Goal: Task Accomplishment & Management: Use online tool/utility

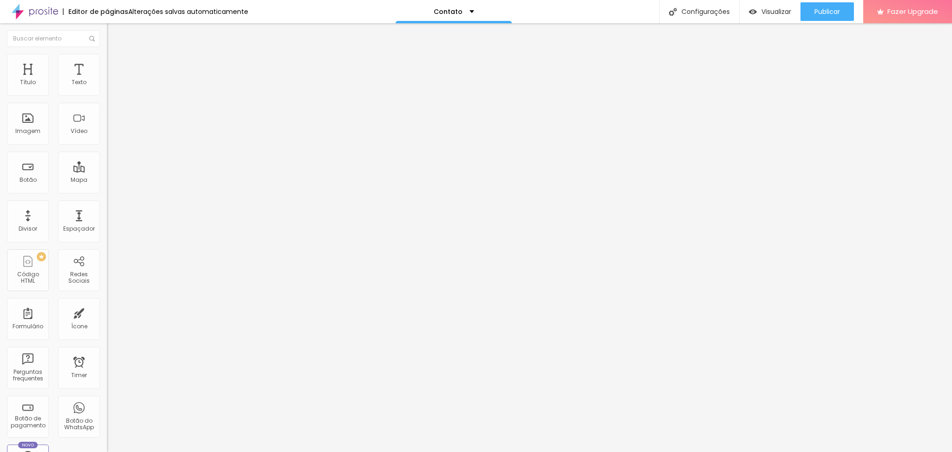
click at [114, 33] on img "button" at bounding box center [117, 33] width 7 height 7
click at [107, 40] on button "Editar Título" at bounding box center [160, 33] width 107 height 21
click at [753, 11] on img "button" at bounding box center [753, 12] width 8 height 8
click at [13, 193] on div "Botão" at bounding box center [28, 173] width 42 height 42
click at [28, 193] on div "Botão" at bounding box center [28, 173] width 42 height 42
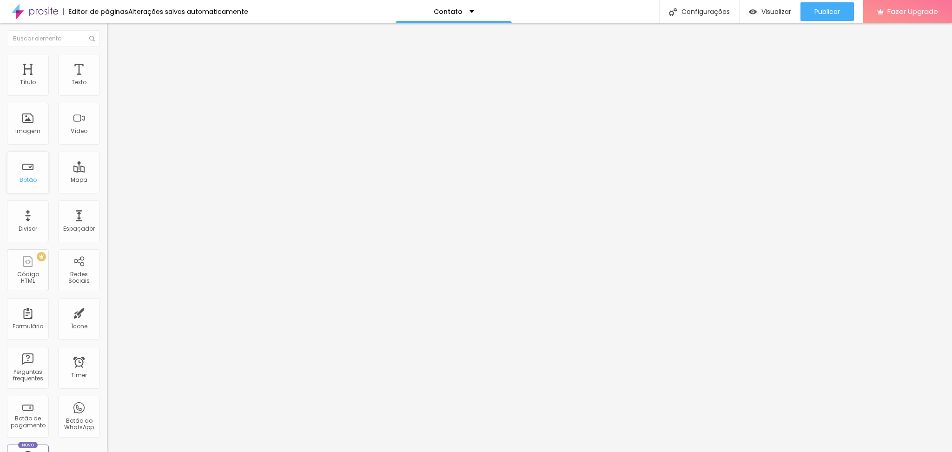
click at [28, 193] on div "Botão" at bounding box center [28, 173] width 42 height 42
drag, startPoint x: 60, startPoint y: 103, endPoint x: 0, endPoint y: 104, distance: 60.0
click at [107, 104] on div "Texto Click me Alinhamento Tamanho Normal Pequeno Normal Grande Link URL https:…" at bounding box center [160, 139] width 107 height 135
type input "Quero um orçamento!"
click at [107, 190] on input "https://" at bounding box center [163, 186] width 112 height 9
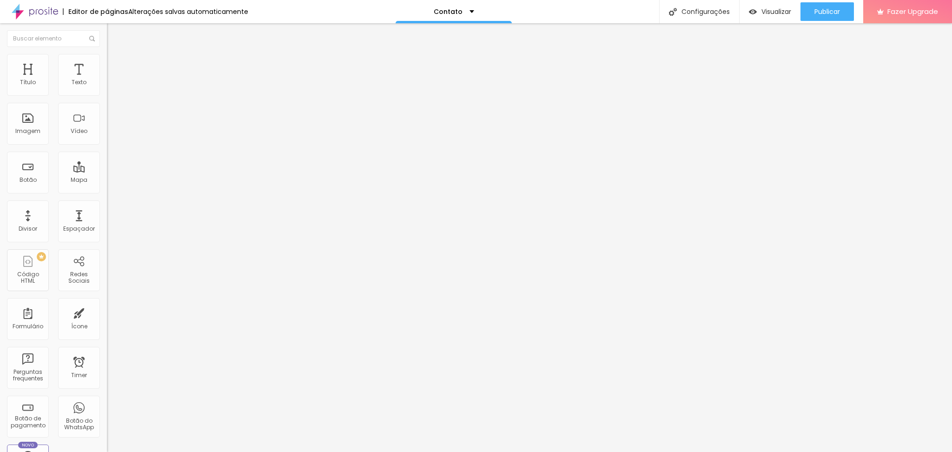
drag, startPoint x: 64, startPoint y: 190, endPoint x: 0, endPoint y: 189, distance: 64.1
click at [107, 189] on div "Texto Quero um orçamento! Alinhamento Tamanho Normal Pequeno Normal Grande Link…" at bounding box center [160, 139] width 107 height 135
paste input "api.whatsapp.com/message/HLMJZXPDNYQDL1?autoload=1&app_absent=0"
type input "https://api.whatsapp.com/message/HLMJZXPDNYQDL1?autoload=1&app_absent=0"
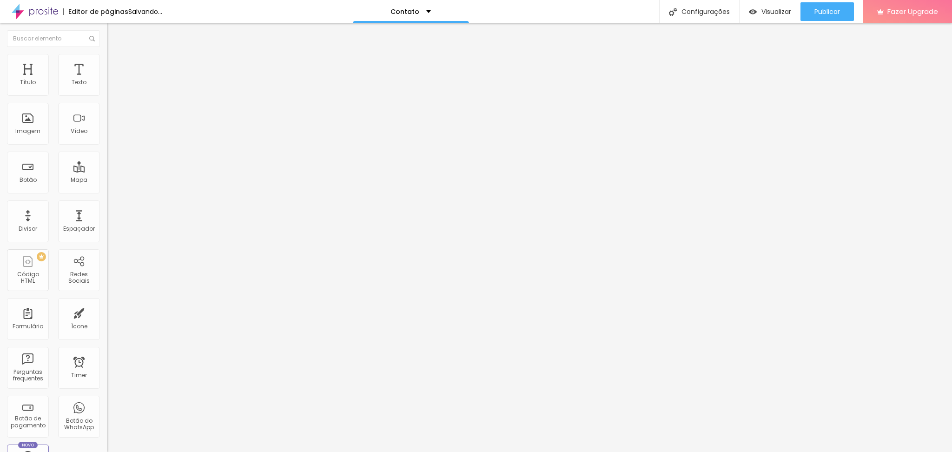
scroll to position [0, 0]
click at [107, 141] on span "Normal" at bounding box center [117, 142] width 21 height 8
click at [107, 165] on div "Grande" at bounding box center [160, 163] width 107 height 6
click at [107, 158] on span "Normal" at bounding box center [117, 154] width 21 height 8
click at [107, 166] on span "Grande" at bounding box center [118, 162] width 22 height 8
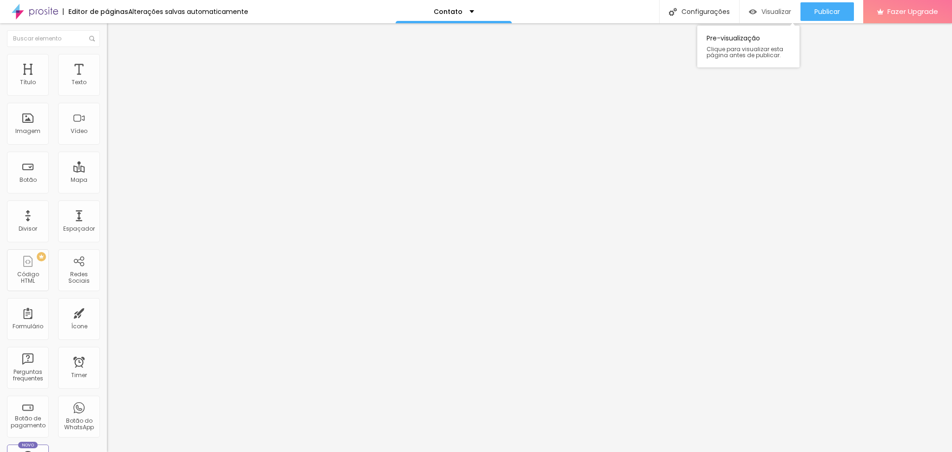
click at [778, 15] on span "Visualizar" at bounding box center [776, 11] width 30 height 7
click at [107, 158] on span "Normal" at bounding box center [117, 154] width 21 height 8
click at [115, 62] on span "Estilo" at bounding box center [122, 60] width 14 height 8
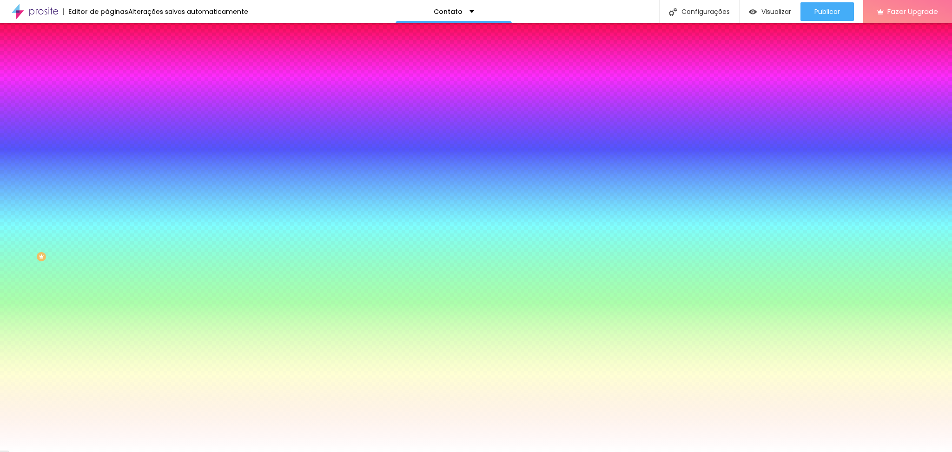
click at [107, 61] on ul "Conteúdo Estilo Avançado" at bounding box center [160, 59] width 107 height 28
click at [107, 63] on li "Avançado" at bounding box center [160, 67] width 107 height 9
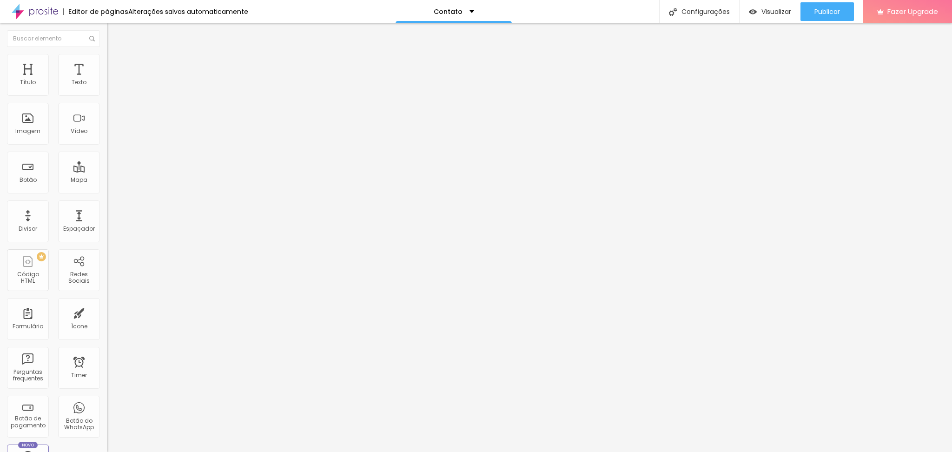
type input "15"
type input "10"
type input "5"
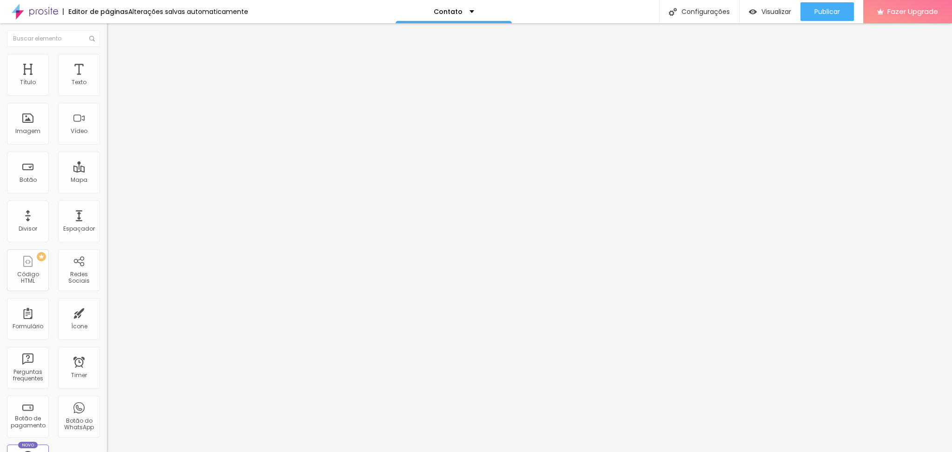
type input "5"
type input "0"
drag, startPoint x: 40, startPoint y: 92, endPoint x: 0, endPoint y: 98, distance: 40.9
type input "0"
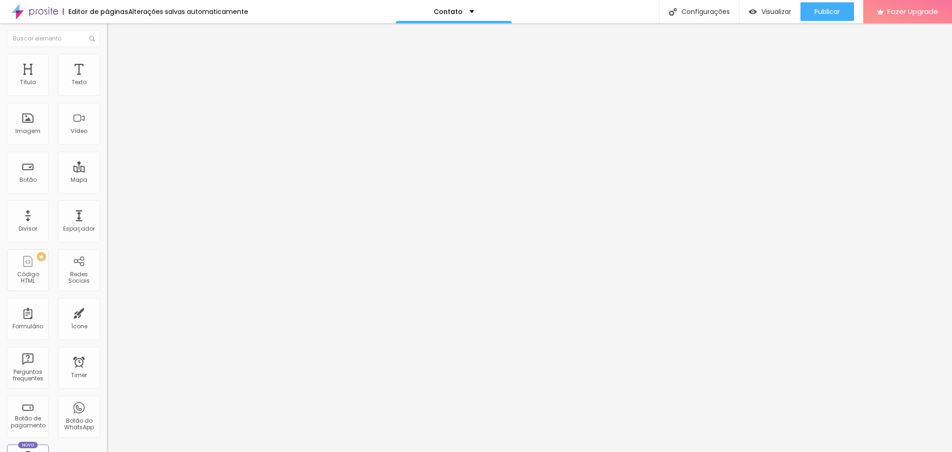
click at [107, 180] on input "range" at bounding box center [137, 183] width 60 height 7
click at [107, 39] on button "Editar Coluna" at bounding box center [160, 33] width 107 height 21
click at [107, 63] on li "Avançado" at bounding box center [160, 58] width 107 height 9
type input "17"
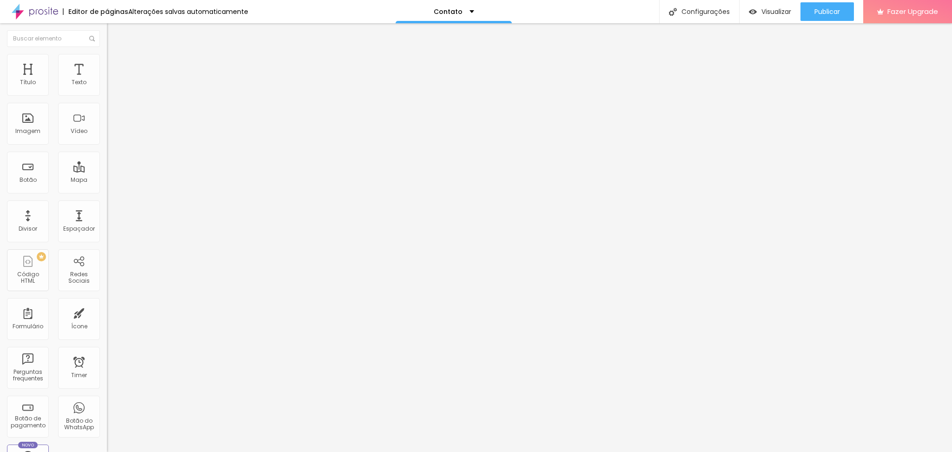
type input "19"
type input "25"
type input "35"
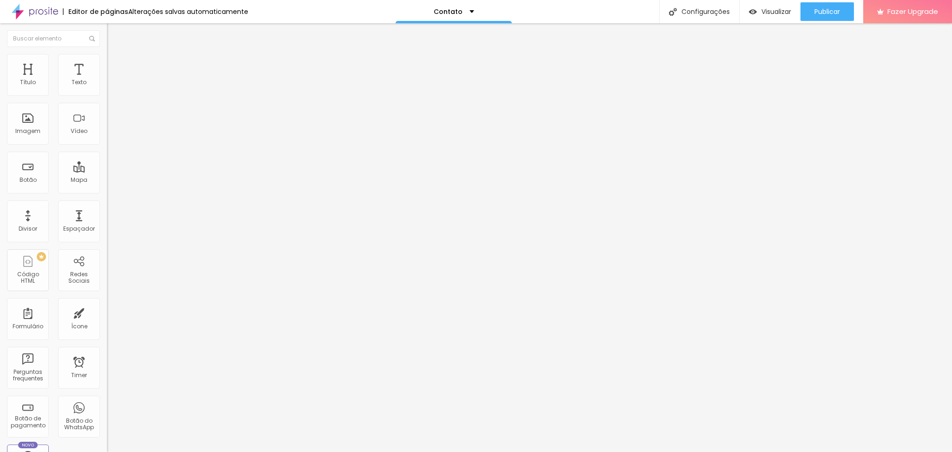
type input "35"
type input "47"
type input "49"
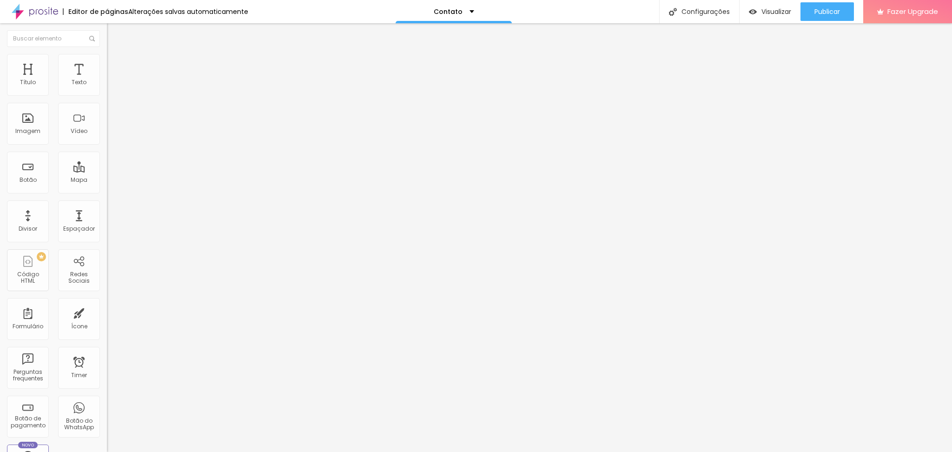
type input "52"
type input "53"
type input "54"
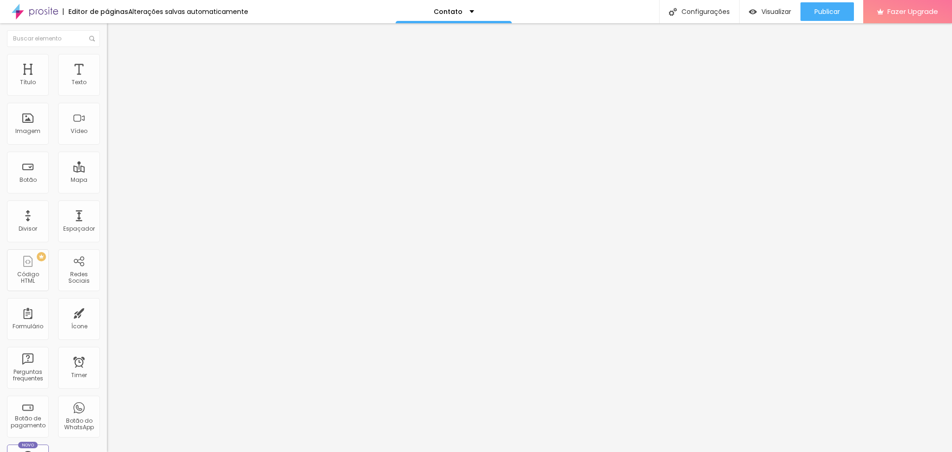
type input "54"
type input "55"
type input "56"
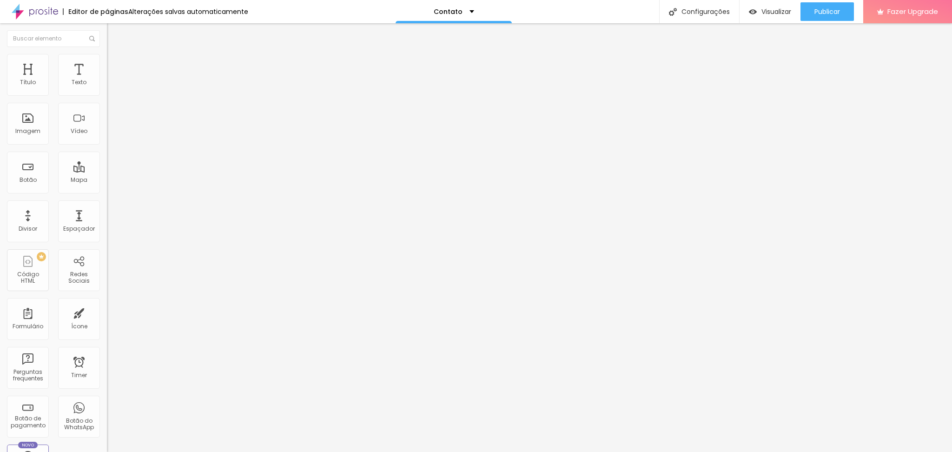
type input "59"
type input "61"
type input "63"
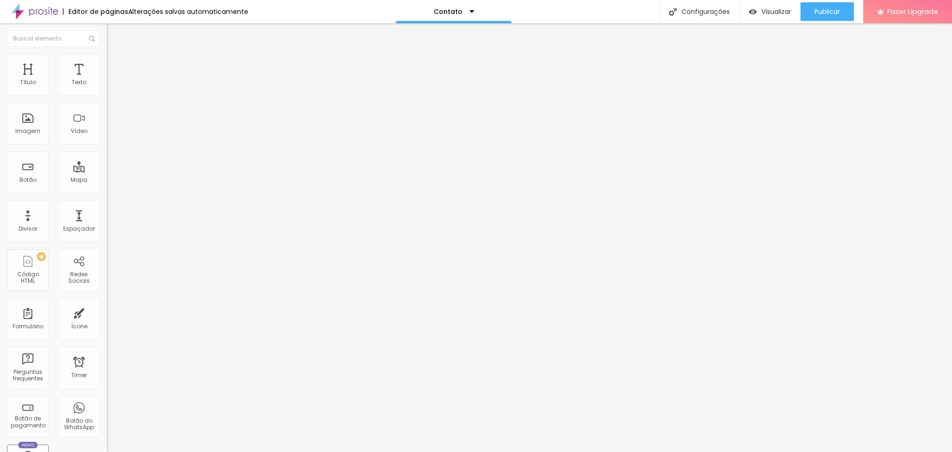
type input "63"
type input "67"
type input "70"
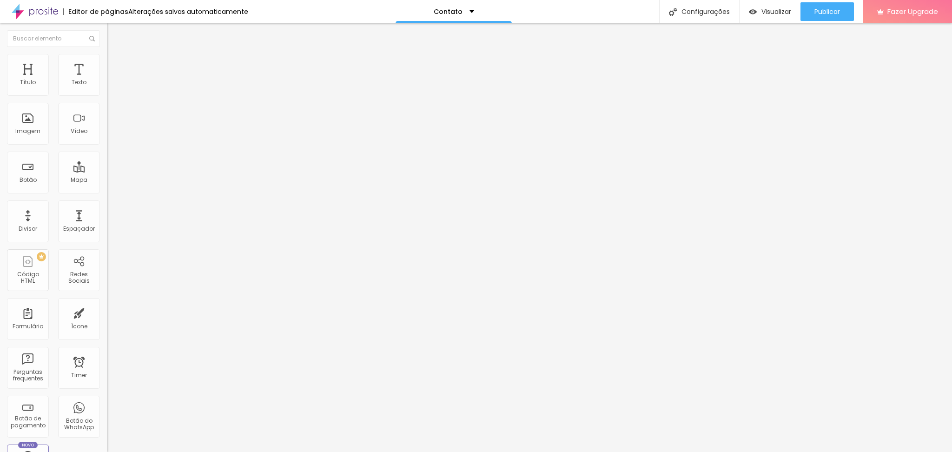
type input "74"
type input "76"
type input "82"
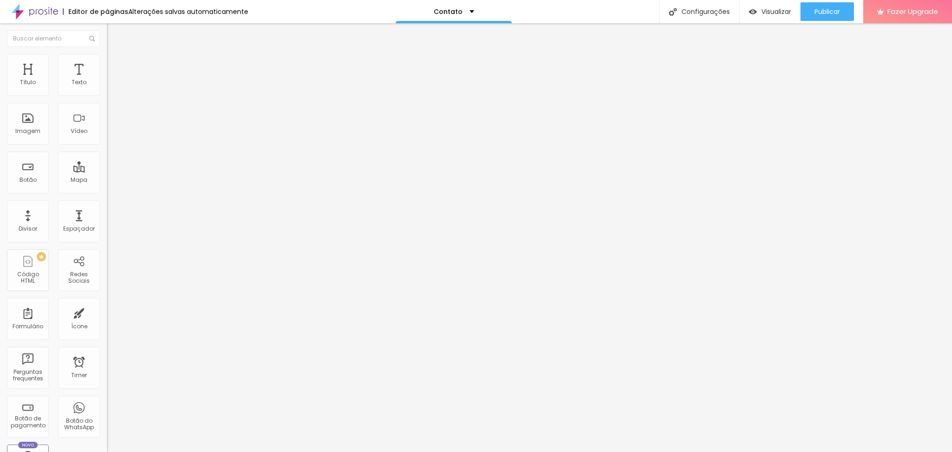
type input "82"
type input "85"
type input "89"
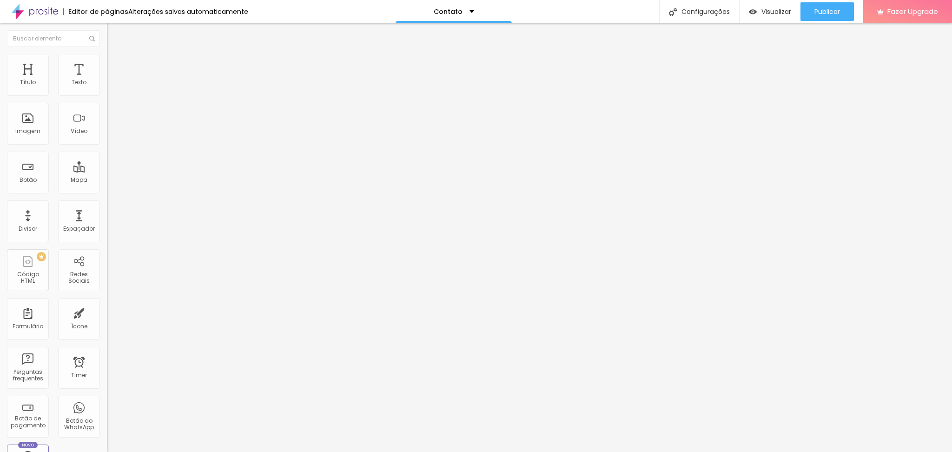
type input "94"
type input "98"
type input "100"
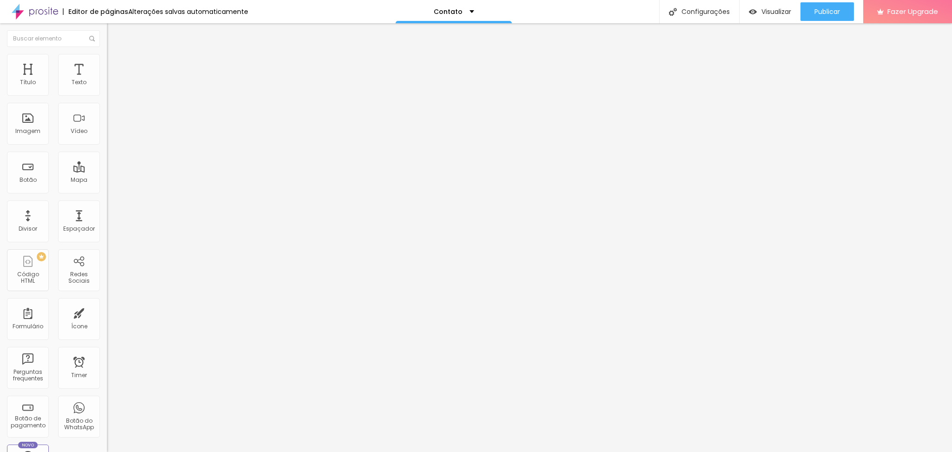
type input "100"
type input "96"
type input "82"
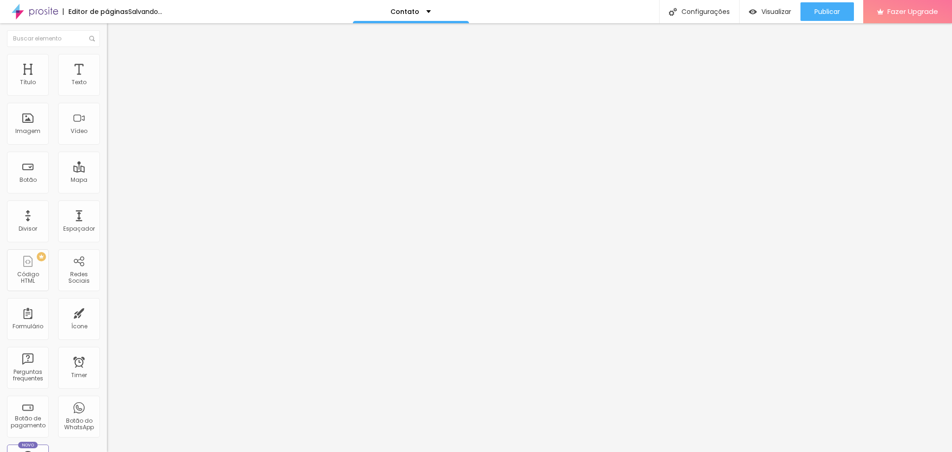
type input "72"
type input "67"
type input "61"
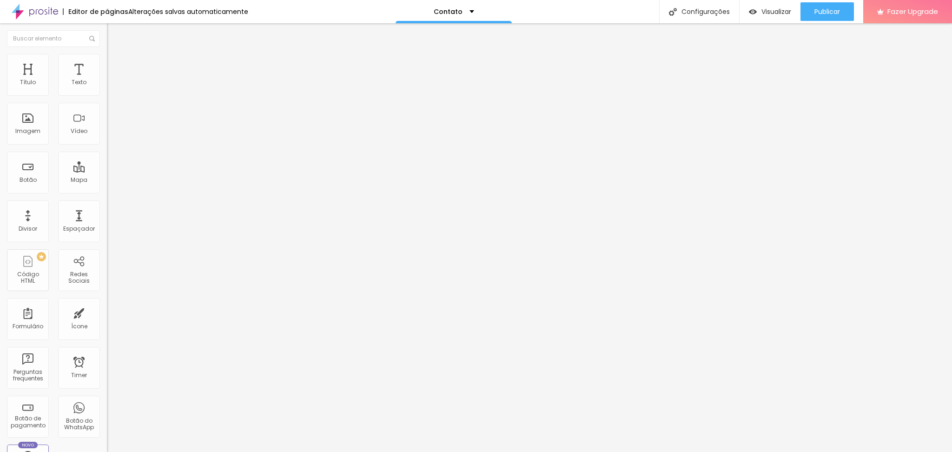
type input "61"
type input "52"
type input "46"
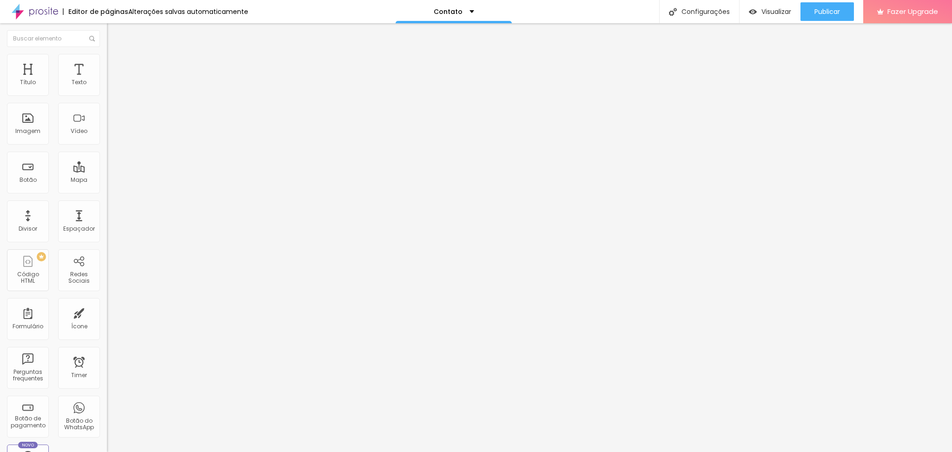
type input "41"
type input "35"
type input "28"
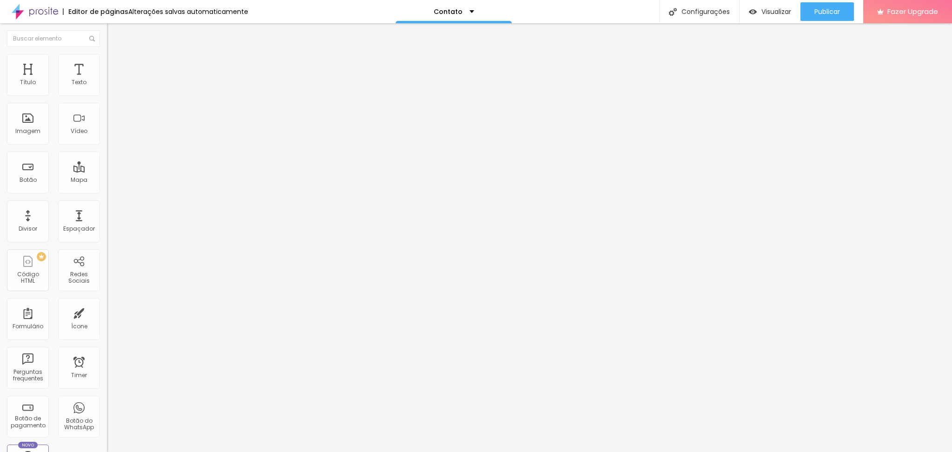
type input "28"
type input "17"
type input "12"
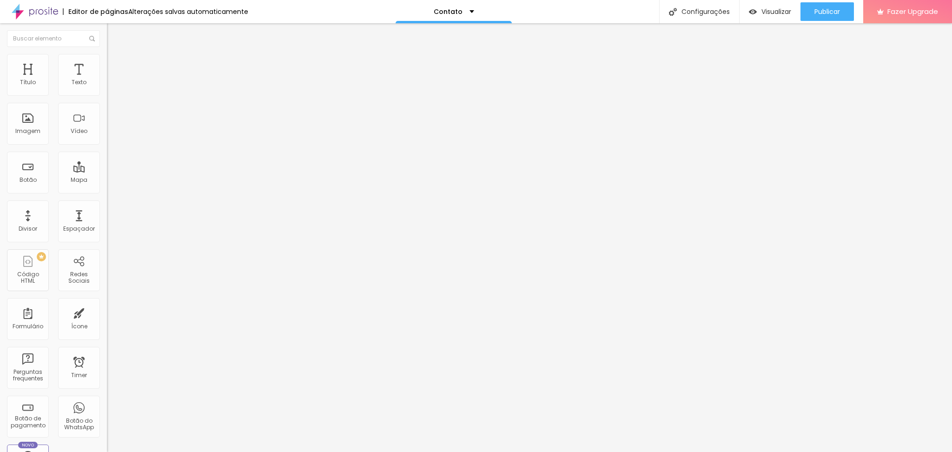
type input "8"
type input "6"
type input "3"
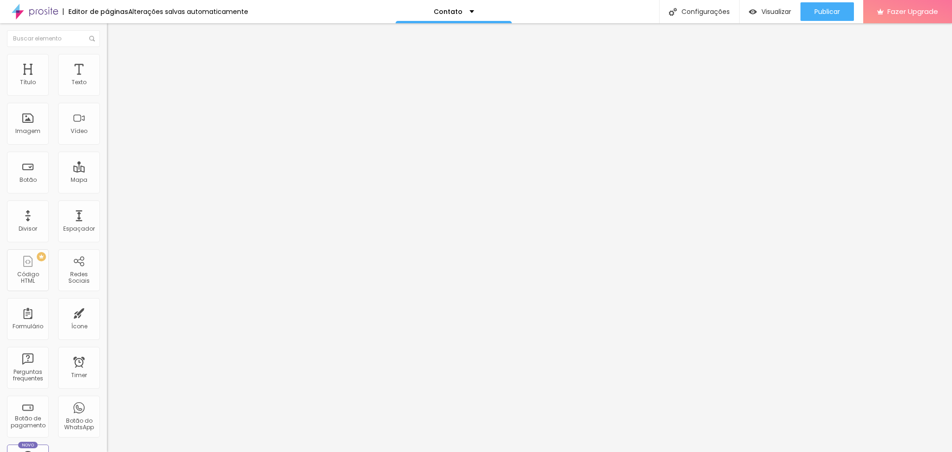
type input "3"
type input "2"
type input "1"
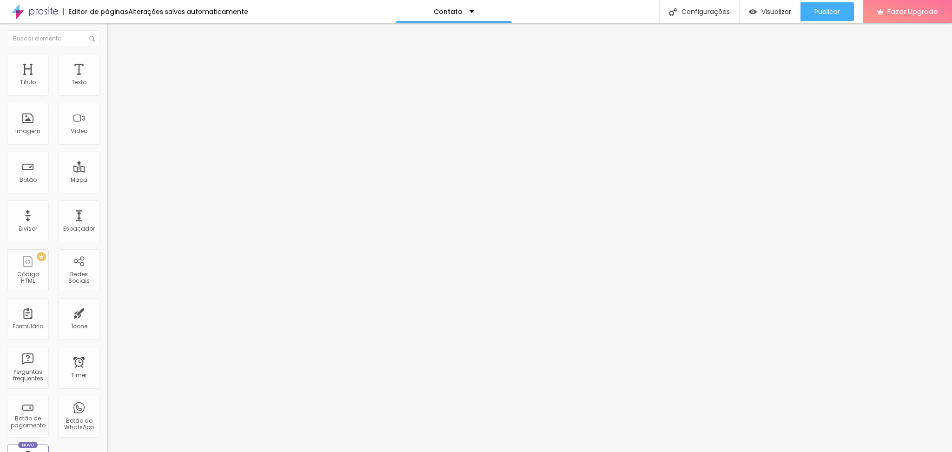
type input "0"
type input "1"
type input "2"
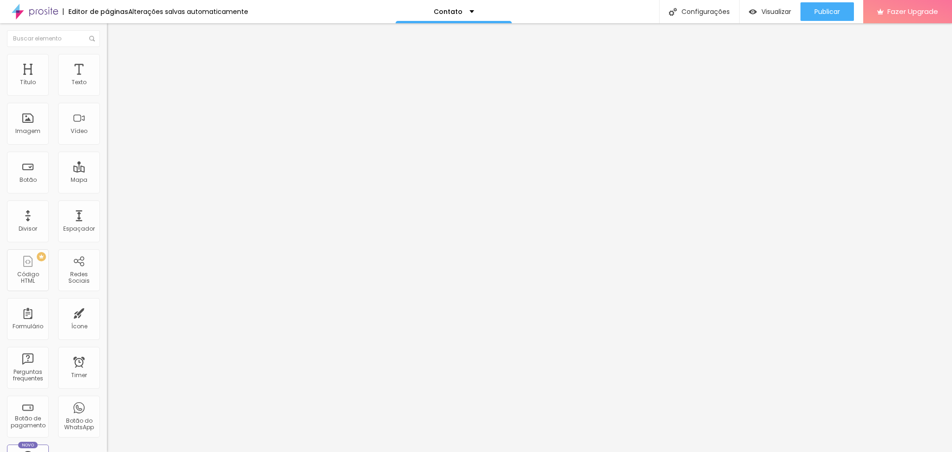
type input "2"
type input "3"
type input "5"
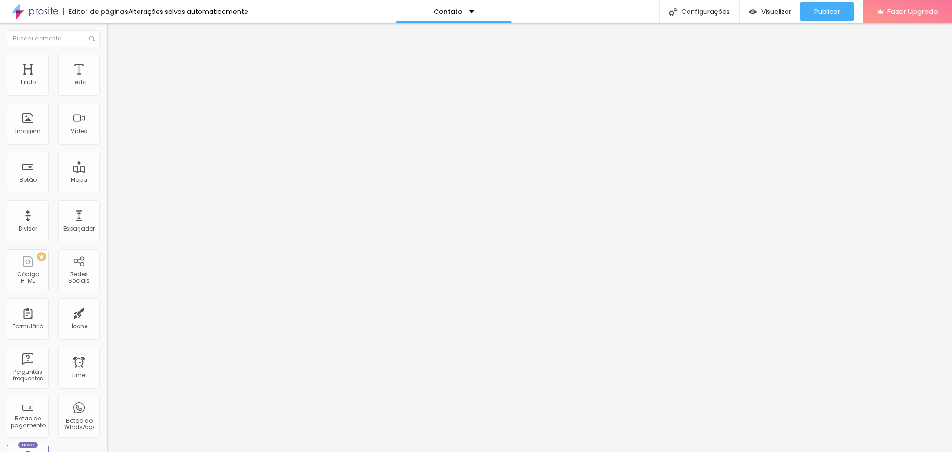
type input "6"
type input "7"
type input "8"
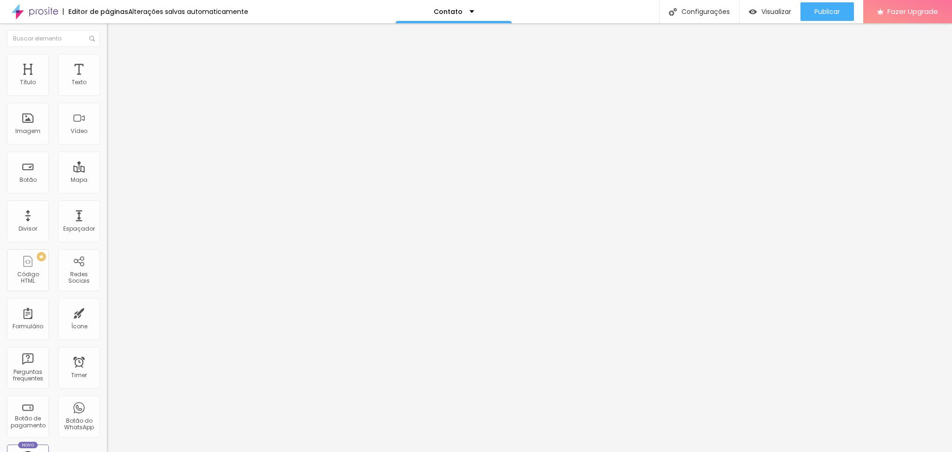
type input "8"
type input "9"
type input "11"
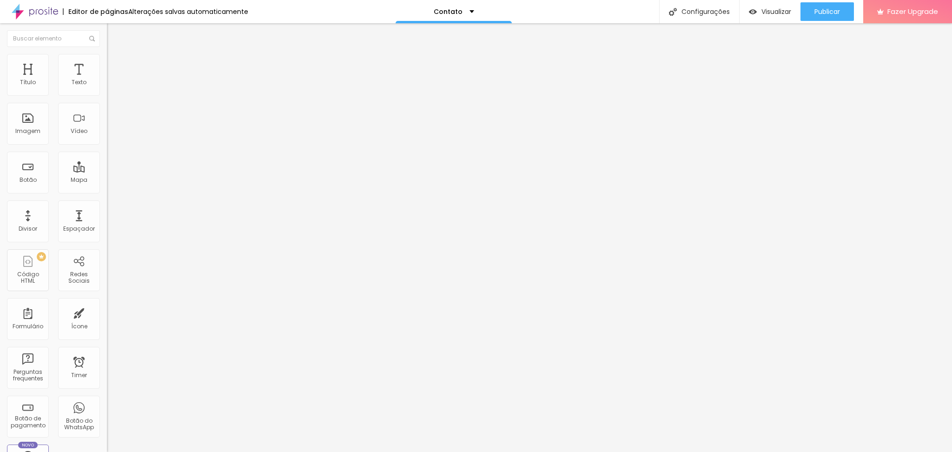
type input "12"
type input "15"
type input "16"
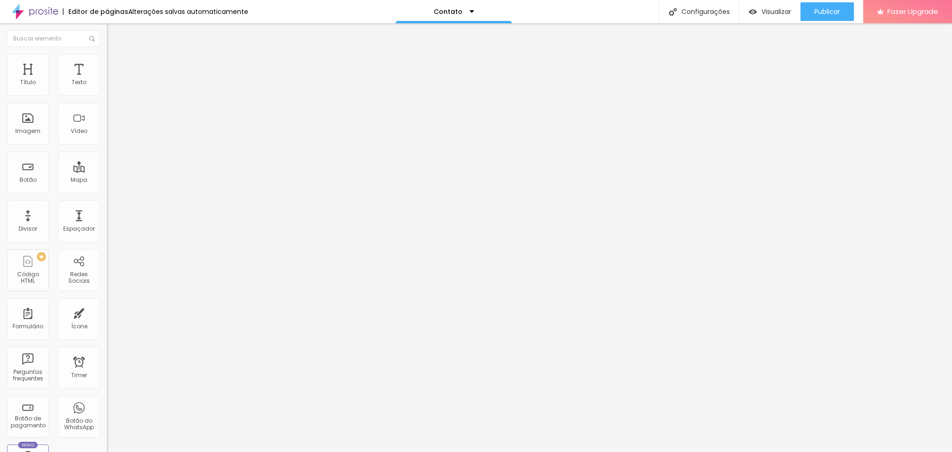
type input "16"
type input "17"
type input "18"
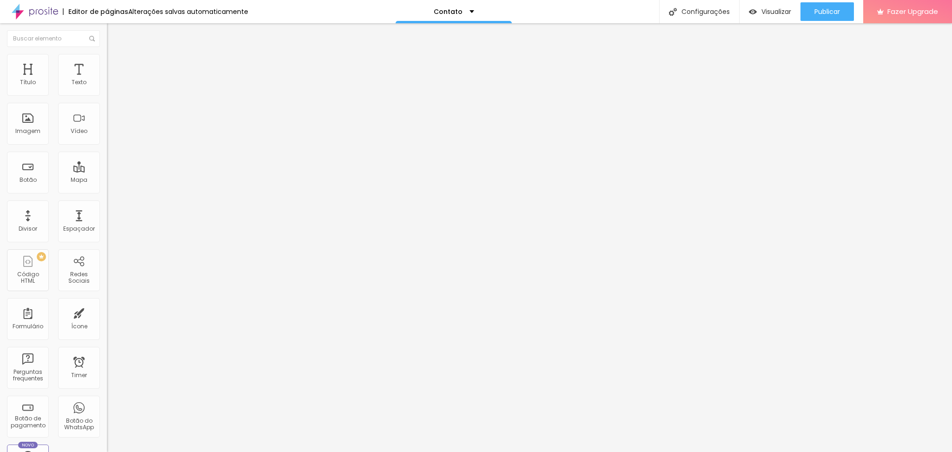
type input "19"
type input "20"
type input "21"
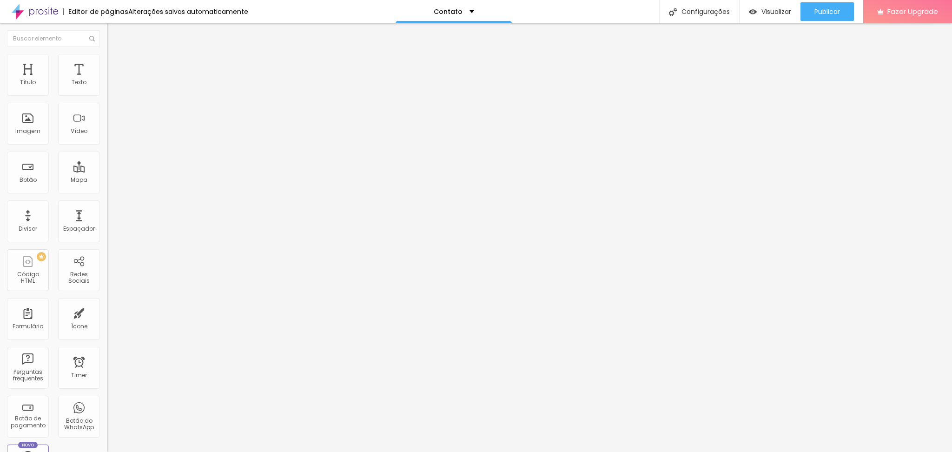
type input "21"
type input "22"
type input "23"
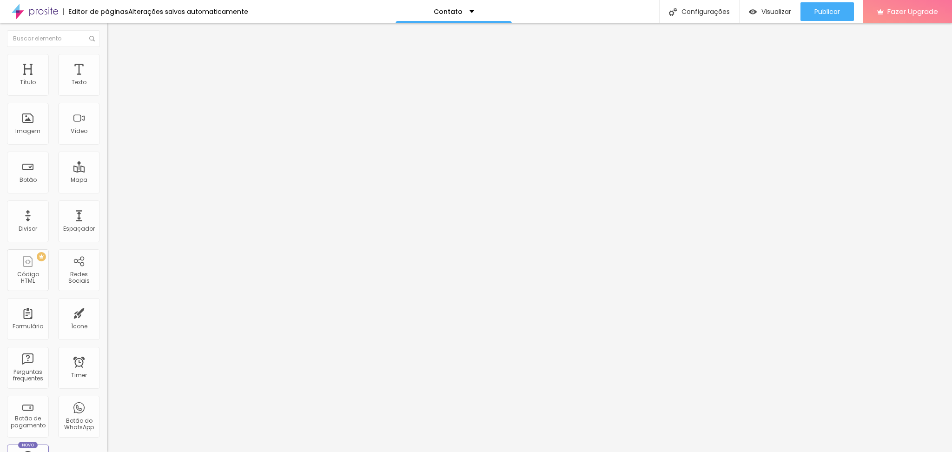
type input "26"
type input "31"
type input "34"
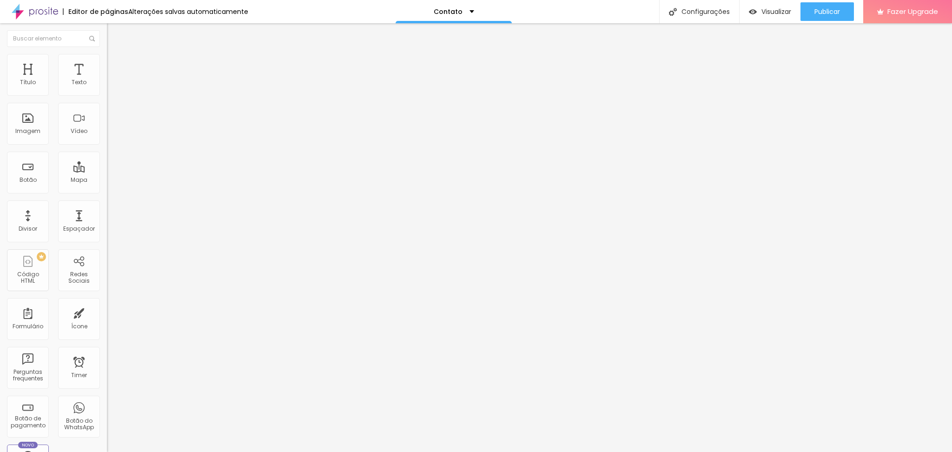
type input "34"
type input "38"
type input "44"
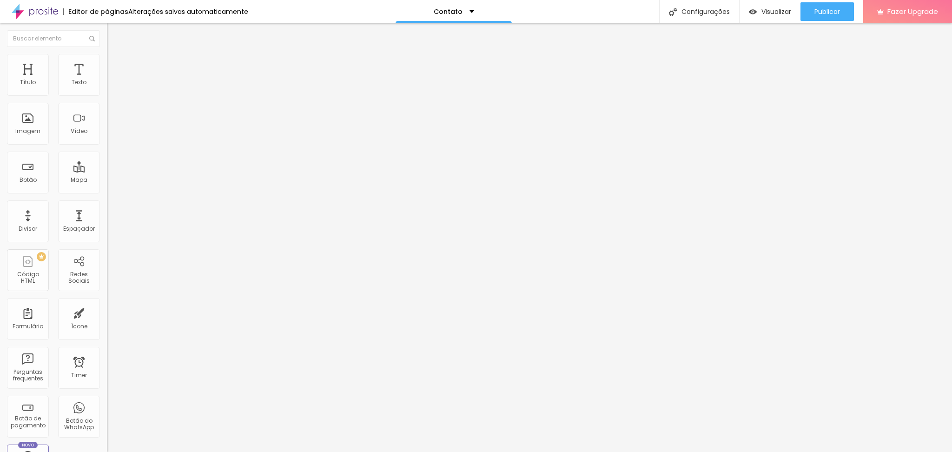
type input "48"
type input "53"
type input "58"
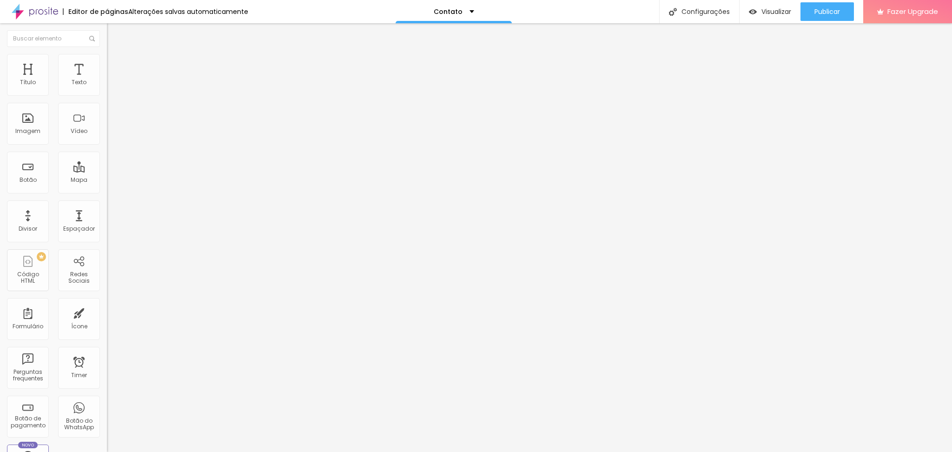
type input "58"
type input "63"
type input "67"
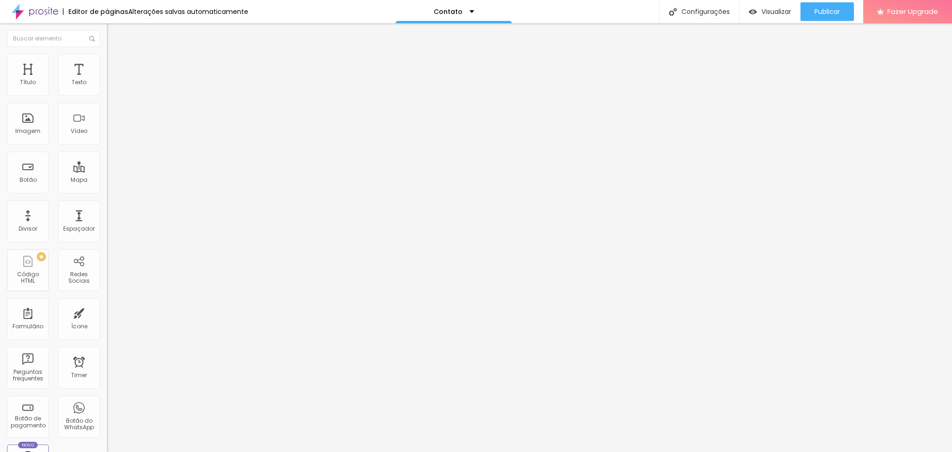
type input "72"
type input "75"
type input "77"
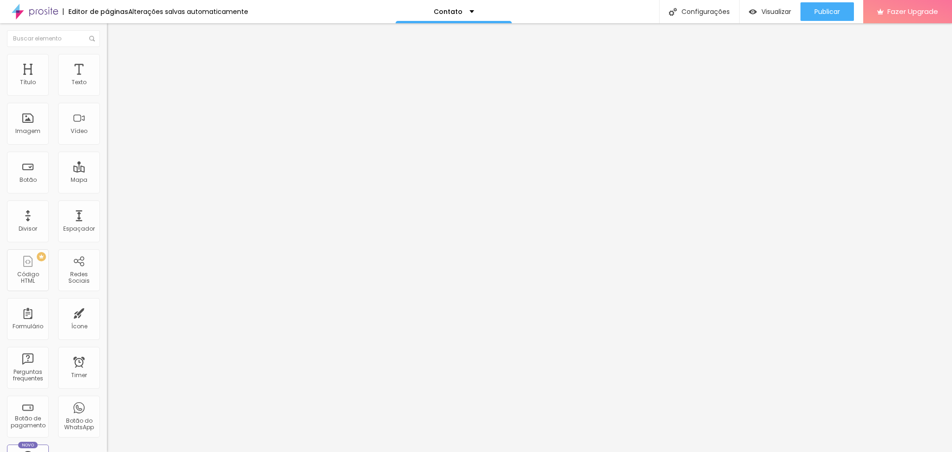
type input "77"
type input "82"
type input "84"
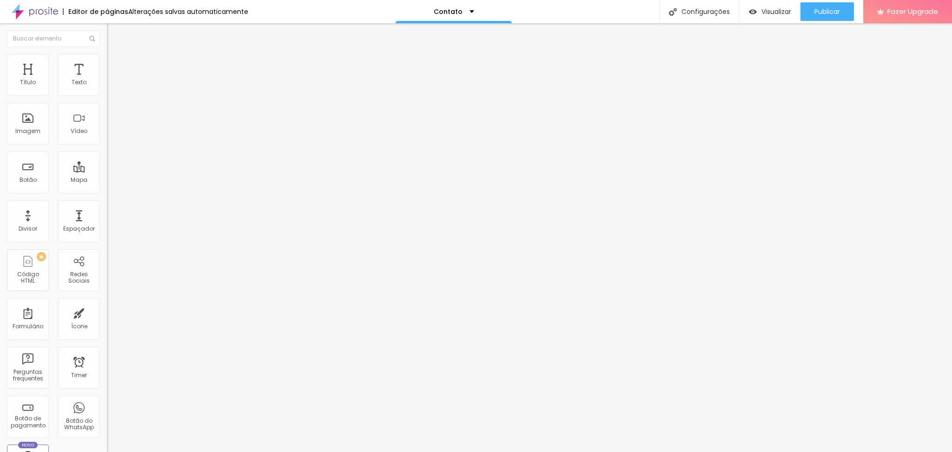
type input "86"
type input "89"
type input "91"
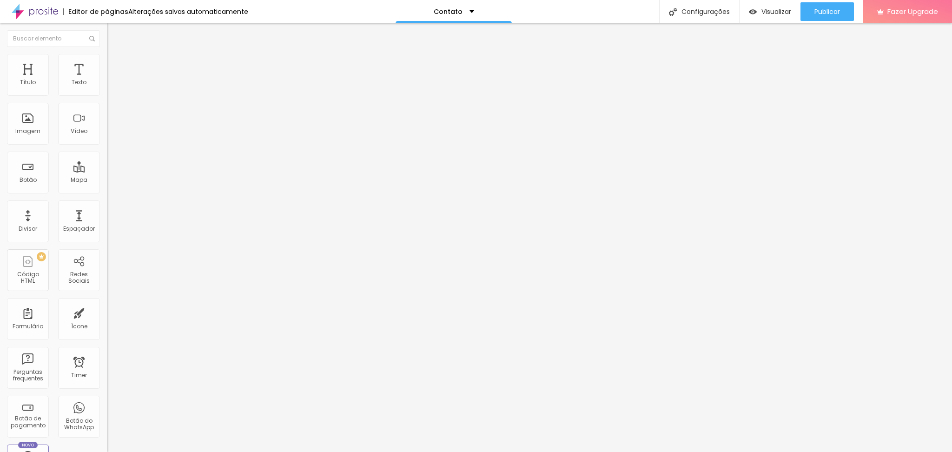
type input "91"
type input "92"
type input "93"
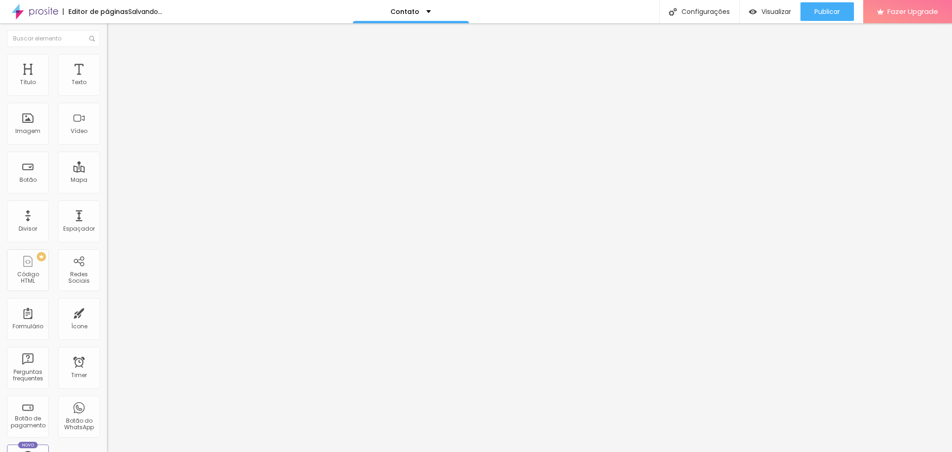
type input "90"
type input "86"
type input "82"
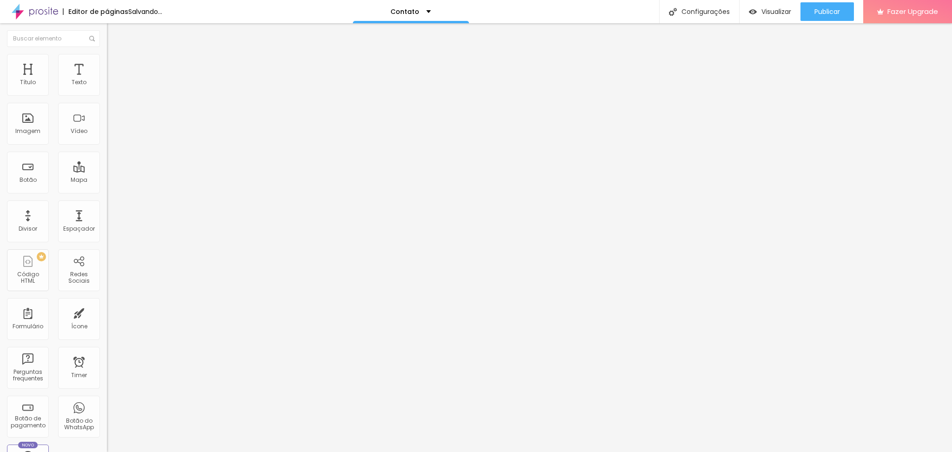
type input "82"
type input "81"
type input "77"
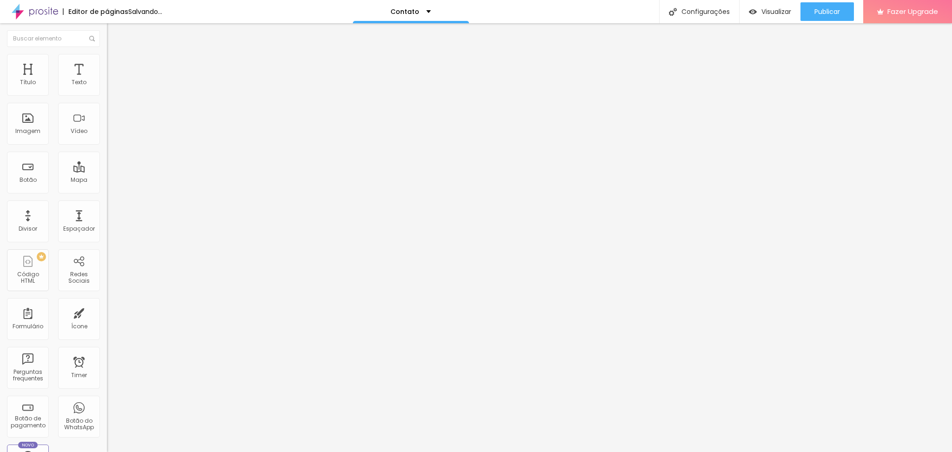
type input "74"
type input "72"
type input "68"
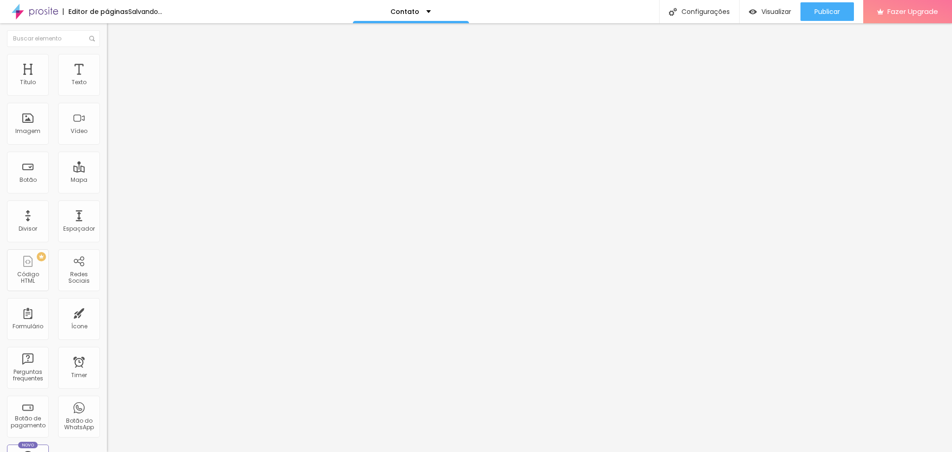
type input "68"
type input "66"
type input "61"
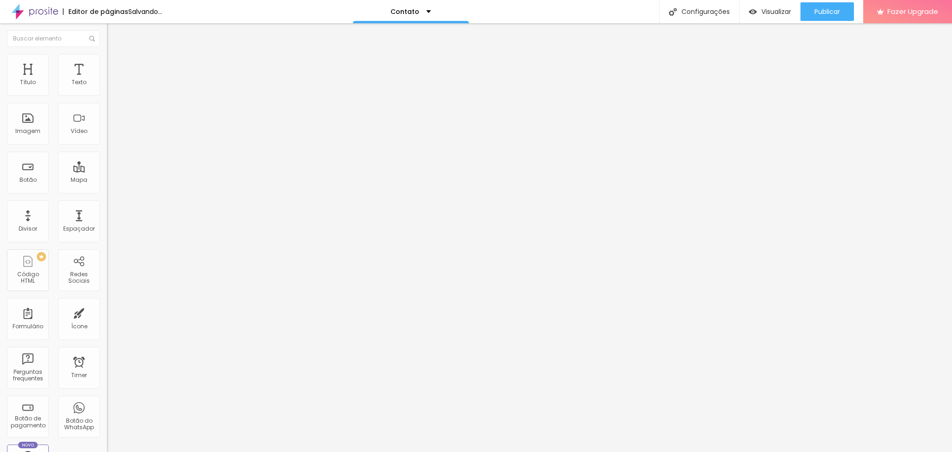
type input "59"
type input "57"
type input "55"
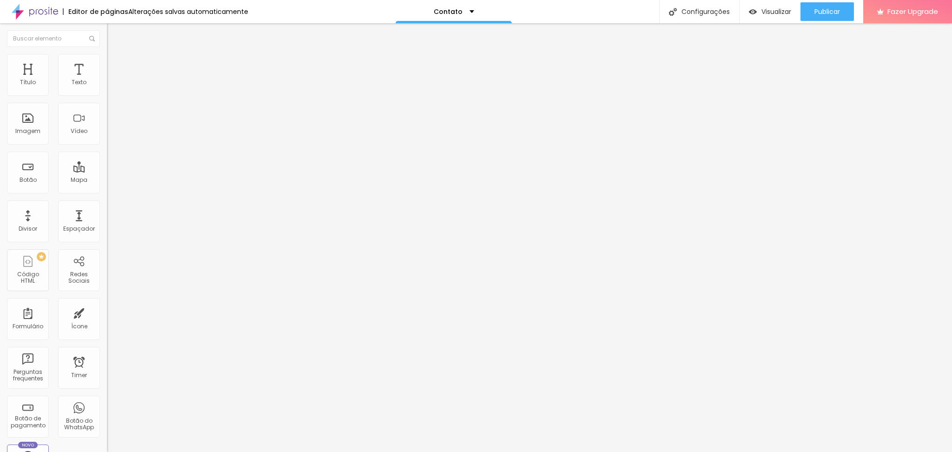
type input "55"
type input "53"
drag, startPoint x: 31, startPoint y: 91, endPoint x: 0, endPoint y: 105, distance: 33.5
click at [107, 171] on input "range" at bounding box center [137, 174] width 60 height 7
drag, startPoint x: 25, startPoint y: 111, endPoint x: 36, endPoint y: 93, distance: 20.2
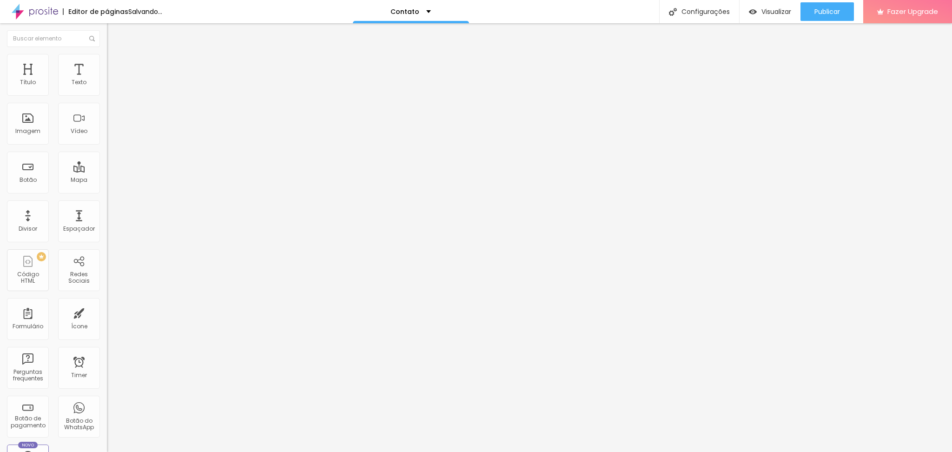
click at [107, 303] on input "range" at bounding box center [137, 306] width 60 height 7
click at [115, 55] on span "Estilo" at bounding box center [122, 51] width 14 height 8
click at [107, 88] on span "Titulo 2" at bounding box center [122, 82] width 30 height 12
click at [107, 79] on span "Titulo 1" at bounding box center [122, 75] width 30 height 8
click at [107, 32] on button "Editar Título" at bounding box center [160, 33] width 107 height 21
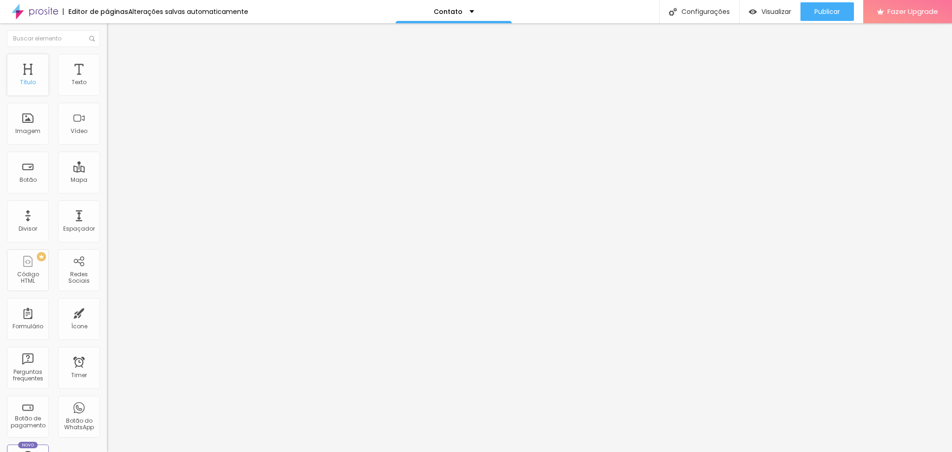
click at [23, 84] on div "Título" at bounding box center [28, 82] width 16 height 7
click at [58, 96] on div "Texto" at bounding box center [79, 75] width 42 height 42
click at [107, 56] on img at bounding box center [111, 58] width 8 height 8
drag, startPoint x: 35, startPoint y: 108, endPoint x: 0, endPoint y: 122, distance: 37.5
click at [107, 303] on input "range" at bounding box center [137, 306] width 60 height 7
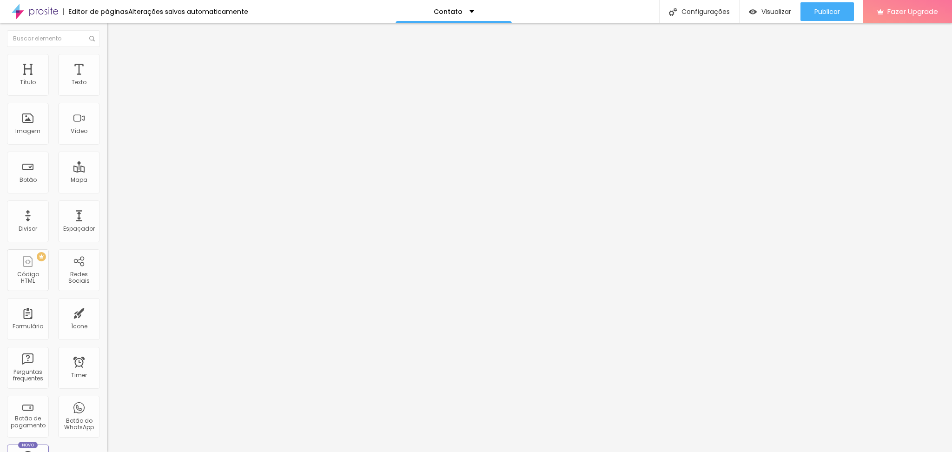
click at [115, 63] on span "Avançado" at bounding box center [130, 60] width 31 height 8
drag, startPoint x: 26, startPoint y: 111, endPoint x: 0, endPoint y: 114, distance: 26.2
click at [107, 303] on input "range" at bounding box center [137, 306] width 60 height 7
drag, startPoint x: 28, startPoint y: 92, endPoint x: 0, endPoint y: 91, distance: 28.4
click at [107, 171] on input "range" at bounding box center [137, 174] width 60 height 7
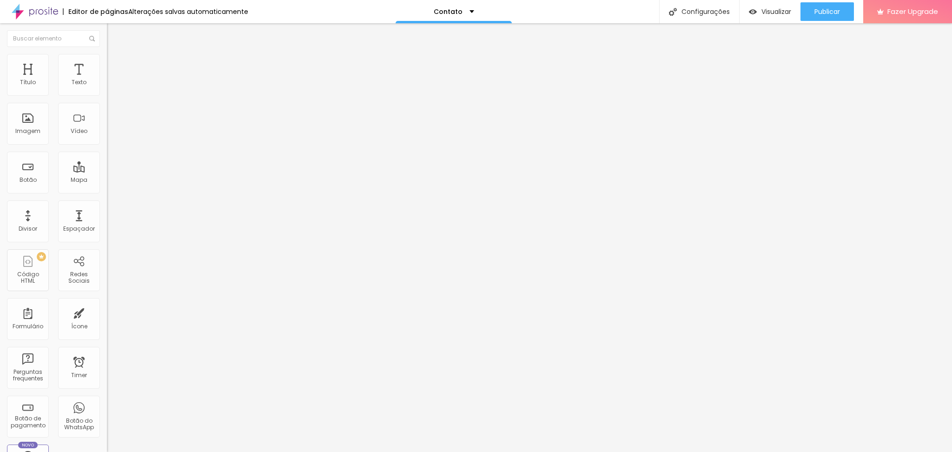
click at [107, 63] on li "Avançado" at bounding box center [160, 67] width 107 height 9
drag, startPoint x: 35, startPoint y: 108, endPoint x: 0, endPoint y: 102, distance: 35.3
click at [107, 312] on input "range" at bounding box center [137, 315] width 60 height 7
drag, startPoint x: 24, startPoint y: 90, endPoint x: 0, endPoint y: 88, distance: 24.3
click at [107, 180] on input "range" at bounding box center [137, 183] width 60 height 7
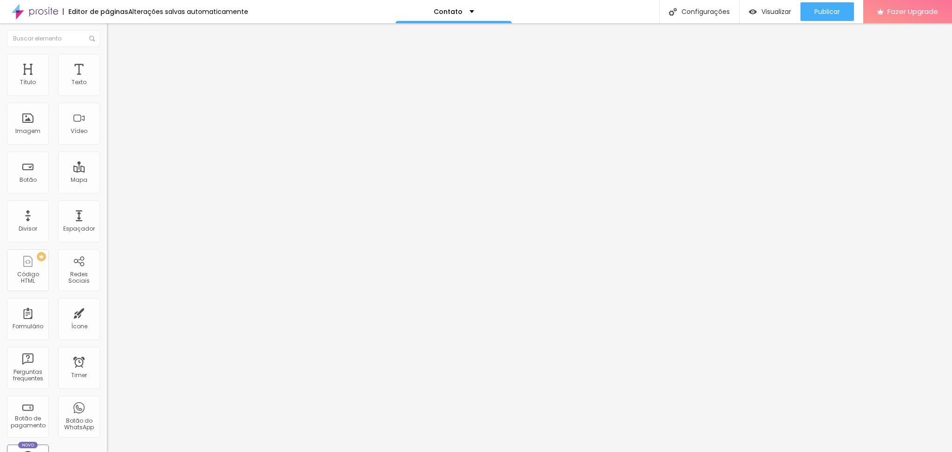
click at [114, 35] on img "button" at bounding box center [117, 33] width 7 height 7
click at [22, 145] on div "Imagem" at bounding box center [28, 124] width 42 height 42
click at [28, 134] on div "Imagem" at bounding box center [27, 131] width 25 height 7
click at [21, 389] on div "Título Texto Imagem Vídeo Botão Mapa Divisor Espaçador PREMIUM Código HTML Rede…" at bounding box center [53, 273] width 107 height 439
click at [107, 59] on ul "Conteúdo Estilo Avançado" at bounding box center [160, 59] width 107 height 28
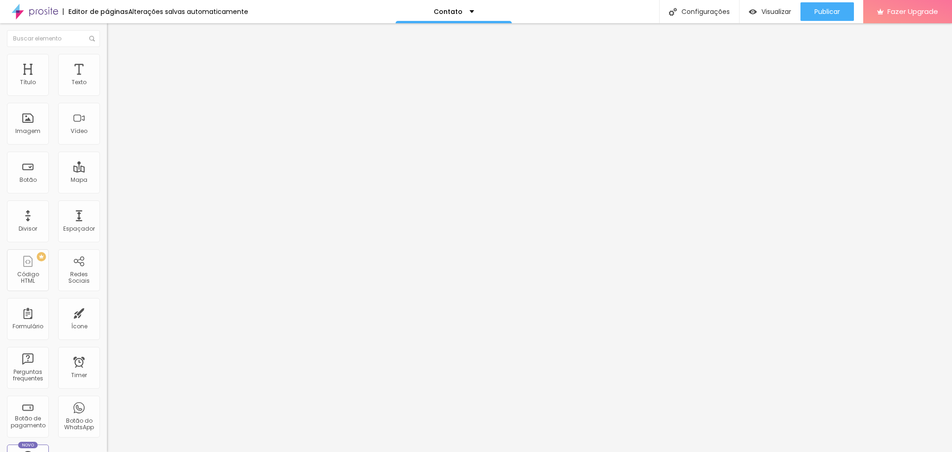
click at [107, 59] on li "Estilo" at bounding box center [160, 58] width 107 height 9
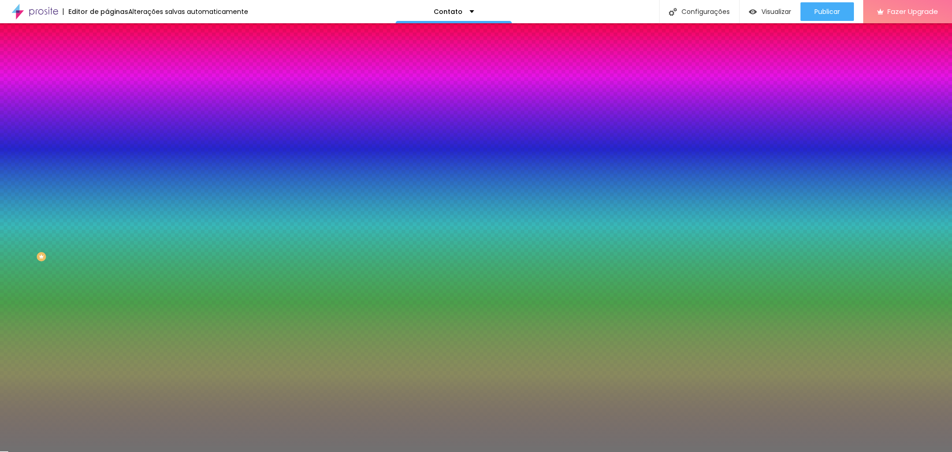
drag, startPoint x: 48, startPoint y: 126, endPoint x: 23, endPoint y: 124, distance: 25.7
click at [107, 122] on div at bounding box center [160, 117] width 107 height 8
drag, startPoint x: 48, startPoint y: 121, endPoint x: 439, endPoint y: 222, distance: 403.5
click at [167, 121] on input "range" at bounding box center [137, 116] width 60 height 7
drag, startPoint x: 46, startPoint y: 149, endPoint x: 0, endPoint y: 148, distance: 46.5
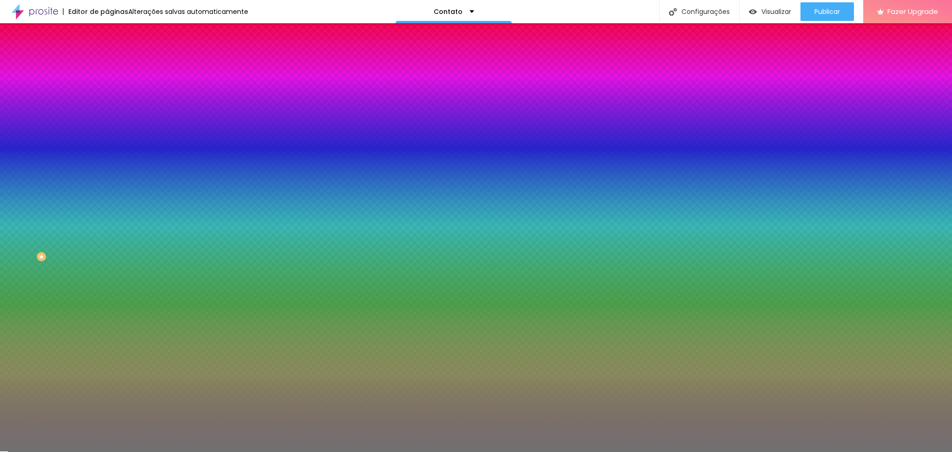
click at [107, 145] on input "range" at bounding box center [137, 140] width 60 height 7
click at [107, 98] on div "Cor Voltar ao padrão #717171" at bounding box center [160, 85] width 107 height 26
click at [107, 93] on input "#717171" at bounding box center [163, 93] width 112 height 9
drag, startPoint x: 94, startPoint y: 93, endPoint x: 6, endPoint y: 96, distance: 87.9
click at [107, 96] on div "Cor Voltar ao padrão #717171 Tamanho 100 % Peso 1" at bounding box center [160, 108] width 107 height 72
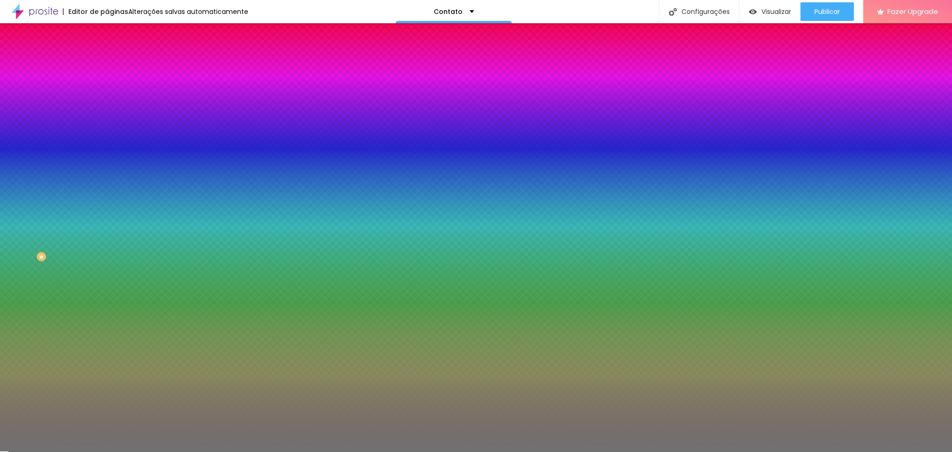
paste input "AAFA"
drag, startPoint x: 98, startPoint y: 90, endPoint x: 18, endPoint y: 92, distance: 80.0
click at [107, 92] on div "Cor Voltar ao padrão #AAFA" at bounding box center [160, 85] width 107 height 26
paste input "27559"
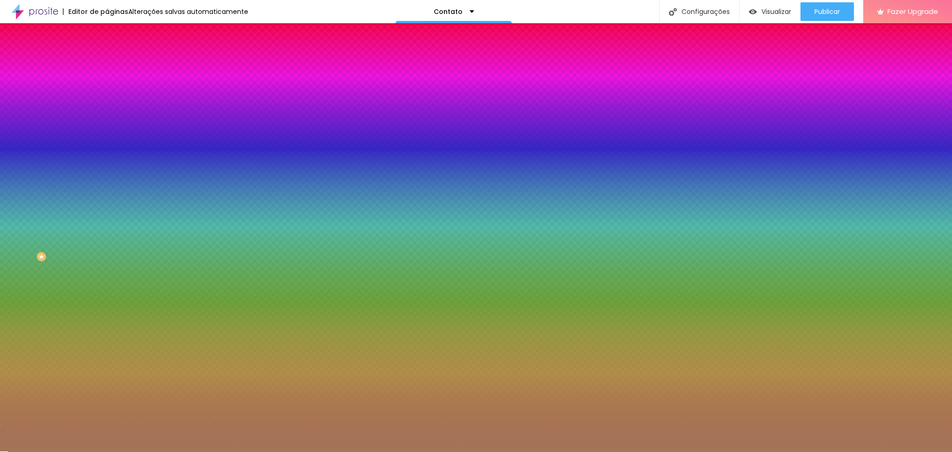
click at [107, 217] on div "Editar Divisor Conteúdo Estilo Avançado Cor Voltar ao padrão #A27559 Tamanho 10…" at bounding box center [160, 237] width 107 height 428
click at [115, 66] on span "Avançado" at bounding box center [130, 70] width 31 height 8
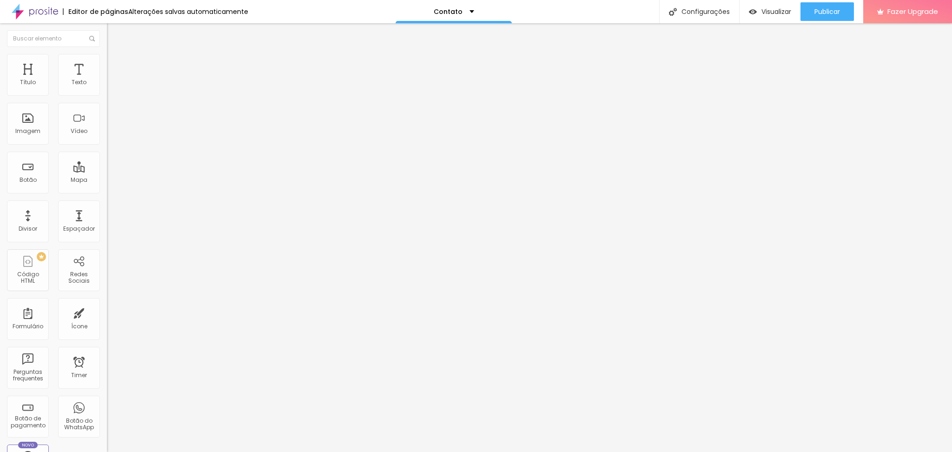
click at [107, 80] on span "Adicionar imagem" at bounding box center [137, 76] width 60 height 8
click at [107, 145] on span "Original" at bounding box center [118, 142] width 22 height 8
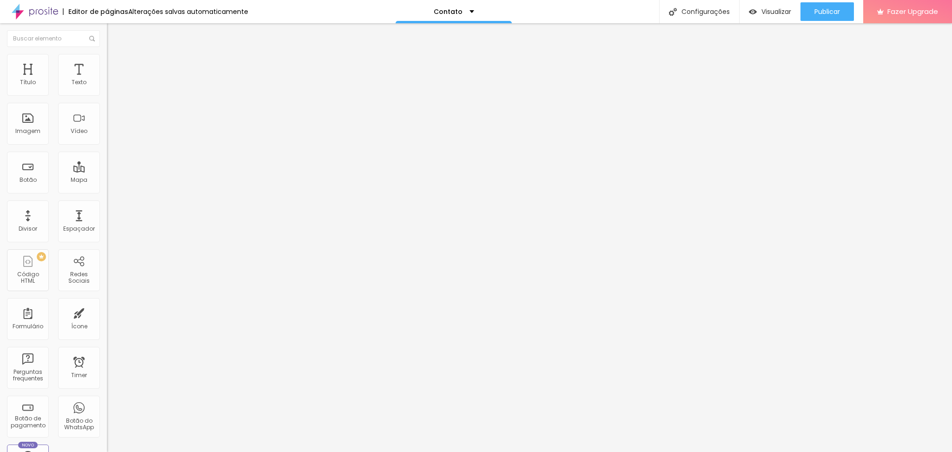
click at [107, 157] on span "Padrão" at bounding box center [117, 153] width 21 height 8
click at [107, 150] on div "Cinema 16:9" at bounding box center [160, 148] width 107 height 6
click at [107, 159] on div "Padrão 4:3" at bounding box center [160, 156] width 107 height 6
click at [107, 165] on span "Quadrado" at bounding box center [122, 162] width 30 height 8
click at [107, 157] on span "Padrão" at bounding box center [117, 153] width 21 height 8
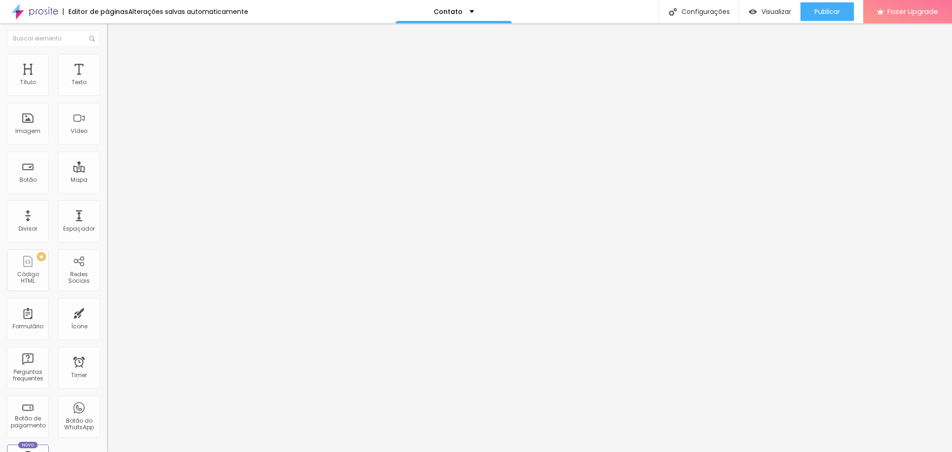
click at [107, 59] on img at bounding box center [111, 58] width 8 height 8
drag, startPoint x: 30, startPoint y: 119, endPoint x: 147, endPoint y: 142, distance: 119.3
click at [147, 204] on input "range" at bounding box center [137, 207] width 60 height 7
click at [115, 55] on span "Conteúdo" at bounding box center [129, 51] width 29 height 8
click at [107, 145] on span "4:3 Padrão" at bounding box center [122, 142] width 31 height 8
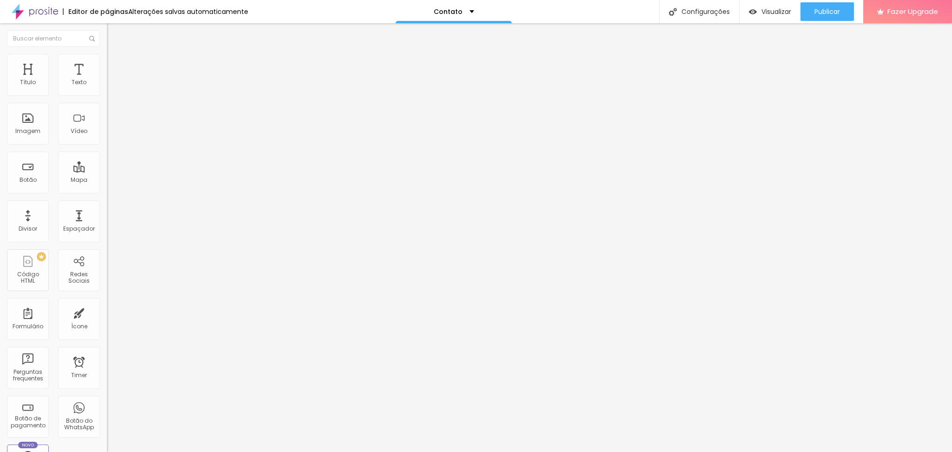
click at [107, 165] on span "Quadrado" at bounding box center [122, 162] width 30 height 8
click at [107, 170] on div "Original" at bounding box center [160, 168] width 107 height 6
click at [107, 61] on li "Estilo" at bounding box center [160, 58] width 107 height 9
drag, startPoint x: 99, startPoint y: 97, endPoint x: 63, endPoint y: 106, distance: 36.4
click at [107, 95] on input "range" at bounding box center [137, 91] width 60 height 7
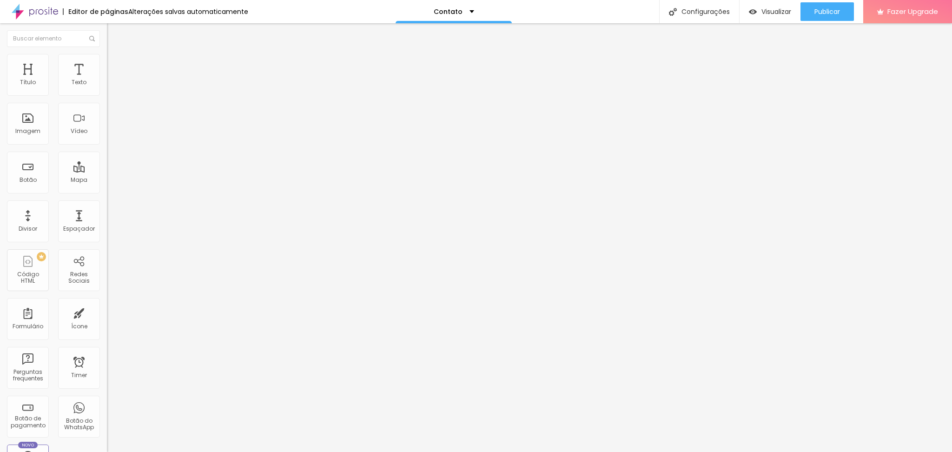
click at [115, 55] on span "Conteúdo" at bounding box center [129, 51] width 29 height 8
click at [107, 145] on span "Original" at bounding box center [118, 142] width 22 height 8
click at [107, 161] on div "Quadrado 1:1" at bounding box center [160, 159] width 107 height 6
click at [107, 156] on div "Padrão 4:3" at bounding box center [160, 153] width 107 height 6
click at [107, 165] on span "Quadrado" at bounding box center [122, 162] width 30 height 8
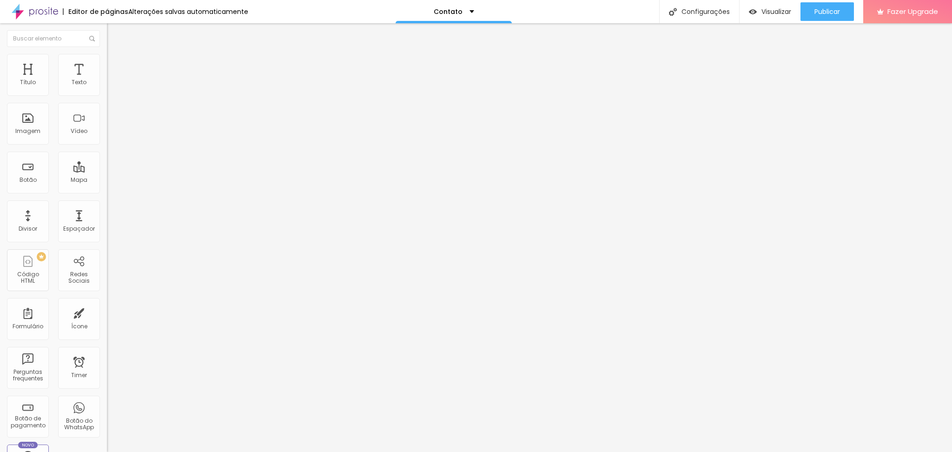
click at [115, 64] on span "Estilo" at bounding box center [122, 60] width 14 height 8
drag, startPoint x: 63, startPoint y: 100, endPoint x: 78, endPoint y: 110, distance: 18.4
click at [107, 95] on input "range" at bounding box center [137, 91] width 60 height 7
drag, startPoint x: 78, startPoint y: 116, endPoint x: 204, endPoint y: 157, distance: 132.9
click at [167, 204] on input "range" at bounding box center [137, 207] width 60 height 7
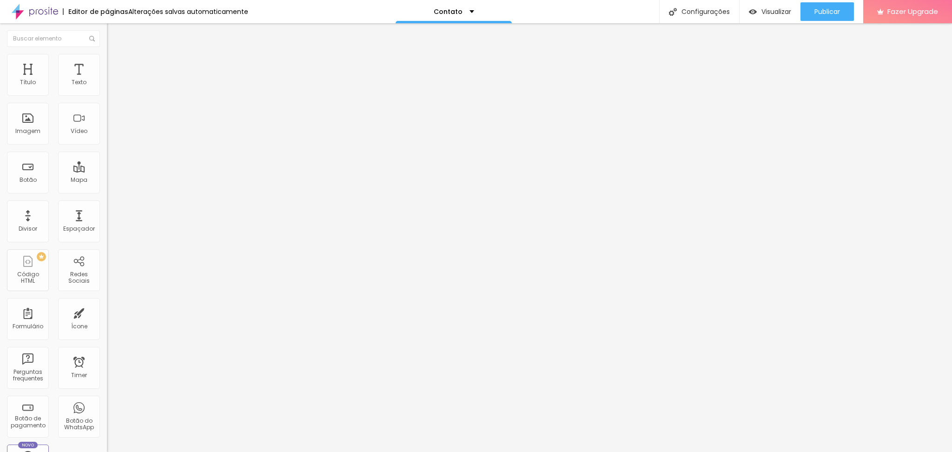
drag, startPoint x: 80, startPoint y: 100, endPoint x: 68, endPoint y: 115, distance: 19.2
click at [107, 95] on input "range" at bounding box center [137, 91] width 60 height 7
click at [30, 183] on div "Botão" at bounding box center [28, 180] width 17 height 7
drag, startPoint x: 41, startPoint y: 104, endPoint x: 0, endPoint y: 111, distance: 41.9
click at [107, 111] on div "Texto Click me Alinhamento Tamanho Normal Pequeno Normal Grande Link URL https:…" at bounding box center [160, 139] width 107 height 135
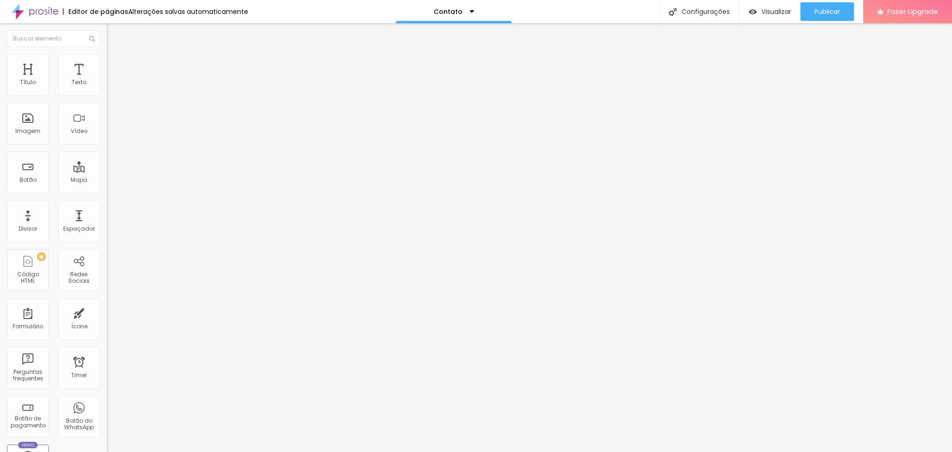
click at [107, 143] on span "Normal" at bounding box center [117, 142] width 21 height 8
click at [107, 160] on div "Normal" at bounding box center [160, 155] width 107 height 9
click at [107, 152] on span "Pequeno" at bounding box center [119, 148] width 25 height 8
click at [769, 15] on span "Visualizar" at bounding box center [776, 11] width 30 height 7
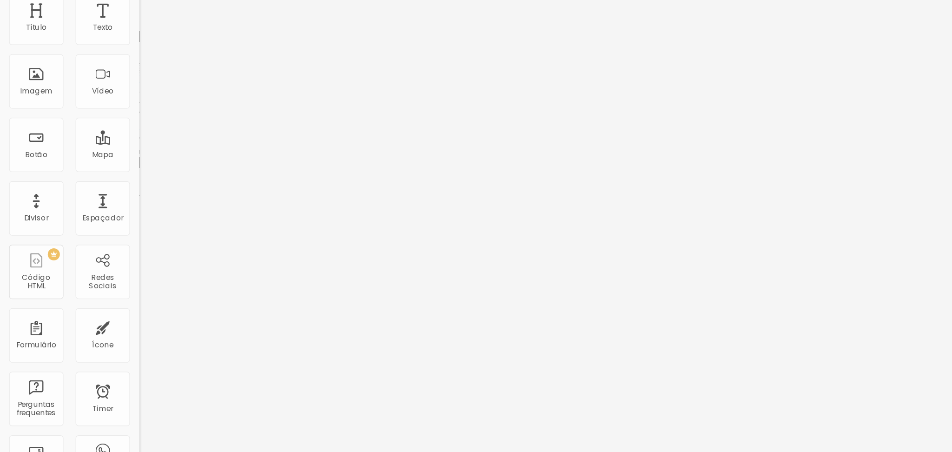
click at [107, 70] on ul "Conteúdo Estilo Avançado" at bounding box center [160, 59] width 107 height 28
click at [115, 64] on span "Estilo" at bounding box center [122, 60] width 14 height 8
drag, startPoint x: 65, startPoint y: 98, endPoint x: 36, endPoint y: 100, distance: 29.4
click at [107, 95] on input "range" at bounding box center [137, 91] width 60 height 7
click at [107, 71] on li "Avançado" at bounding box center [160, 67] width 107 height 9
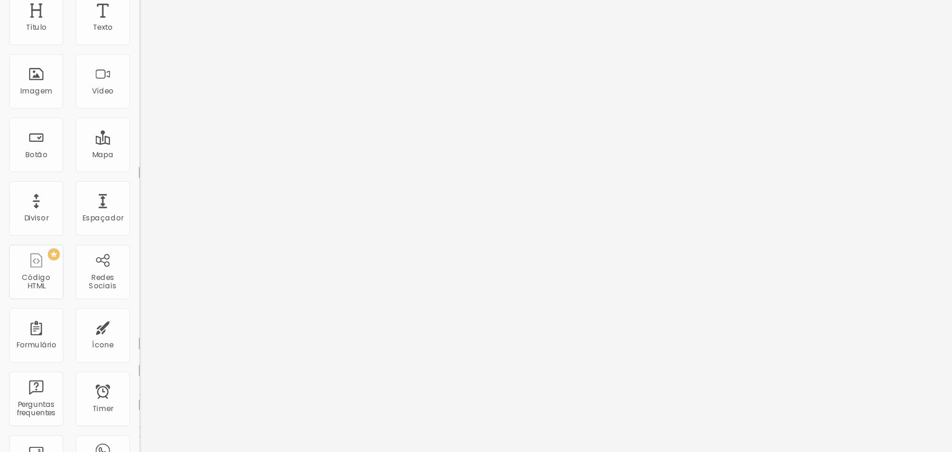
drag, startPoint x: 29, startPoint y: 112, endPoint x: 11, endPoint y: 104, distance: 20.4
click at [107, 204] on div "10 Espaço de baixo" at bounding box center [160, 270] width 107 height 132
drag, startPoint x: 26, startPoint y: 108, endPoint x: 0, endPoint y: 96, distance: 28.7
click at [107, 312] on input "range" at bounding box center [137, 315] width 60 height 7
drag, startPoint x: 29, startPoint y: 90, endPoint x: 0, endPoint y: 91, distance: 29.3
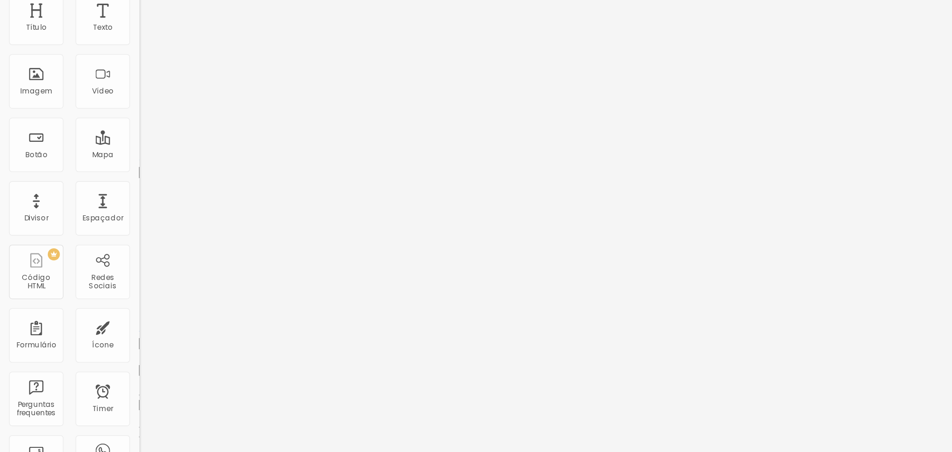
click at [107, 180] on input "range" at bounding box center [137, 183] width 60 height 7
click at [115, 64] on span "Estilo" at bounding box center [122, 60] width 14 height 8
click at [115, 55] on span "Conteúdo" at bounding box center [129, 51] width 29 height 8
click at [107, 170] on div "Proporção 1:1 Quadrado Cinema 16:9 Padrão 4:3 Quadrado 1:1 Original" at bounding box center [160, 151] width 107 height 37
click at [107, 145] on span "1:1 Quadrado" at bounding box center [125, 142] width 37 height 8
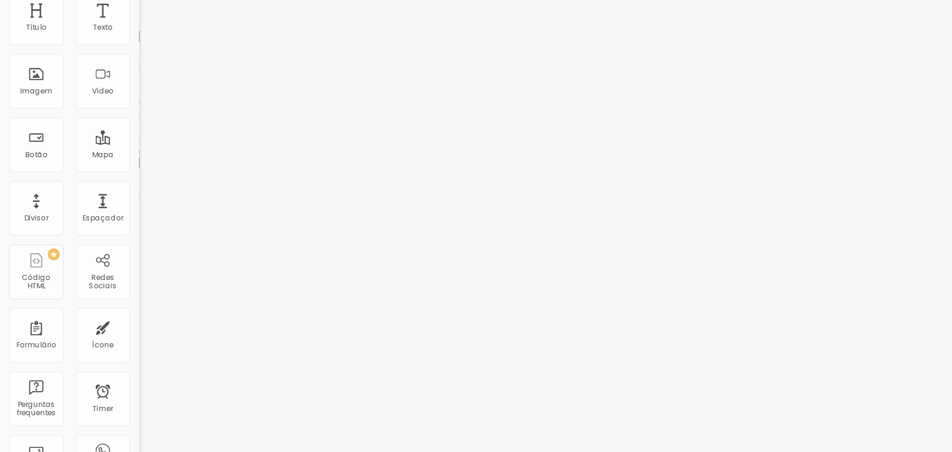
click at [107, 151] on span "Cinema" at bounding box center [118, 147] width 23 height 8
click at [115, 64] on span "Estilo" at bounding box center [122, 60] width 14 height 8
drag, startPoint x: 36, startPoint y: 102, endPoint x: 61, endPoint y: 104, distance: 25.2
click at [107, 96] on div at bounding box center [160, 92] width 107 height 8
drag, startPoint x: 35, startPoint y: 99, endPoint x: 60, endPoint y: 102, distance: 25.3
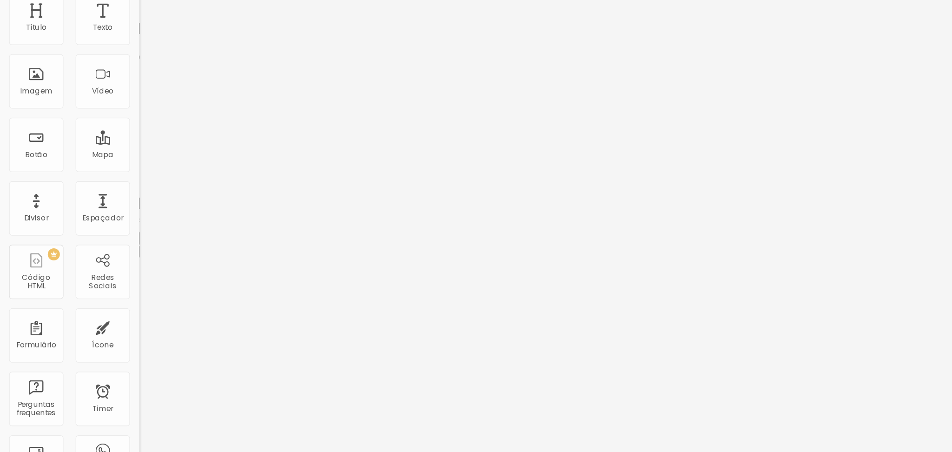
click at [107, 95] on input "range" at bounding box center [137, 91] width 60 height 7
click at [115, 55] on span "Conteúdo" at bounding box center [129, 51] width 29 height 8
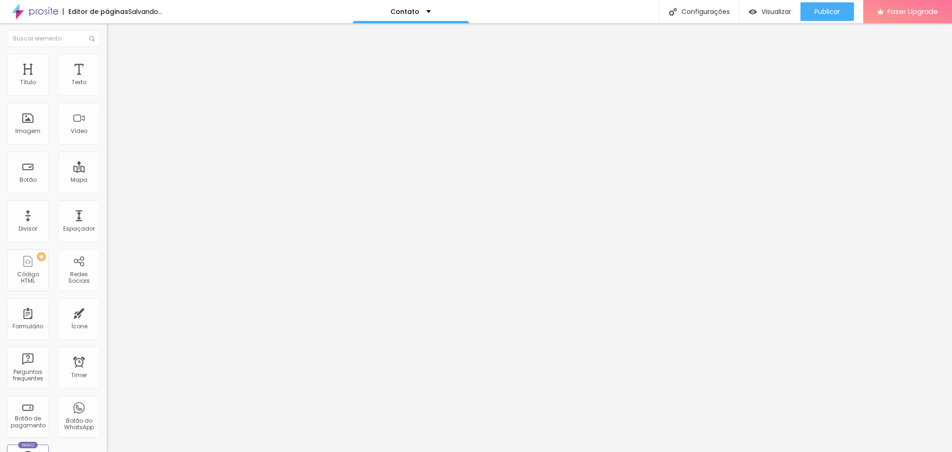
click at [114, 35] on img "button" at bounding box center [117, 33] width 7 height 7
click at [107, 80] on span "Adicionar imagem" at bounding box center [137, 76] width 60 height 8
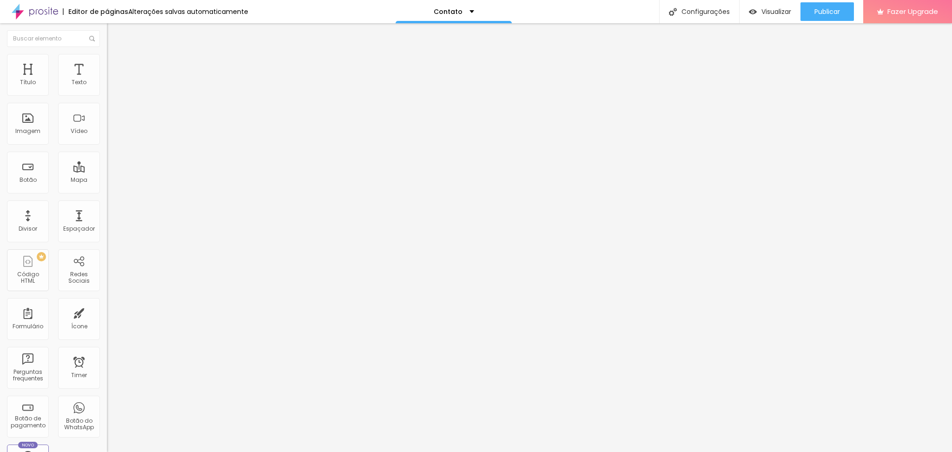
click at [107, 170] on div "Proporção Original Cinema 16:9 Padrão 4:3 Quadrado 1:1 Original" at bounding box center [160, 151] width 107 height 37
click at [107, 145] on span "Original" at bounding box center [118, 142] width 22 height 8
click at [107, 157] on span "Padrão" at bounding box center [117, 153] width 21 height 8
click at [107, 150] on div "Cinema 16:9" at bounding box center [160, 148] width 107 height 6
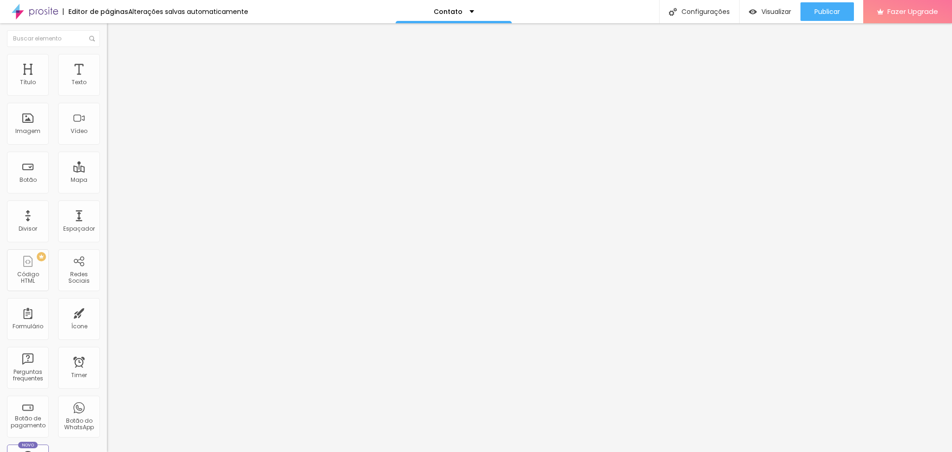
click at [115, 63] on span "Estilo" at bounding box center [122, 60] width 14 height 8
drag, startPoint x: 38, startPoint y: 117, endPoint x: 0, endPoint y: 145, distance: 47.1
click at [107, 204] on input "range" at bounding box center [137, 207] width 60 height 7
drag, startPoint x: 12, startPoint y: 119, endPoint x: 90, endPoint y: 105, distance: 79.8
click at [107, 105] on div "Tamanho 100 px % 0 Borda arredondada Sombra DESATIVADO Voltar ao padrão" at bounding box center [160, 165] width 107 height 186
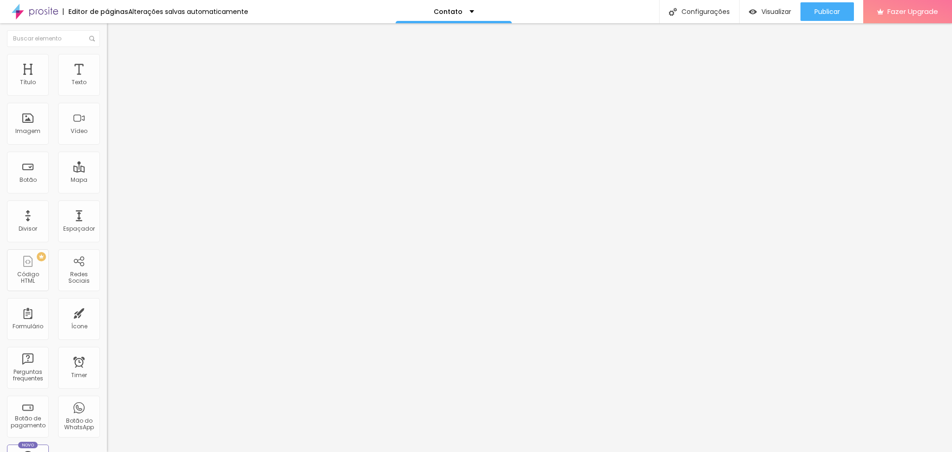
click at [115, 66] on span "Avançado" at bounding box center [130, 70] width 31 height 8
click at [111, 86] on icon "button" at bounding box center [114, 84] width 6 height 6
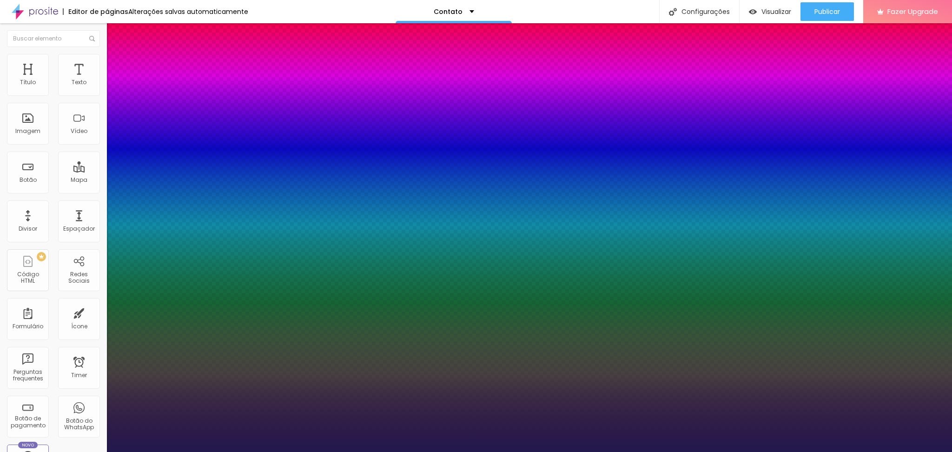
drag, startPoint x: 128, startPoint y: 154, endPoint x: 131, endPoint y: 163, distance: 8.8
click at [323, 451] on div at bounding box center [476, 452] width 952 height 0
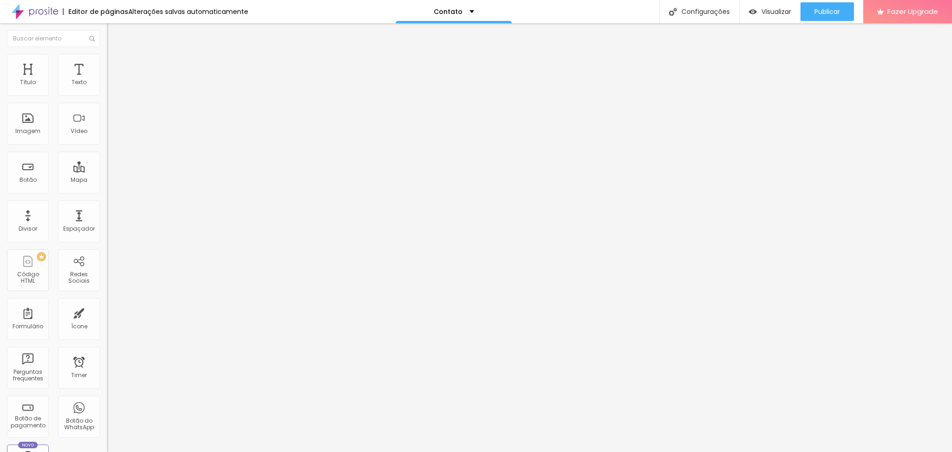
click at [107, 138] on button "button" at bounding box center [113, 133] width 13 height 10
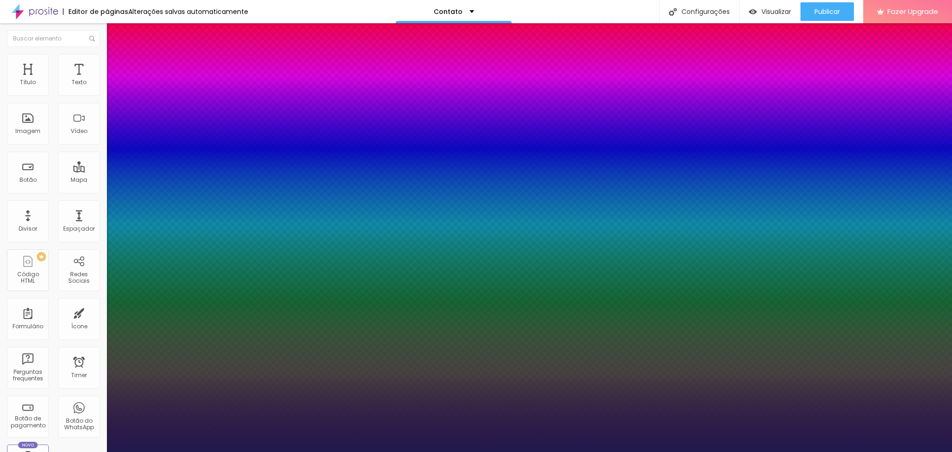
drag, startPoint x: 125, startPoint y: 260, endPoint x: 143, endPoint y: 261, distance: 18.1
click at [929, 451] on div at bounding box center [476, 452] width 952 height 0
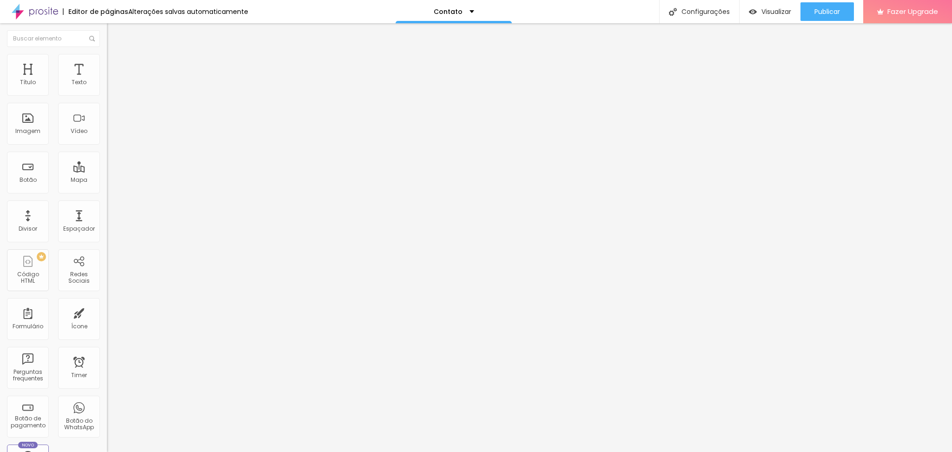
click at [111, 86] on icon "button" at bounding box center [114, 84] width 6 height 6
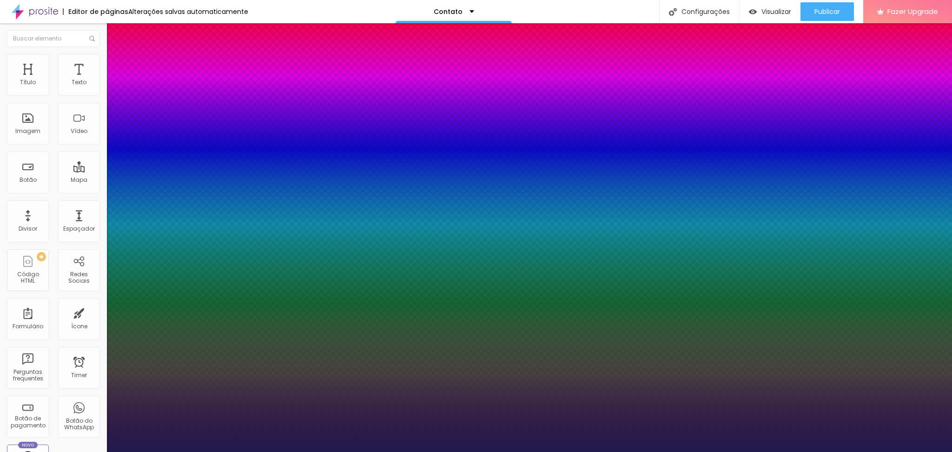
click at [642, 451] on div at bounding box center [476, 452] width 952 height 0
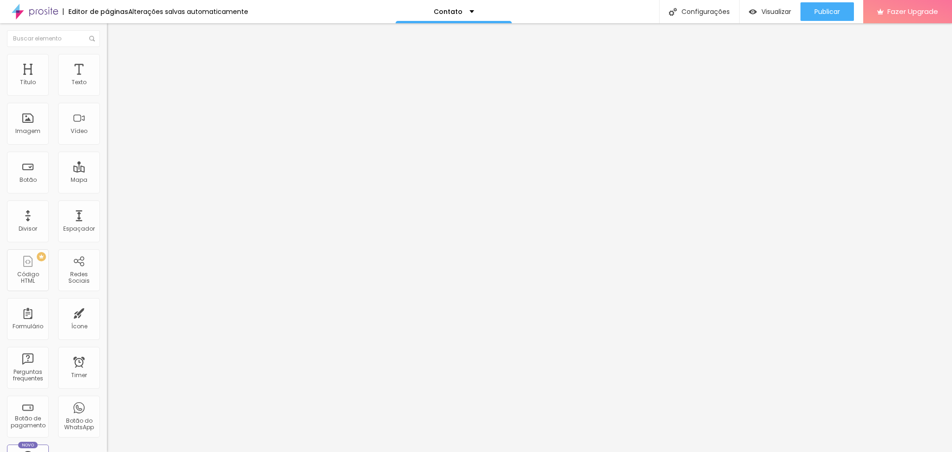
click at [111, 86] on icon "button" at bounding box center [114, 84] width 6 height 6
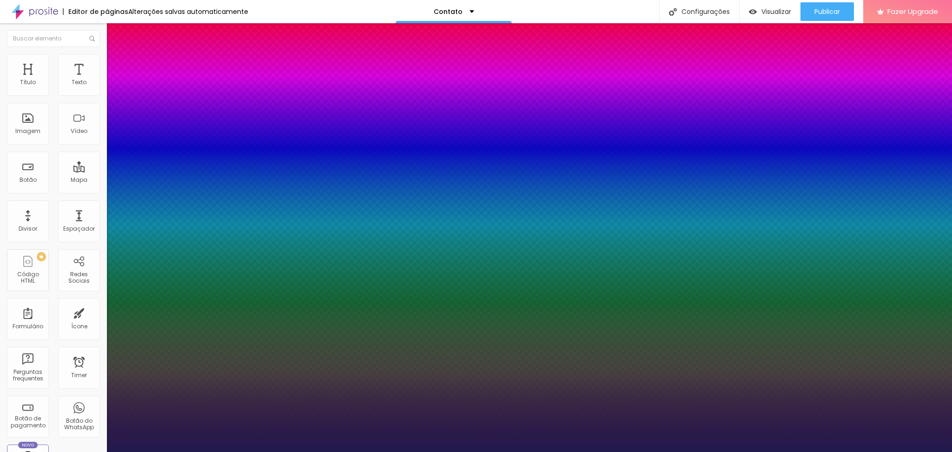
click at [263, 451] on div at bounding box center [476, 452] width 952 height 0
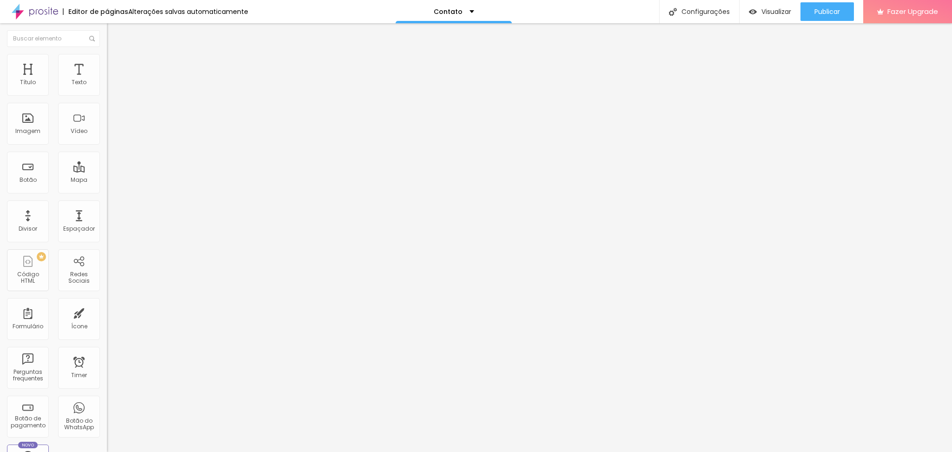
click at [107, 145] on span "16:9 Cinema" at bounding box center [124, 142] width 35 height 8
click at [107, 160] on span "Padrão" at bounding box center [117, 156] width 21 height 8
click at [107, 165] on span "Quadrado" at bounding box center [122, 162] width 30 height 8
click at [107, 79] on div "Trocar imagem" at bounding box center [160, 75] width 107 height 7
click at [107, 170] on div "Cinema 16:9 Padrão 4:3 Quadrado 1:1 Original" at bounding box center [160, 158] width 107 height 26
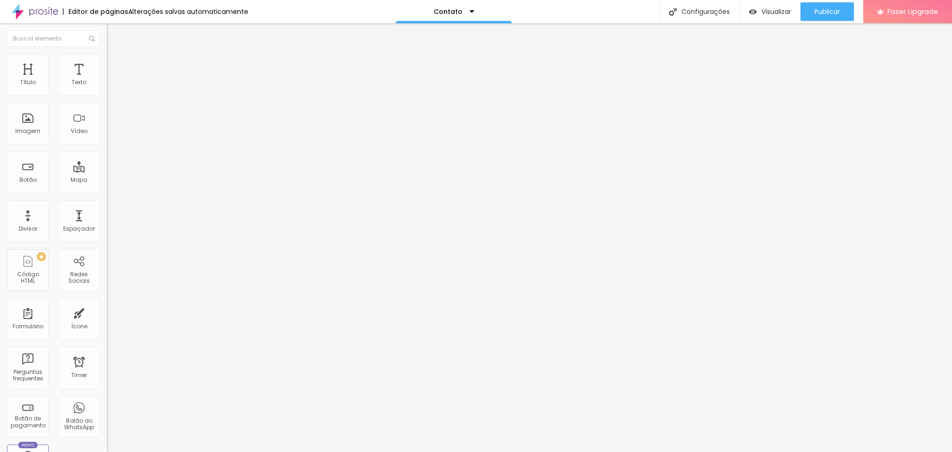
click at [107, 151] on span "Cinema" at bounding box center [118, 147] width 23 height 8
click at [107, 63] on li "Estilo" at bounding box center [160, 58] width 107 height 9
drag, startPoint x: 94, startPoint y: 98, endPoint x: 134, endPoint y: 109, distance: 41.4
click at [134, 95] on input "range" at bounding box center [137, 91] width 60 height 7
click at [107, 58] on li "Estilo" at bounding box center [160, 58] width 107 height 9
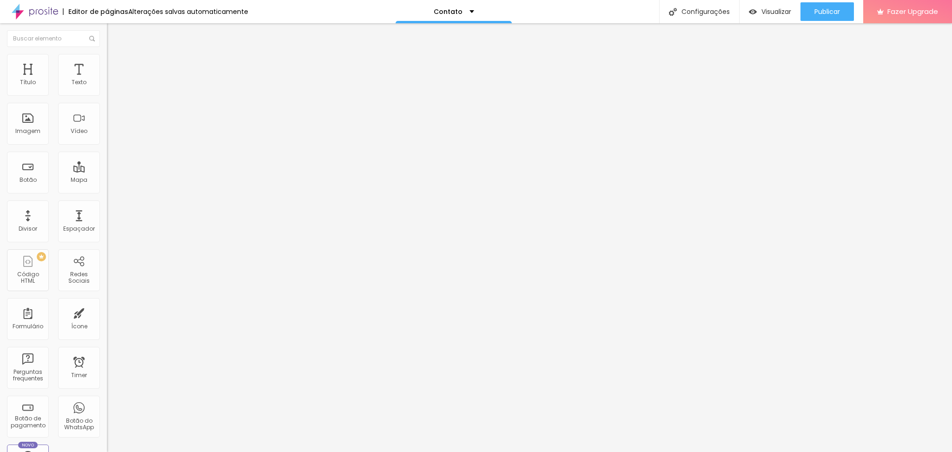
drag, startPoint x: 65, startPoint y: 100, endPoint x: 87, endPoint y: 100, distance: 22.3
click at [107, 95] on input "range" at bounding box center [137, 91] width 60 height 7
drag, startPoint x: 87, startPoint y: 100, endPoint x: 72, endPoint y: 99, distance: 14.9
click at [107, 95] on input "range" at bounding box center [137, 91] width 60 height 7
click at [107, 54] on li "Conteúdo" at bounding box center [160, 49] width 107 height 9
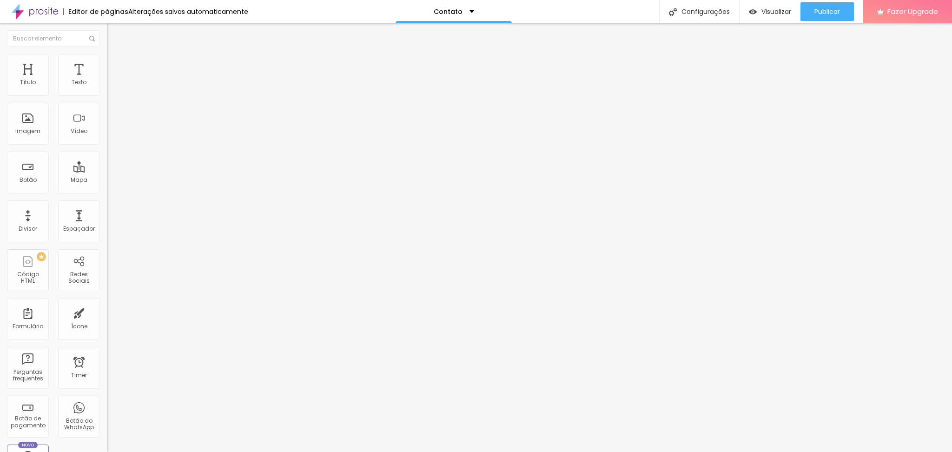
click at [107, 145] on span "16:9 Cinema" at bounding box center [124, 142] width 35 height 8
click at [107, 165] on span "Quadrado" at bounding box center [122, 162] width 30 height 8
drag, startPoint x: 46, startPoint y: 76, endPoint x: 53, endPoint y: 69, distance: 9.9
click at [107, 69] on div "Conteúdo Estilo Avançado Trocar imagem Descrição da imagem (Alt) Alinhamento Pr…" at bounding box center [160, 129] width 107 height 168
click at [115, 64] on span "Estilo" at bounding box center [122, 60] width 14 height 8
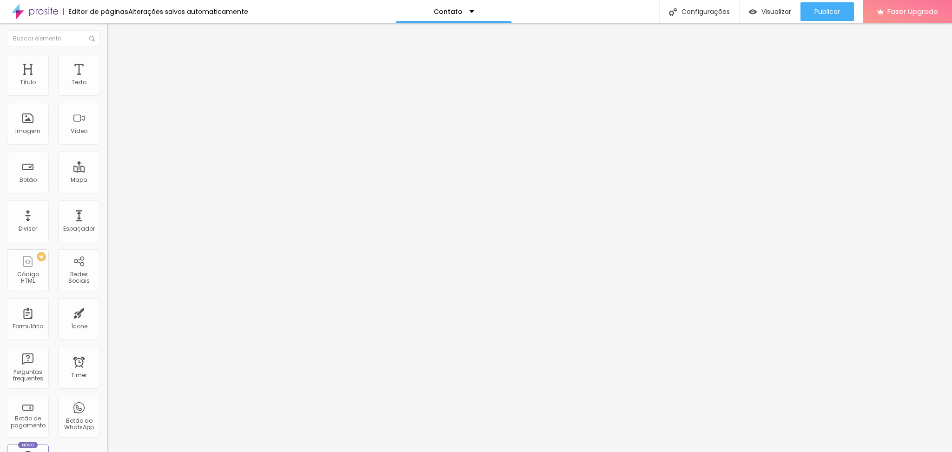
drag, startPoint x: 73, startPoint y: 101, endPoint x: 63, endPoint y: 104, distance: 10.0
click at [107, 95] on input "range" at bounding box center [137, 91] width 60 height 7
click at [107, 88] on button "button" at bounding box center [113, 84] width 13 height 10
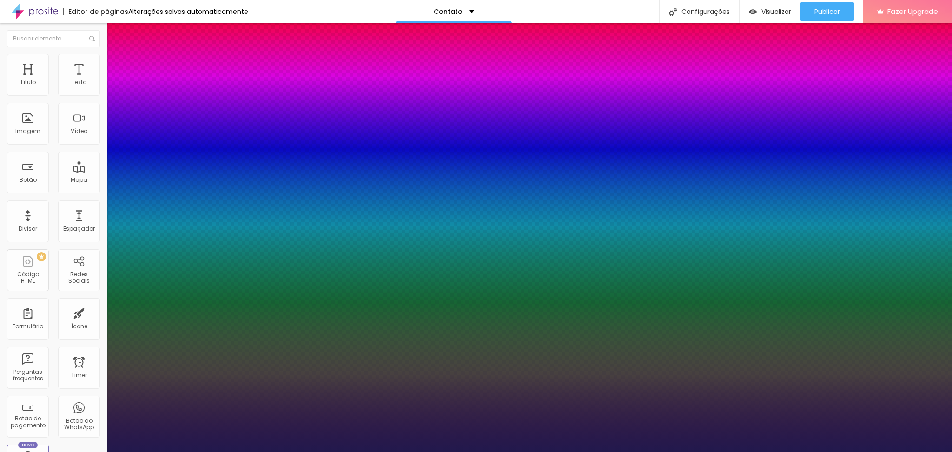
click at [612, 451] on div at bounding box center [476, 452] width 952 height 0
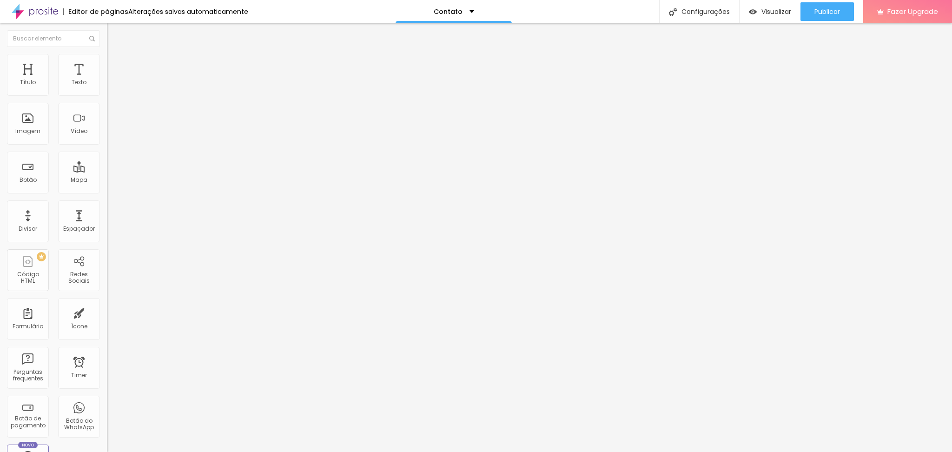
click at [114, 37] on img "button" at bounding box center [117, 33] width 7 height 7
click at [35, 87] on div "Título" at bounding box center [28, 75] width 42 height 42
click at [115, 63] on span "Avançado" at bounding box center [130, 60] width 31 height 8
click at [115, 55] on span "Estilo" at bounding box center [122, 51] width 14 height 8
click at [111, 135] on icon "button" at bounding box center [114, 132] width 6 height 6
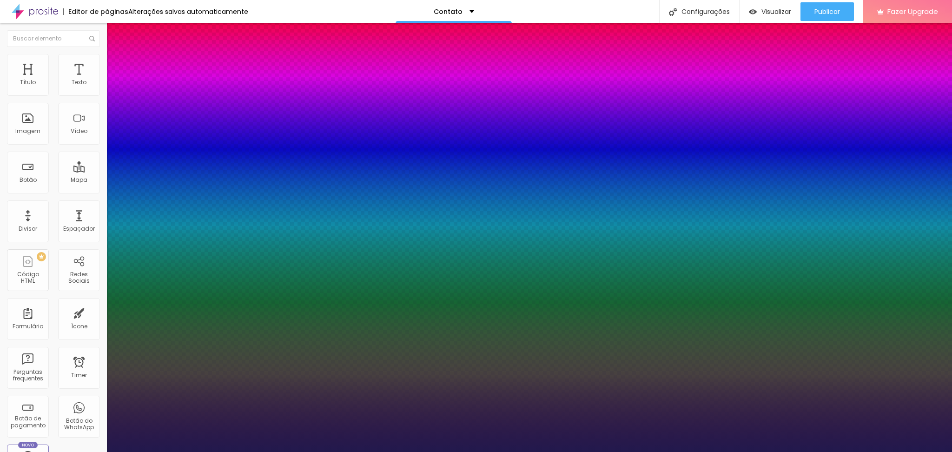
click at [588, 451] on div at bounding box center [476, 452] width 952 height 0
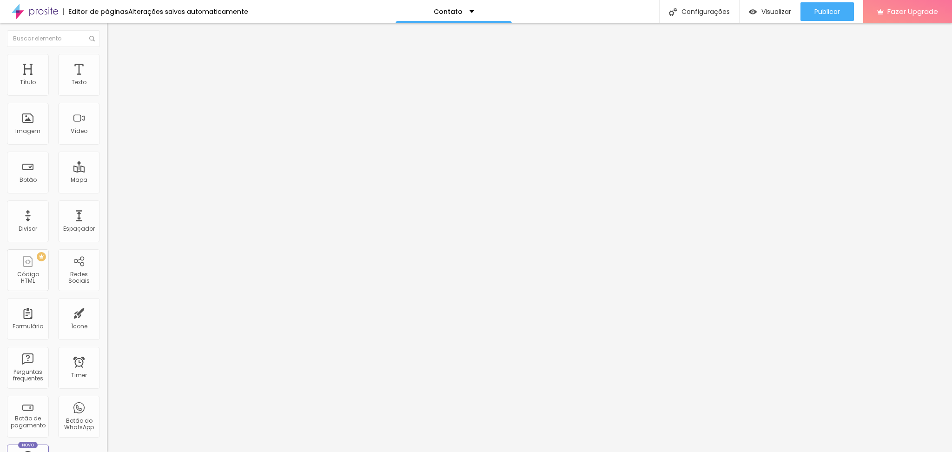
click at [107, 138] on button "button" at bounding box center [113, 133] width 13 height 10
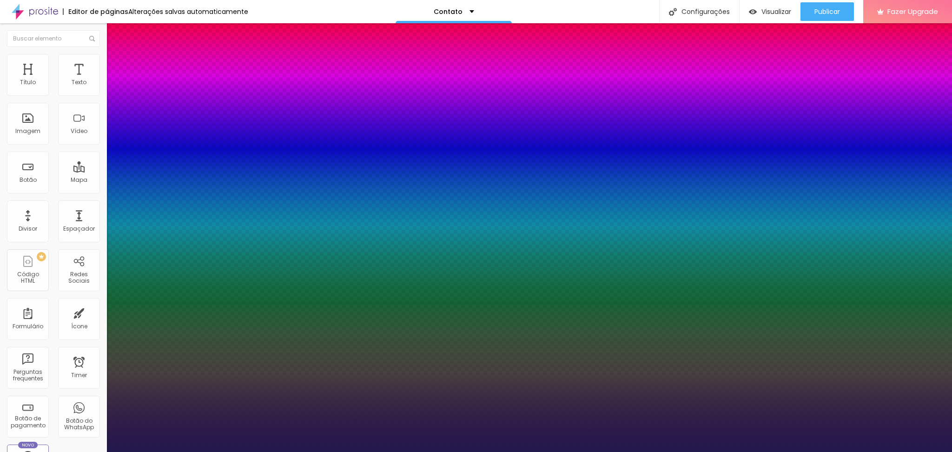
drag, startPoint x: 125, startPoint y: 260, endPoint x: 147, endPoint y: 263, distance: 22.0
click at [593, 451] on div at bounding box center [476, 452] width 952 height 0
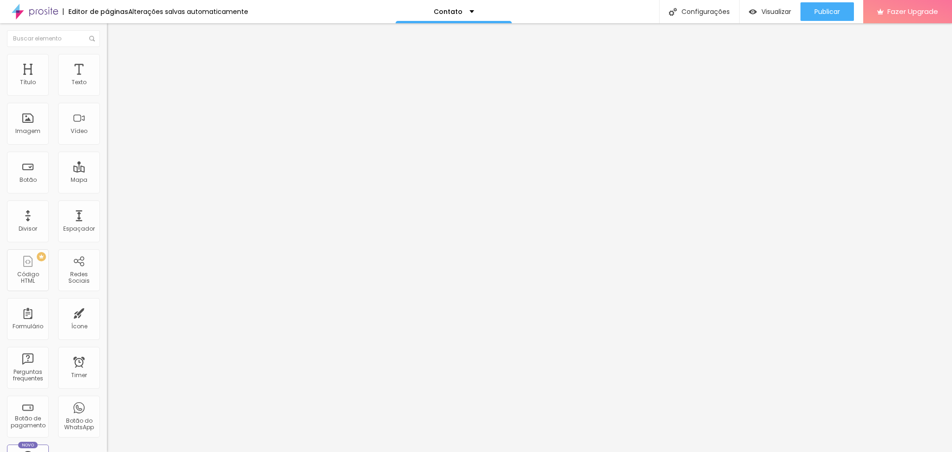
click at [111, 86] on icon "button" at bounding box center [114, 84] width 6 height 6
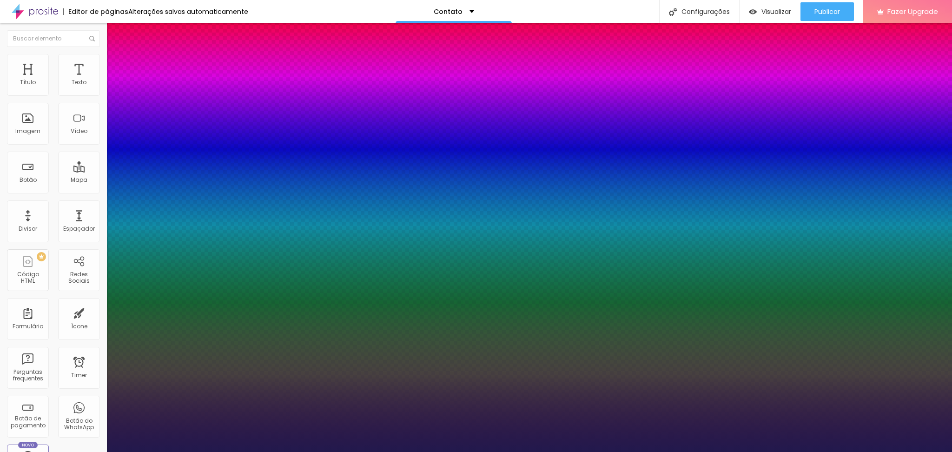
drag, startPoint x: 948, startPoint y: 245, endPoint x: 944, endPoint y: 176, distance: 69.8
click at [944, 451] on div at bounding box center [476, 452] width 952 height 0
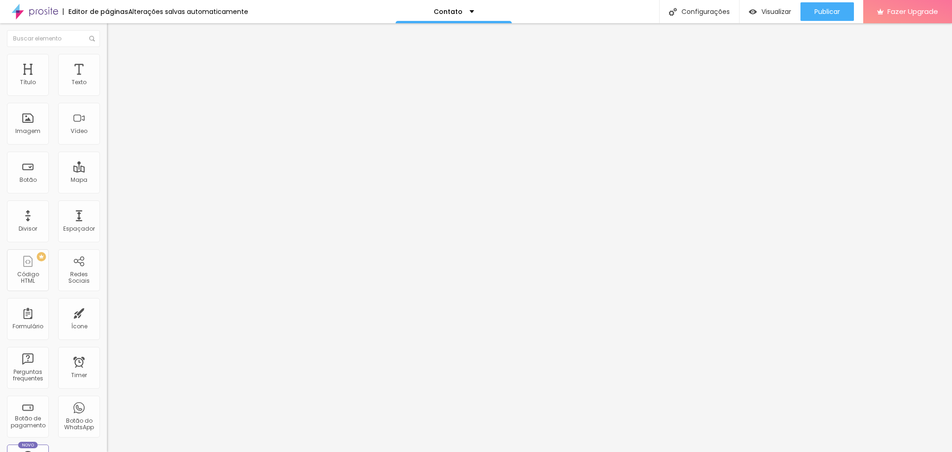
click at [107, 63] on li "Avançado" at bounding box center [160, 58] width 107 height 9
drag, startPoint x: 26, startPoint y: 95, endPoint x: 0, endPoint y: 94, distance: 26.1
click at [107, 94] on div "10 Espaço de cima 10 Espaço de baixo ID Html Classes Html Visível nos dispositi…" at bounding box center [160, 258] width 107 height 391
drag, startPoint x: 25, startPoint y: 91, endPoint x: 0, endPoint y: 97, distance: 25.4
click at [107, 171] on input "range" at bounding box center [137, 174] width 60 height 7
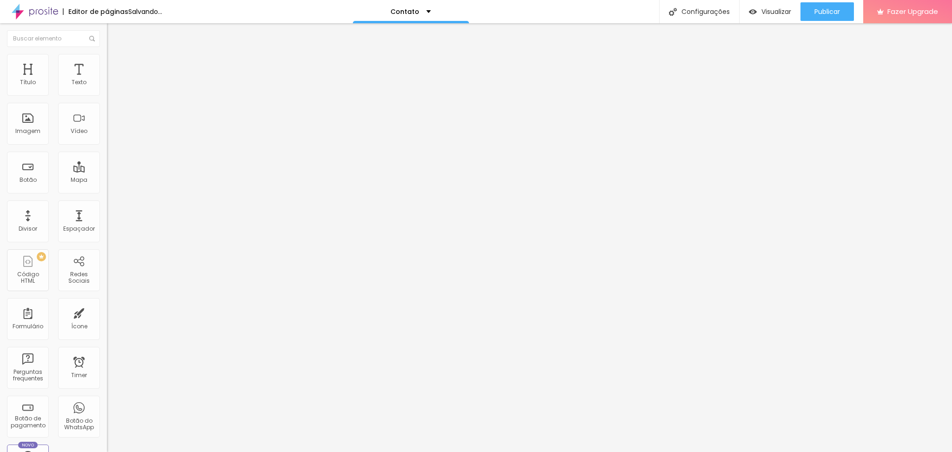
drag, startPoint x: 26, startPoint y: 112, endPoint x: 0, endPoint y: 112, distance: 26.5
click at [107, 303] on input "range" at bounding box center [137, 306] width 60 height 7
click at [107, 138] on div "Tipografia Voltar ao padrão" at bounding box center [160, 125] width 107 height 26
click at [111, 135] on icon "button" at bounding box center [114, 132] width 6 height 6
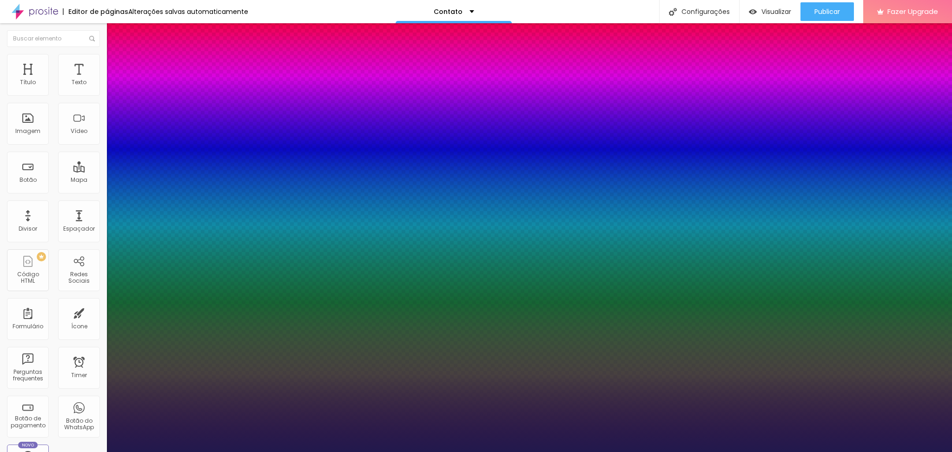
drag, startPoint x: 130, startPoint y: 262, endPoint x: 146, endPoint y: 268, distance: 17.4
click at [529, 451] on div at bounding box center [476, 452] width 952 height 0
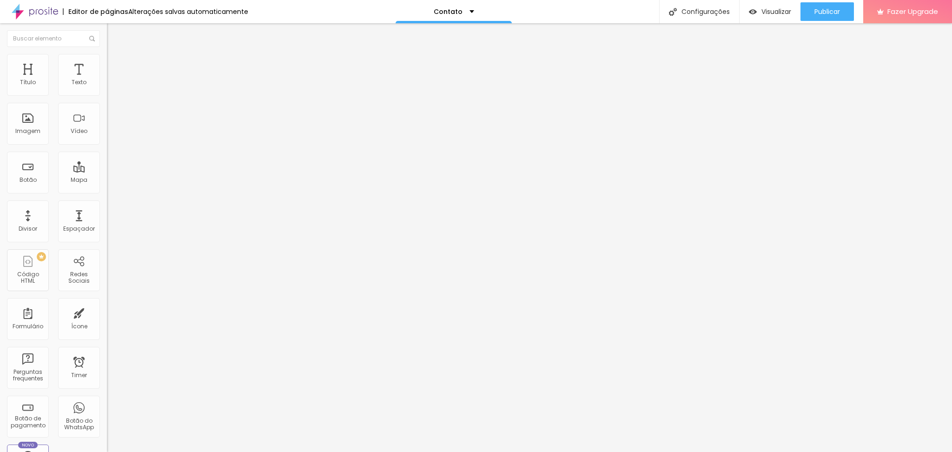
click at [111, 86] on icon "button" at bounding box center [114, 84] width 6 height 6
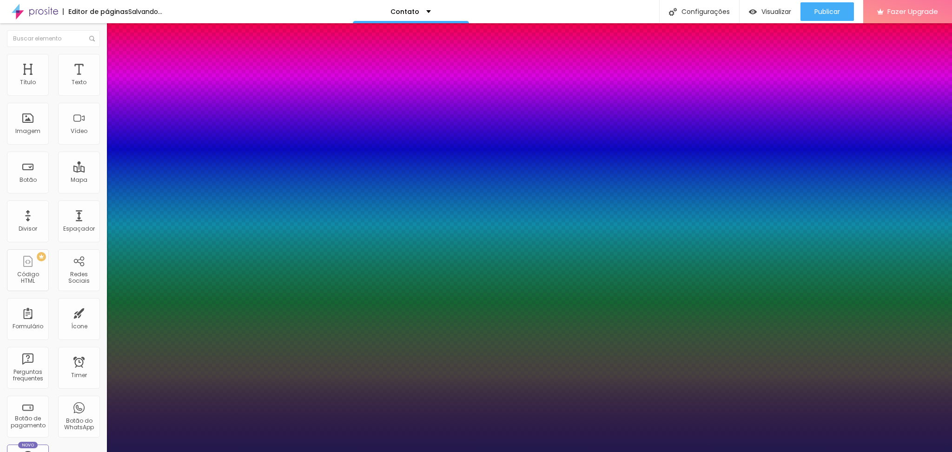
drag, startPoint x: 949, startPoint y: 217, endPoint x: 951, endPoint y: 426, distance: 209.6
click at [951, 451] on div at bounding box center [476, 452] width 952 height 0
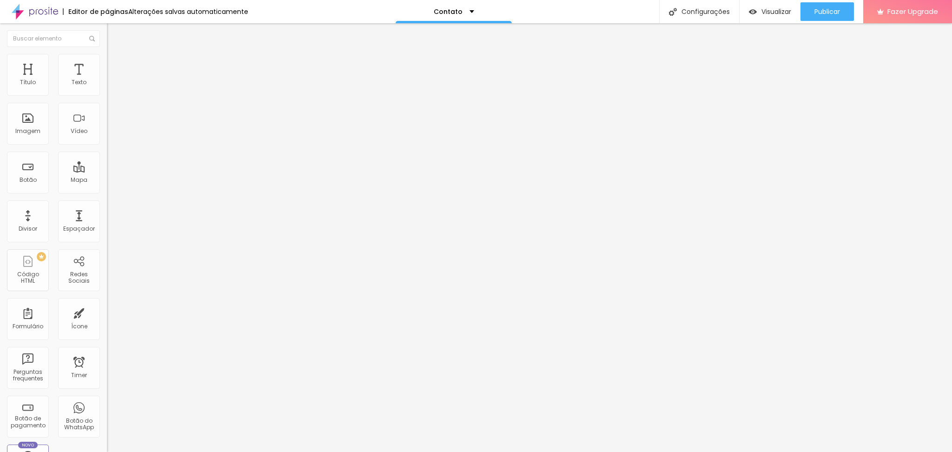
click at [107, 80] on span "Trocar imagem" at bounding box center [132, 76] width 51 height 8
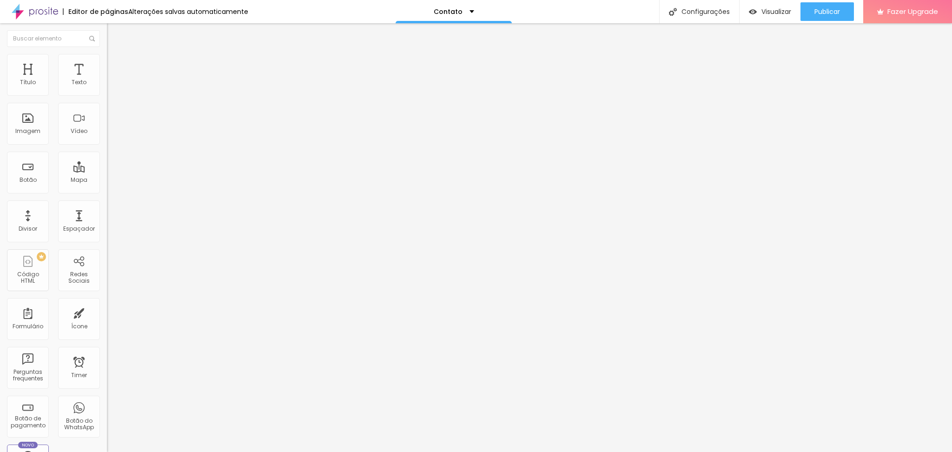
click at [107, 138] on button "button" at bounding box center [113, 133] width 13 height 10
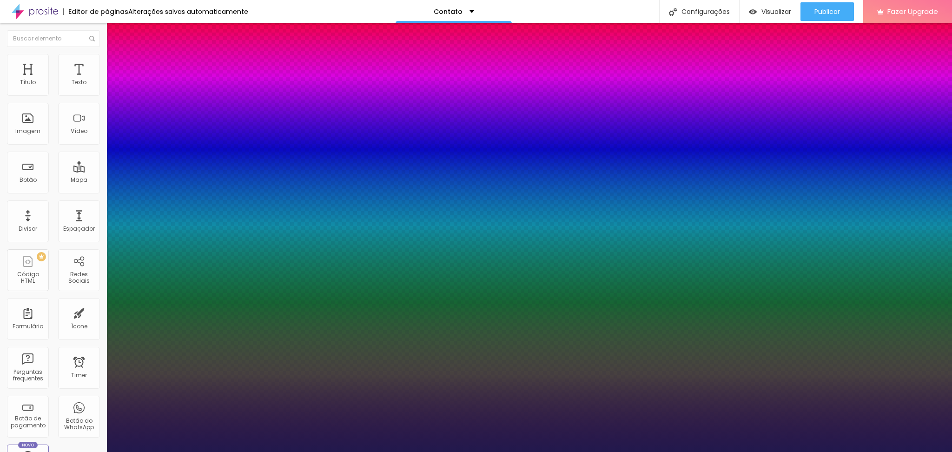
drag, startPoint x: 126, startPoint y: 261, endPoint x: 147, endPoint y: 262, distance: 20.5
click at [927, 451] on div at bounding box center [476, 452] width 952 height 0
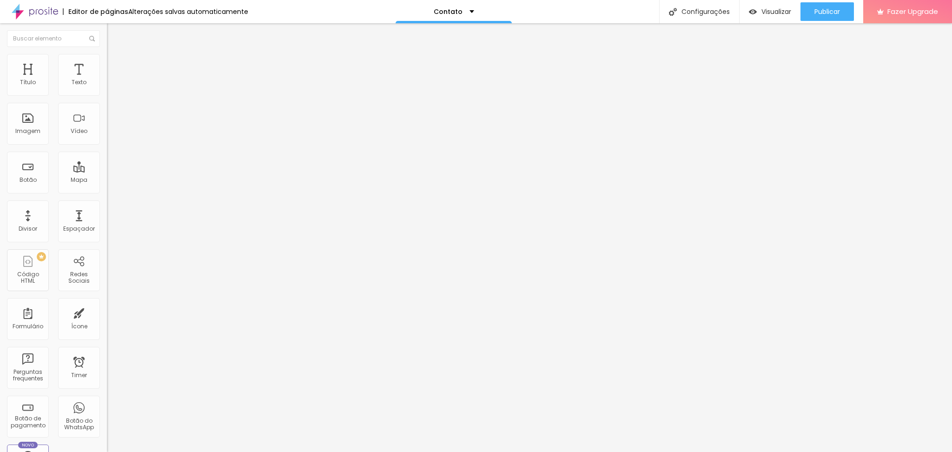
click at [107, 138] on div "Tipografia Voltar ao padrão" at bounding box center [160, 125] width 107 height 26
click at [107, 138] on button "button" at bounding box center [113, 133] width 13 height 10
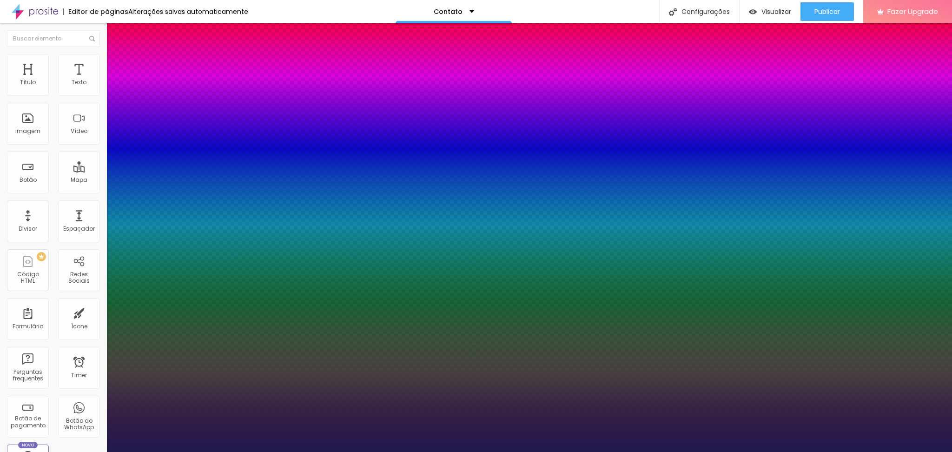
drag, startPoint x: 146, startPoint y: 263, endPoint x: 137, endPoint y: 264, distance: 9.9
click at [575, 451] on div at bounding box center [476, 452] width 952 height 0
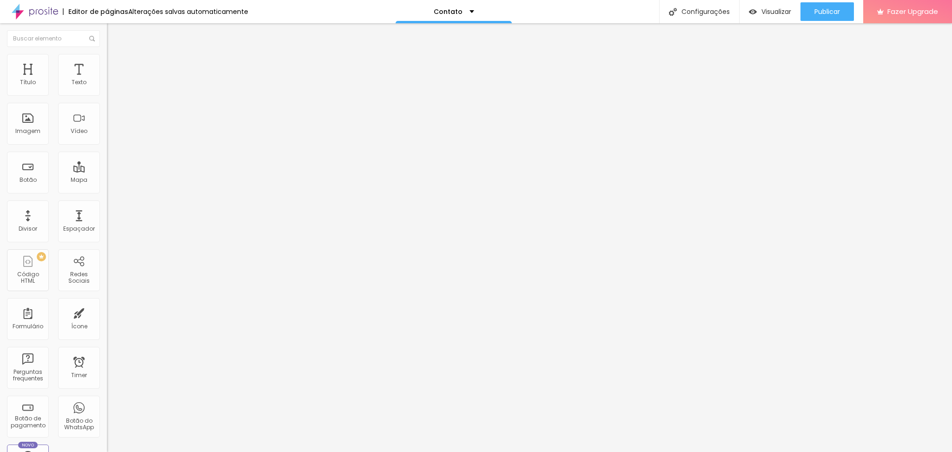
click at [107, 138] on button "button" at bounding box center [113, 133] width 13 height 10
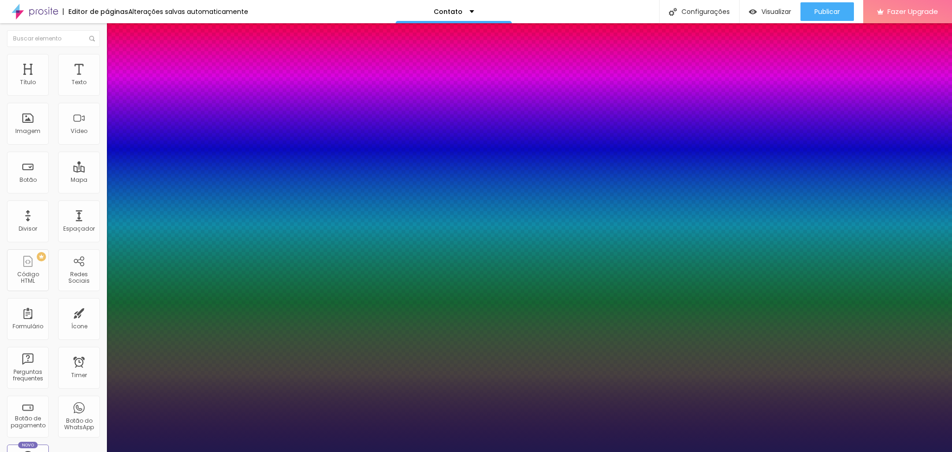
drag, startPoint x: 125, startPoint y: 260, endPoint x: 147, endPoint y: 263, distance: 21.6
click at [343, 451] on div at bounding box center [476, 452] width 952 height 0
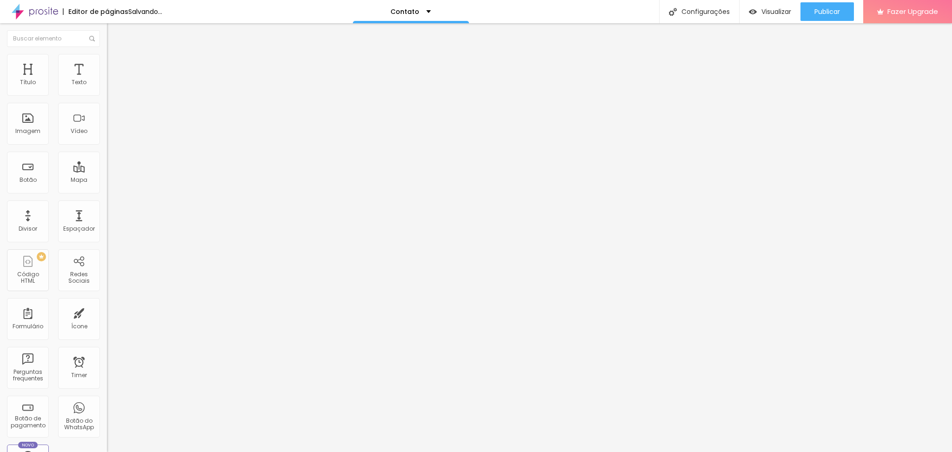
click at [112, 134] on icon "button" at bounding box center [114, 132] width 4 height 4
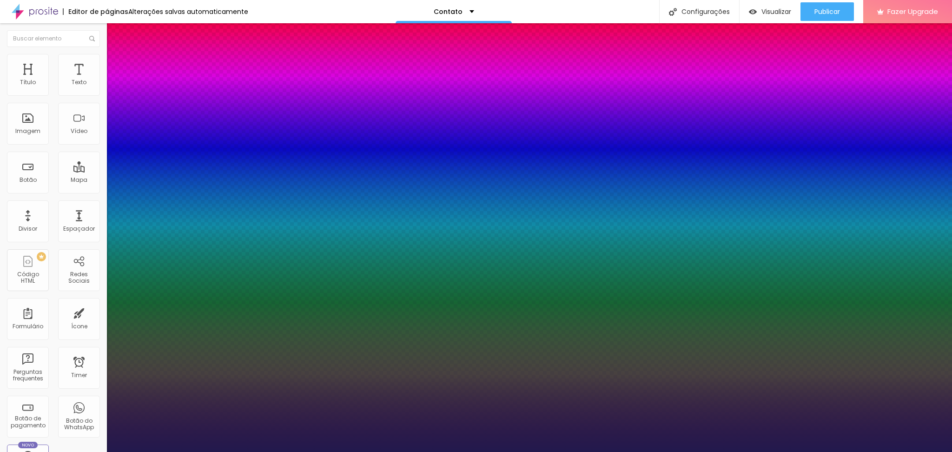
click at [548, 451] on div at bounding box center [476, 452] width 952 height 0
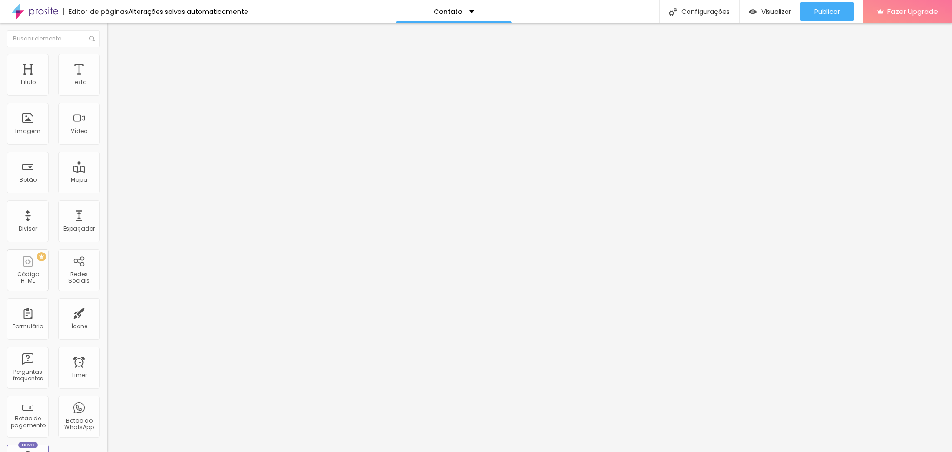
click at [107, 89] on button "button" at bounding box center [113, 84] width 13 height 10
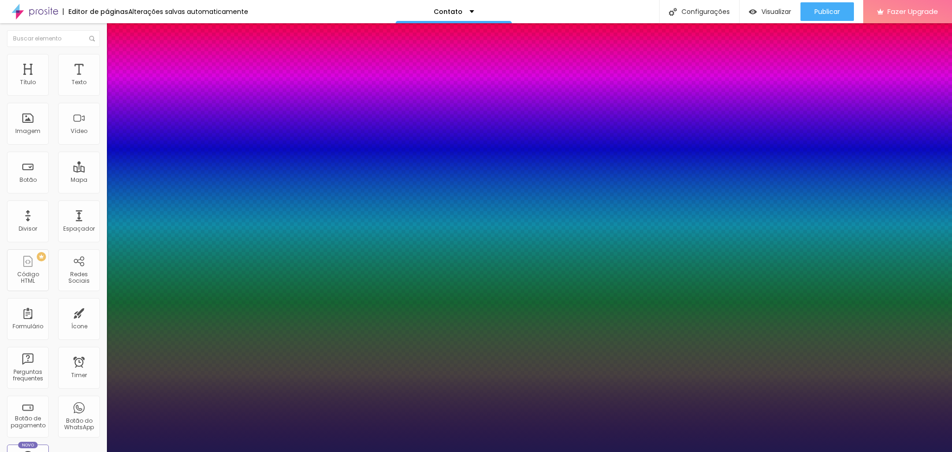
click at [73, 451] on div at bounding box center [476, 452] width 952 height 0
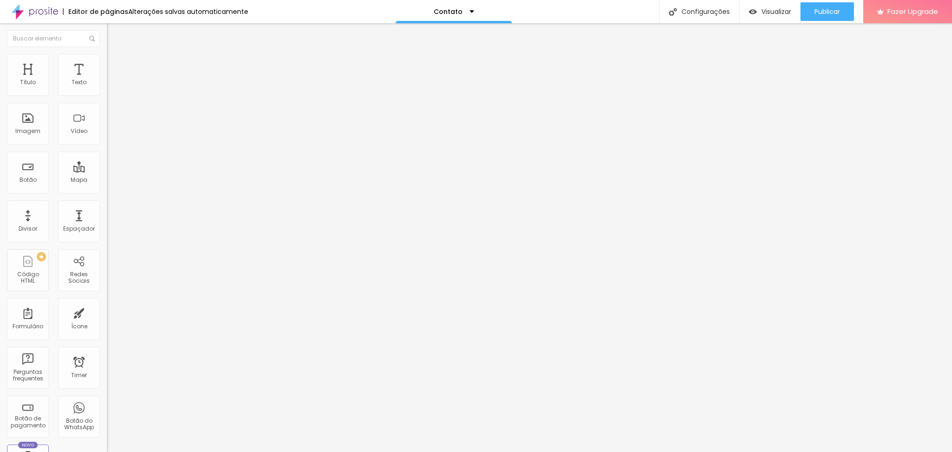
click at [115, 64] on span "Avançado" at bounding box center [130, 60] width 31 height 8
drag, startPoint x: 28, startPoint y: 93, endPoint x: 0, endPoint y: 83, distance: 30.1
click at [107, 83] on div "10 Espaço de cima 10 Espaço de baixo ID Html Classes Html Visível nos dispositi…" at bounding box center [160, 258] width 107 height 391
drag, startPoint x: 26, startPoint y: 89, endPoint x: 0, endPoint y: 85, distance: 25.8
click at [107, 171] on input "range" at bounding box center [137, 174] width 60 height 7
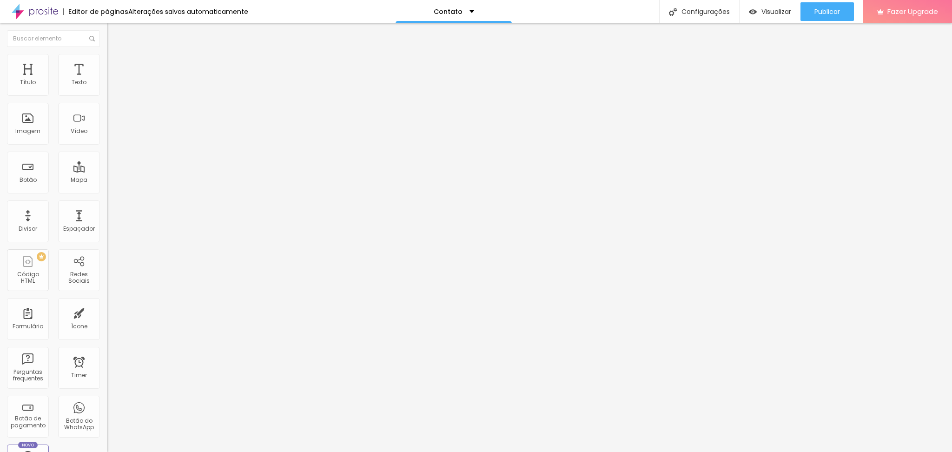
drag, startPoint x: 27, startPoint y: 107, endPoint x: 0, endPoint y: 105, distance: 27.0
click at [107, 303] on input "range" at bounding box center [137, 306] width 60 height 7
click at [107, 80] on span "Adicionar imagem" at bounding box center [137, 76] width 60 height 8
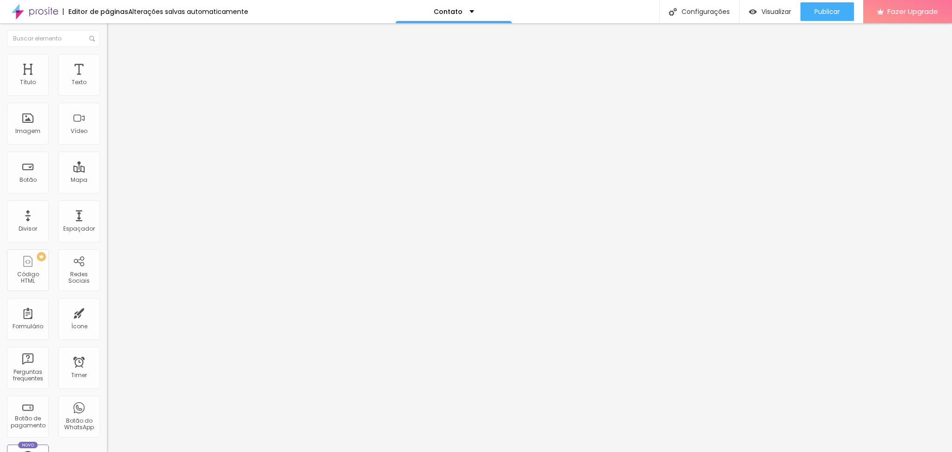
click at [107, 63] on img at bounding box center [111, 67] width 8 height 8
drag, startPoint x: 26, startPoint y: 94, endPoint x: 0, endPoint y: 81, distance: 29.1
click at [107, 81] on div "10 Espaço de cima 10 Espaço de baixo ID Html Classes Html Visível nos dispositi…" at bounding box center [160, 267] width 107 height 391
click at [107, 180] on input "range" at bounding box center [137, 183] width 60 height 7
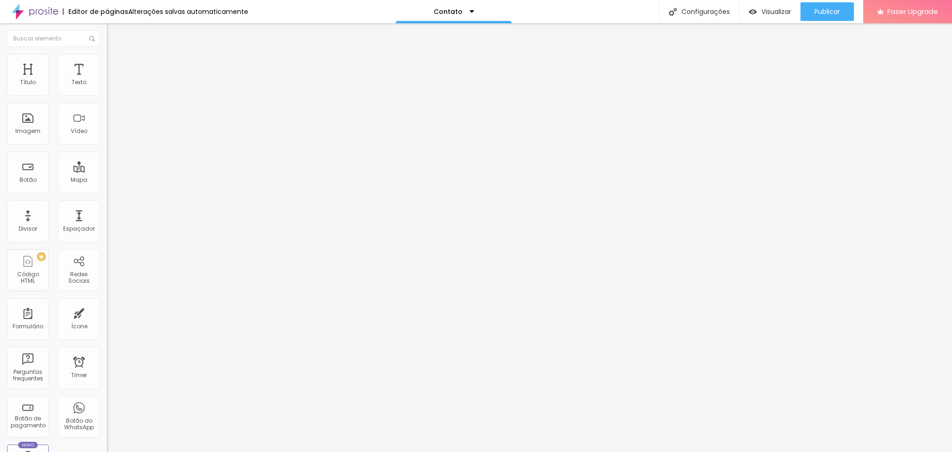
drag, startPoint x: 27, startPoint y: 92, endPoint x: 0, endPoint y: 85, distance: 28.1
click at [107, 180] on input "range" at bounding box center [137, 183] width 60 height 7
drag, startPoint x: 26, startPoint y: 109, endPoint x: 0, endPoint y: 103, distance: 26.6
click at [107, 312] on input "range" at bounding box center [137, 315] width 60 height 7
click at [115, 55] on span "Conteúdo" at bounding box center [129, 51] width 29 height 8
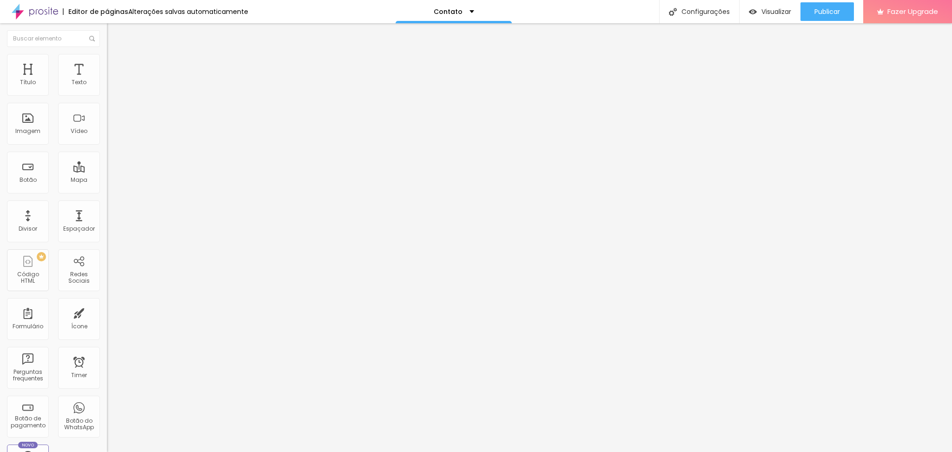
click at [115, 64] on span "Estilo" at bounding box center [122, 60] width 14 height 8
drag, startPoint x: 21, startPoint y: 119, endPoint x: 0, endPoint y: 152, distance: 39.5
click at [107, 204] on input "range" at bounding box center [137, 207] width 60 height 7
click at [107, 32] on button "Editar Coluna" at bounding box center [160, 33] width 107 height 21
click at [111, 86] on icon "button" at bounding box center [114, 84] width 6 height 6
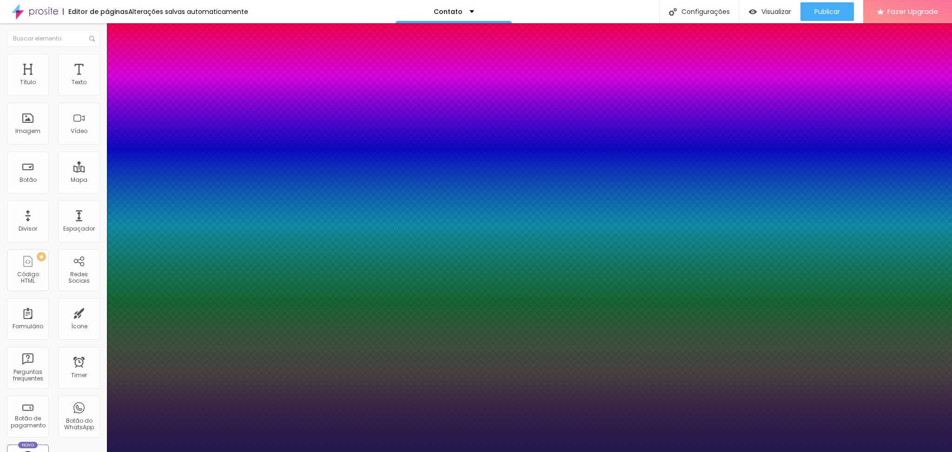
click at [315, 451] on div at bounding box center [476, 452] width 952 height 0
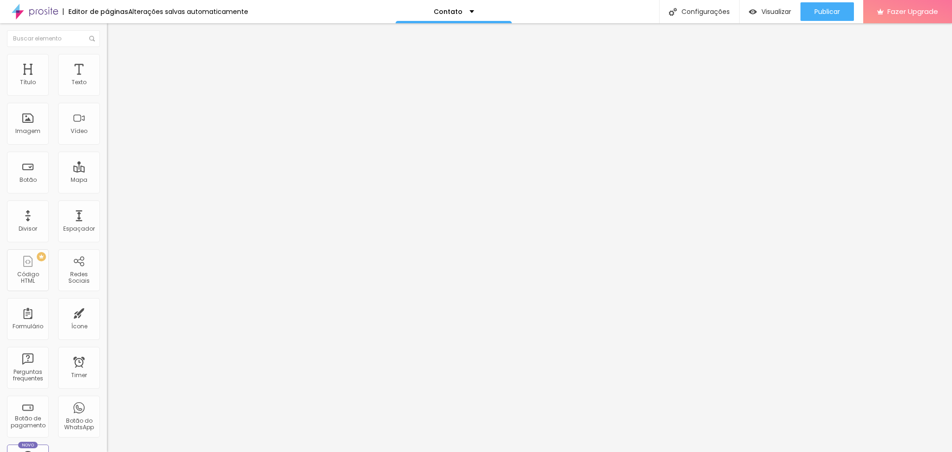
click at [107, 138] on button "button" at bounding box center [113, 133] width 13 height 10
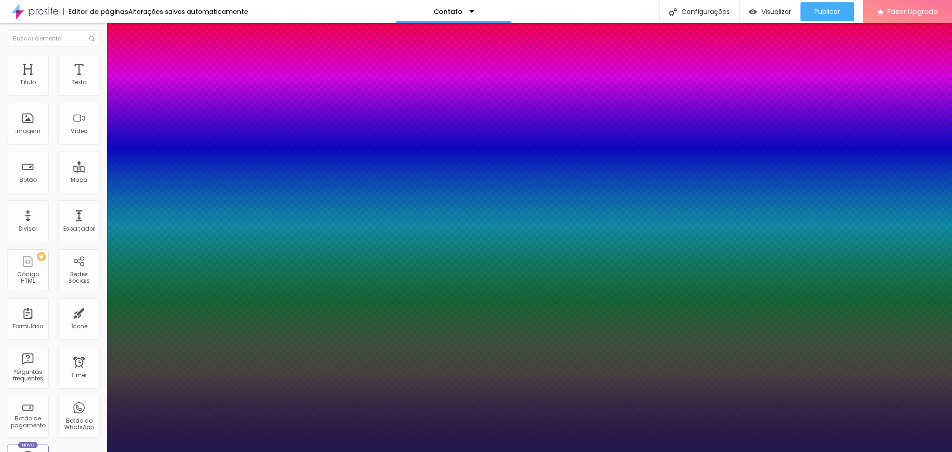
drag, startPoint x: 126, startPoint y: 262, endPoint x: 147, endPoint y: 260, distance: 20.5
drag, startPoint x: 949, startPoint y: 300, endPoint x: 951, endPoint y: 386, distance: 86.5
click at [951, 451] on div at bounding box center [476, 452] width 952 height 0
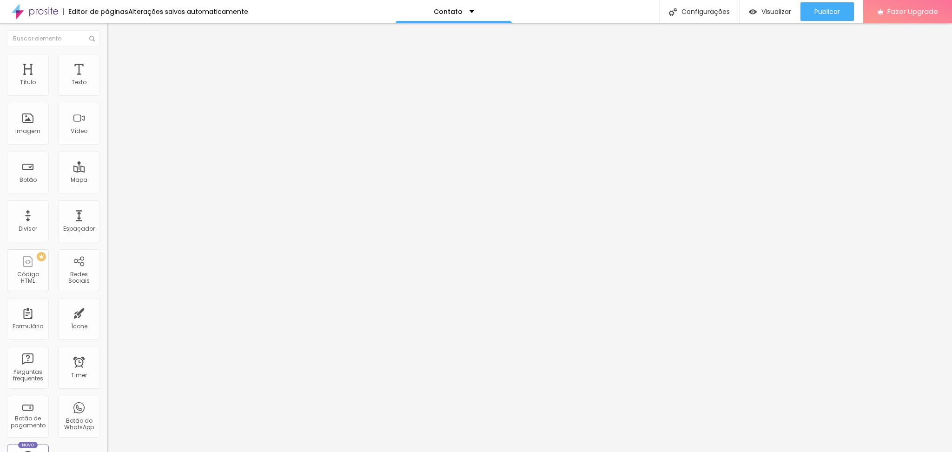
click at [107, 138] on button "button" at bounding box center [113, 133] width 13 height 10
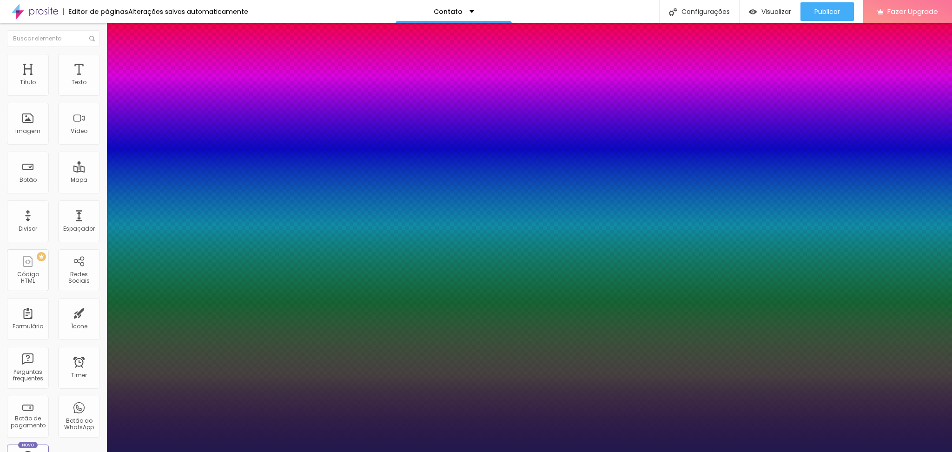
drag, startPoint x: 126, startPoint y: 261, endPoint x: 147, endPoint y: 263, distance: 20.6
click at [573, 451] on div at bounding box center [476, 452] width 952 height 0
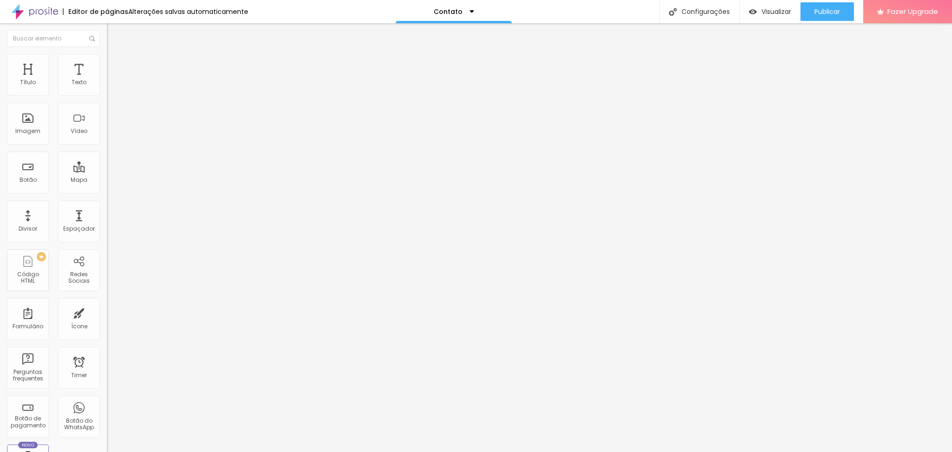
click at [111, 86] on icon "button" at bounding box center [114, 84] width 6 height 6
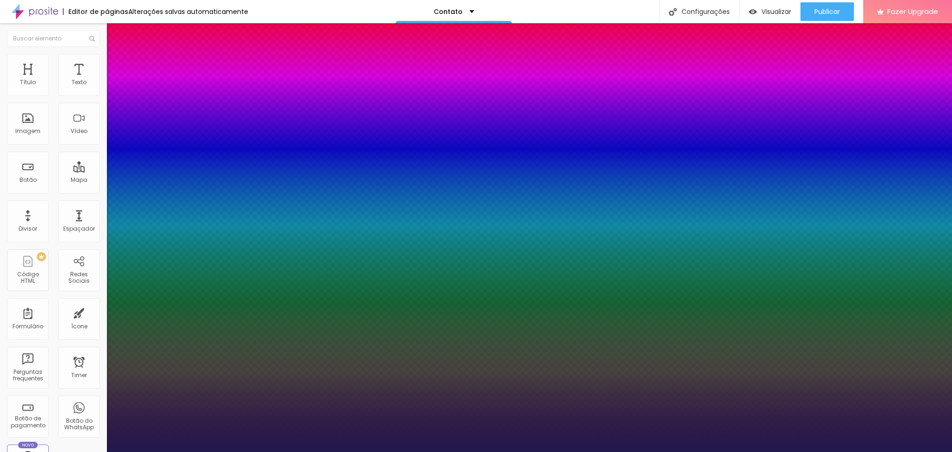
drag, startPoint x: 124, startPoint y: 155, endPoint x: 130, endPoint y: 160, distance: 7.6
click at [476, 451] on div at bounding box center [476, 452] width 952 height 0
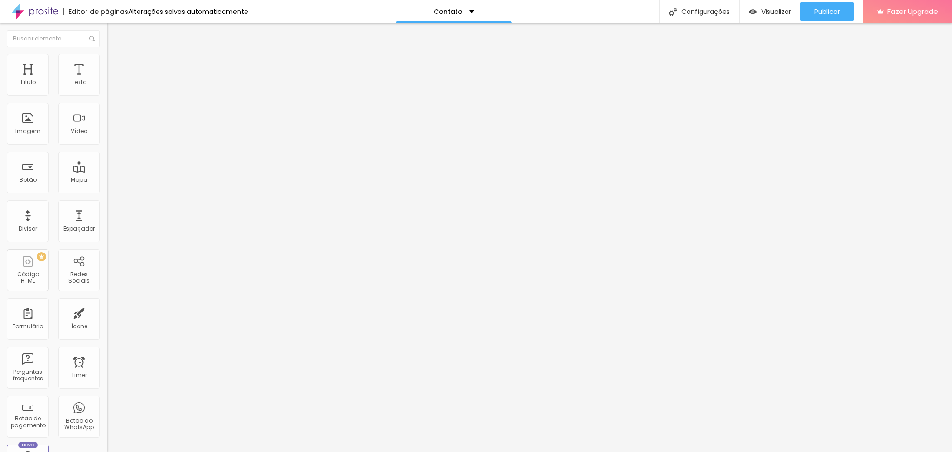
click at [107, 38] on button "Editar Texto" at bounding box center [160, 33] width 107 height 21
drag, startPoint x: 51, startPoint y: 105, endPoint x: 0, endPoint y: 81, distance: 55.9
click at [107, 81] on div "Texto Click me Alinhamento Tamanho Normal Pequeno Normal Grande Link URL https:…" at bounding box center [160, 139] width 107 height 135
click at [107, 191] on input "https://" at bounding box center [163, 186] width 112 height 9
drag, startPoint x: 47, startPoint y: 192, endPoint x: 0, endPoint y: 164, distance: 54.8
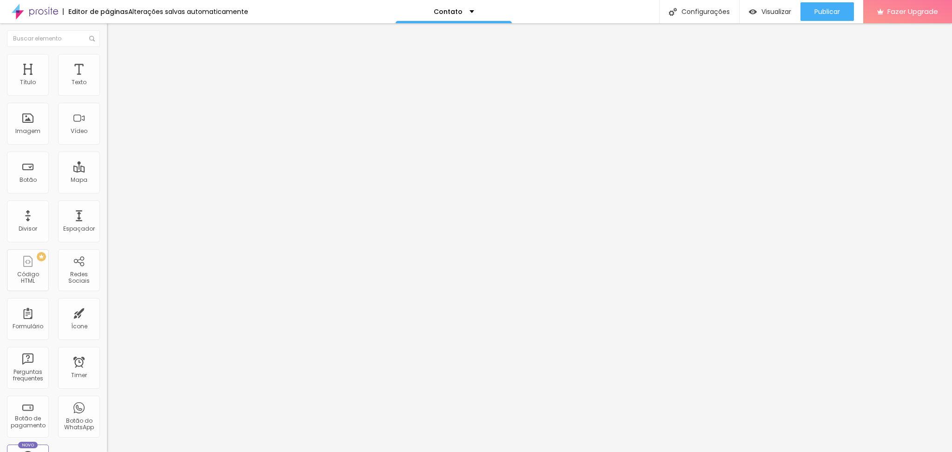
click at [107, 164] on div "Texto Quero um orçamento! Alinhamento Tamanho Normal Pequeno Normal Grande Link…" at bounding box center [160, 139] width 107 height 135
paste input "api.whatsapp.com/message/HLMJZXPDNYQDL1?autoload=1&app_absent=0"
click at [107, 95] on div "URL do vídeo" at bounding box center [160, 83] width 107 height 23
click at [107, 87] on input "text" at bounding box center [163, 82] width 112 height 9
paste input "https://youtu.be/yBxRwEOfwbA?si=4LWuKrCGQmWTdSsS"
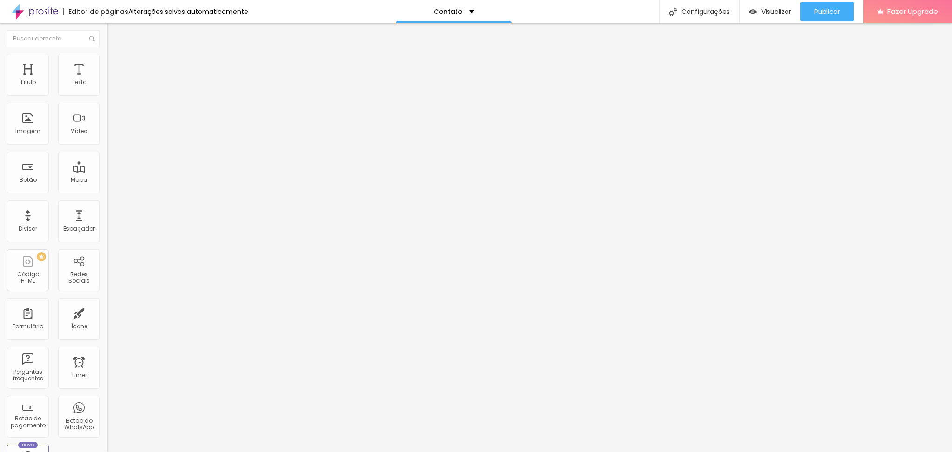
click at [107, 175] on div at bounding box center [160, 175] width 107 height 0
click at [107, 150] on div "Proporção 4:3 Standard Ultrawide 21:9 Wide 16:9 Standard 4:3 Vertical 1 3:4 Ver…" at bounding box center [160, 148] width 107 height 42
click at [107, 139] on span "4:3 Standard" at bounding box center [126, 135] width 38 height 8
click at [107, 145] on span "Ultrawide" at bounding box center [120, 141] width 26 height 8
click at [107, 153] on span "Wide" at bounding box center [114, 149] width 14 height 8
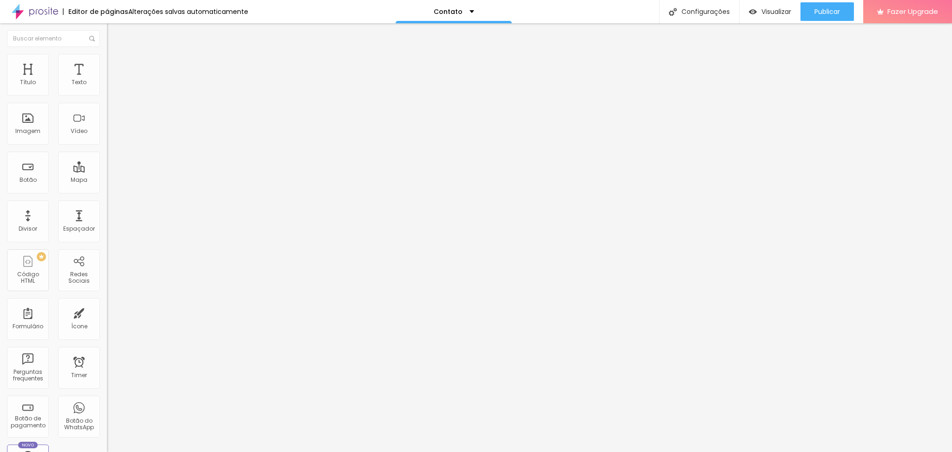
click at [107, 54] on li "Estilo" at bounding box center [160, 58] width 107 height 9
drag, startPoint x: 99, startPoint y: 99, endPoint x: 65, endPoint y: 101, distance: 33.6
click at [107, 95] on input "range" at bounding box center [137, 91] width 60 height 7
click at [772, 18] on div "Visualizar" at bounding box center [770, 11] width 42 height 19
drag, startPoint x: 68, startPoint y: 103, endPoint x: 77, endPoint y: 99, distance: 9.8
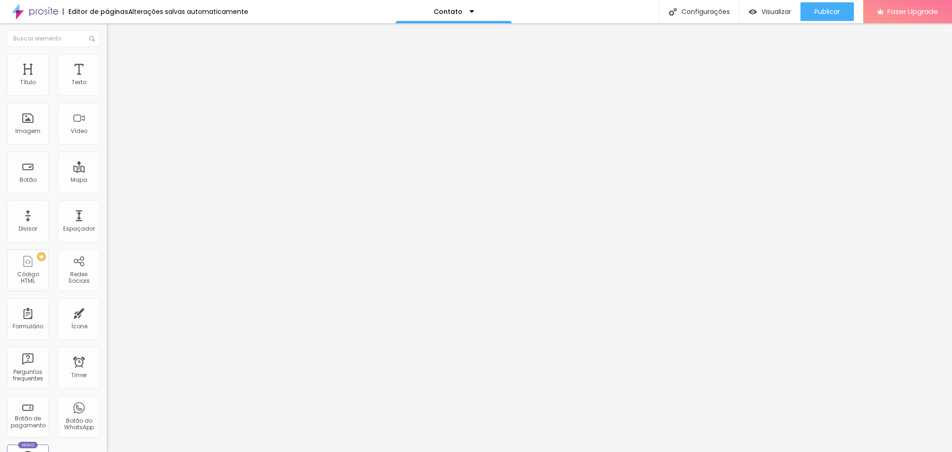
click at [107, 96] on div at bounding box center [160, 92] width 107 height 8
click at [107, 95] on input "range" at bounding box center [137, 91] width 60 height 7
click at [115, 55] on span "Conteúdo" at bounding box center [129, 51] width 29 height 8
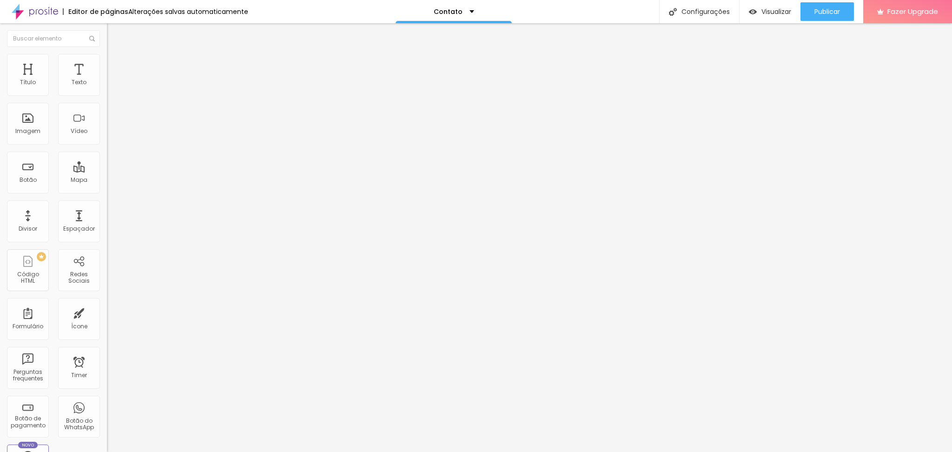
click at [112, 134] on icon "button" at bounding box center [114, 132] width 4 height 4
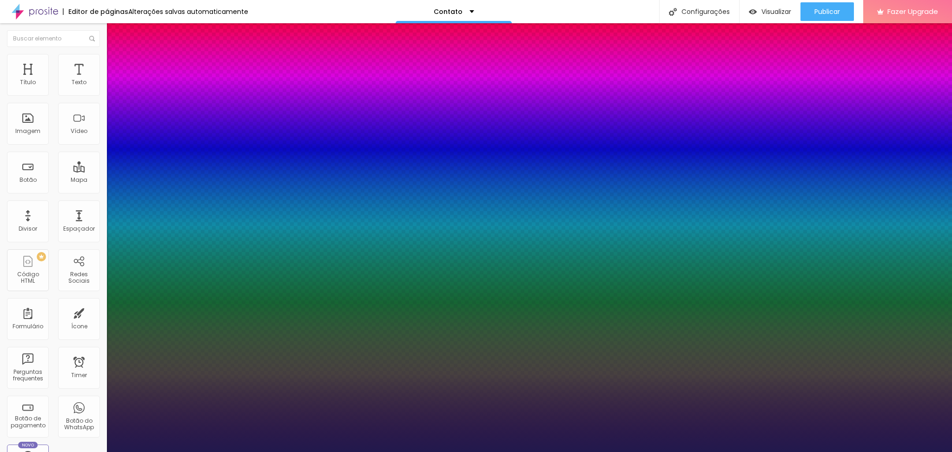
drag, startPoint x: 123, startPoint y: 259, endPoint x: 136, endPoint y: 264, distance: 14.1
click at [360, 451] on div at bounding box center [476, 452] width 952 height 0
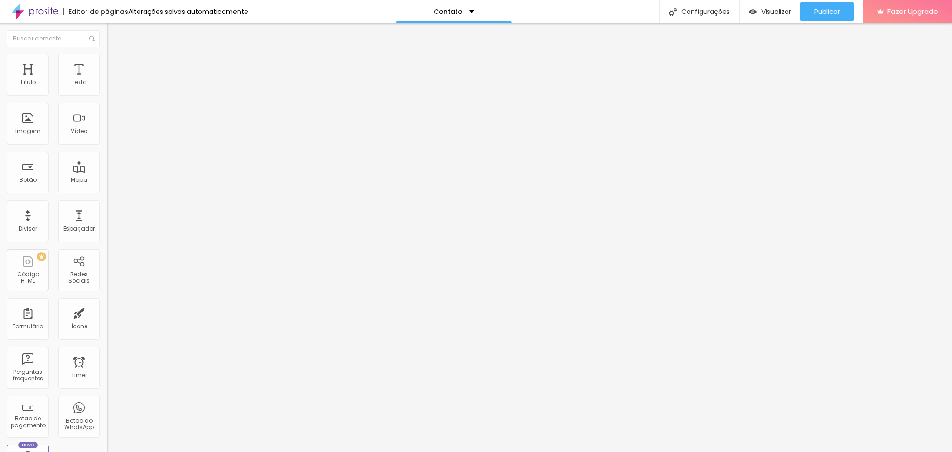
click at [114, 36] on img "button" at bounding box center [117, 33] width 7 height 7
click at [107, 57] on img at bounding box center [111, 58] width 8 height 8
click at [107, 60] on ul "Estilo Avançado" at bounding box center [160, 54] width 107 height 19
click at [115, 55] on span "Estilo" at bounding box center [122, 51] width 14 height 8
click at [111, 135] on icon "button" at bounding box center [114, 132] width 6 height 6
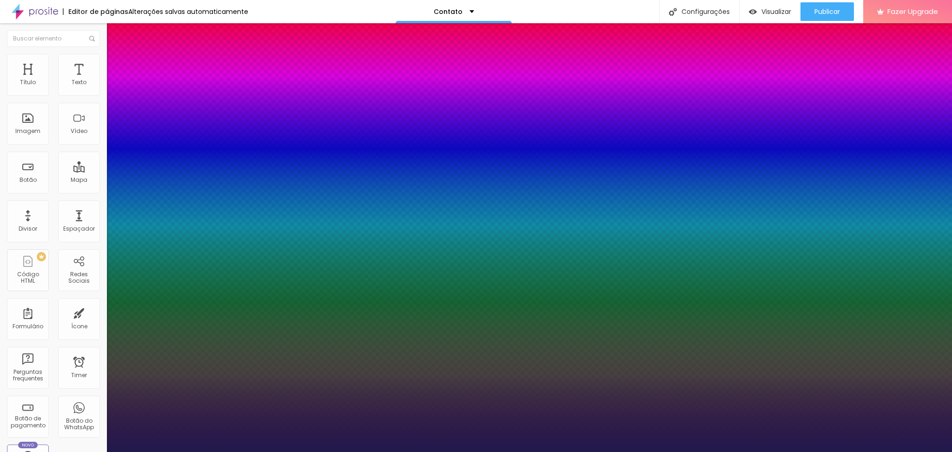
click at [204, 451] on div at bounding box center [476, 452] width 952 height 0
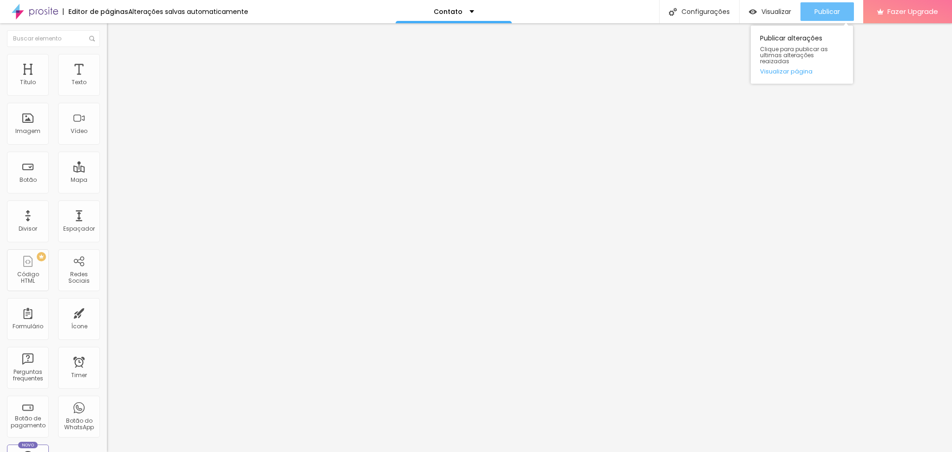
click at [826, 14] on span "Publicar" at bounding box center [827, 11] width 26 height 7
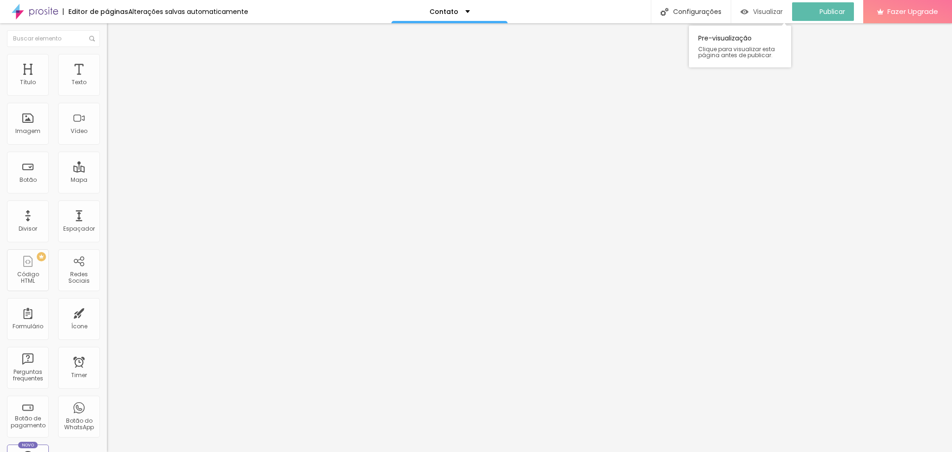
click at [779, 12] on span "Visualizar" at bounding box center [768, 11] width 30 height 7
click at [107, 89] on div "Tipografia Voltar ao padrão" at bounding box center [160, 76] width 107 height 26
click at [107, 89] on button "button" at bounding box center [113, 84] width 13 height 10
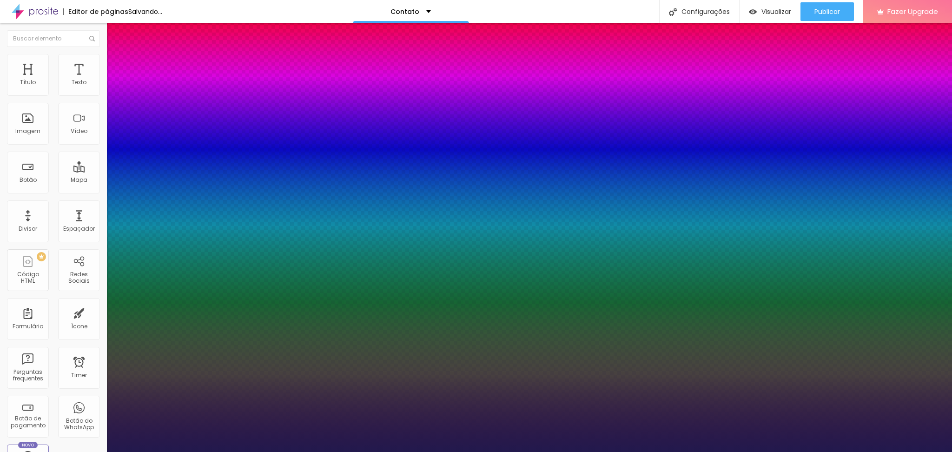
drag, startPoint x: 123, startPoint y: 157, endPoint x: 130, endPoint y: 158, distance: 7.1
click at [831, 451] on div at bounding box center [476, 452] width 952 height 0
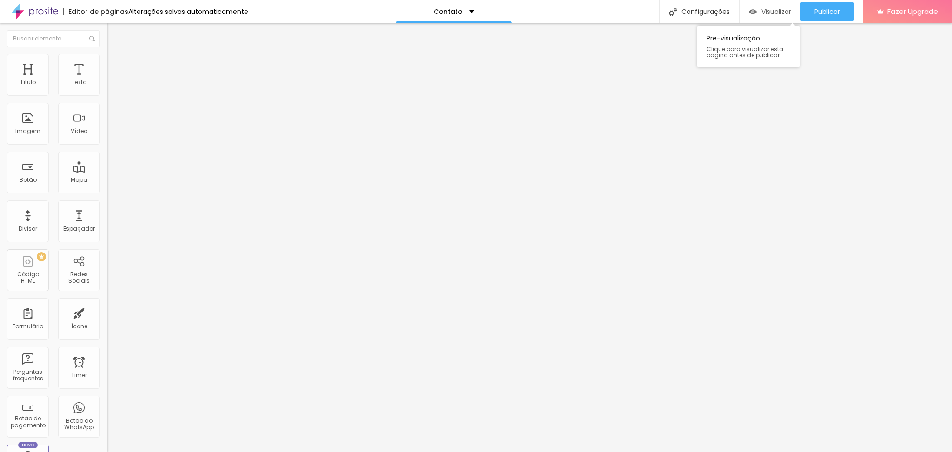
click at [761, 10] on span "Visualizar" at bounding box center [776, 11] width 30 height 7
click at [691, 14] on div "Configurações" at bounding box center [699, 11] width 80 height 23
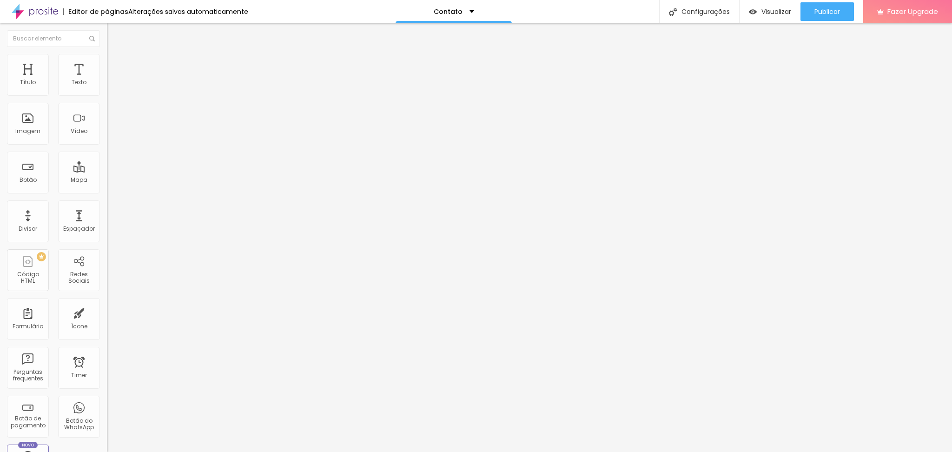
click at [650, 451] on div at bounding box center [476, 461] width 952 height 8
click at [464, 7] on div "Contato" at bounding box center [453, 11] width 116 height 23
click at [407, 40] on link "Sobre" at bounding box center [397, 36] width 20 height 10
click at [461, 9] on div "Sobre" at bounding box center [452, 11] width 32 height 7
click at [33, 10] on img at bounding box center [35, 11] width 46 height 23
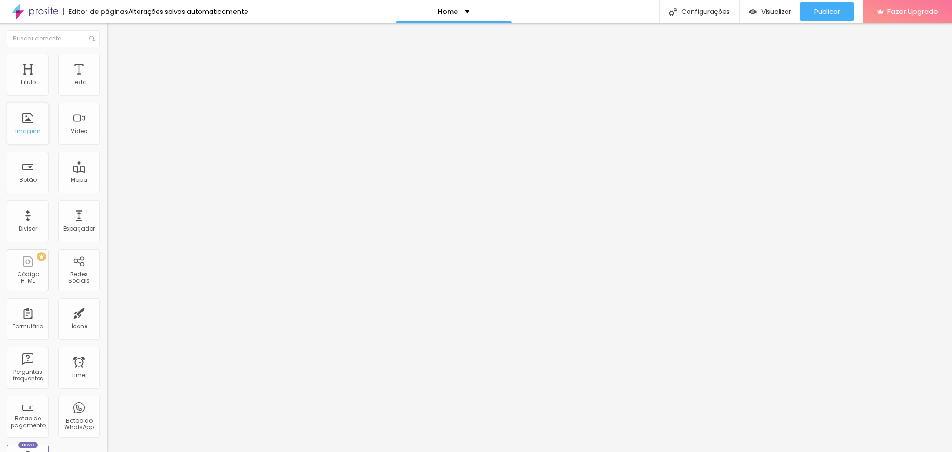
click at [40, 134] on div "Imagem" at bounding box center [27, 131] width 25 height 7
click at [39, 8] on img at bounding box center [35, 11] width 46 height 23
click at [799, 14] on icon "button" at bounding box center [794, 11] width 11 height 11
click at [769, 10] on span "Visualizar" at bounding box center [768, 11] width 30 height 7
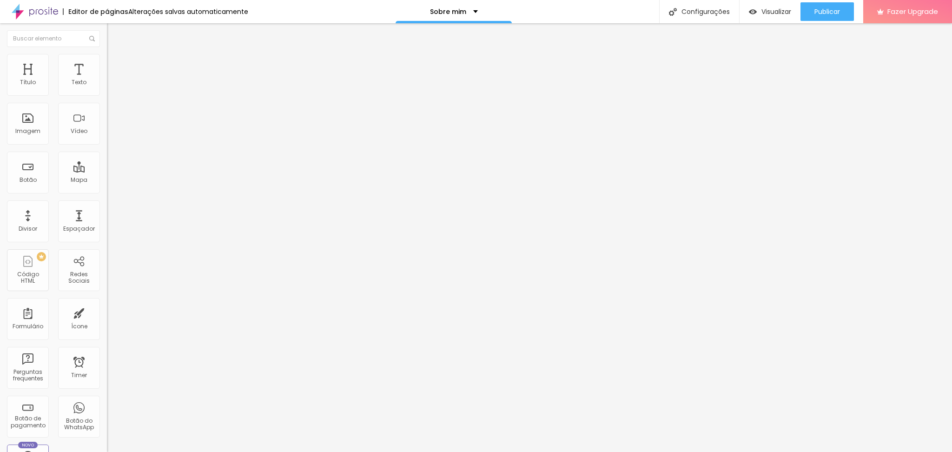
type input "19"
type input "20"
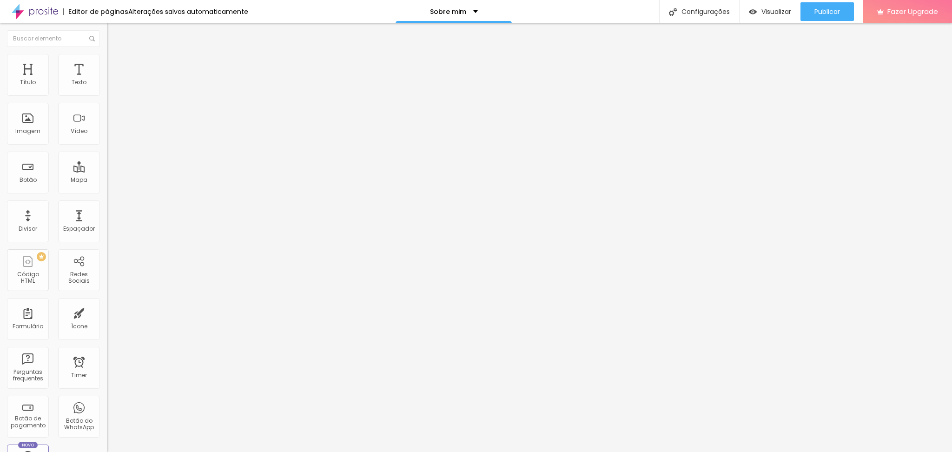
click at [107, 171] on input "range" at bounding box center [137, 174] width 60 height 7
type input "29"
type input "30"
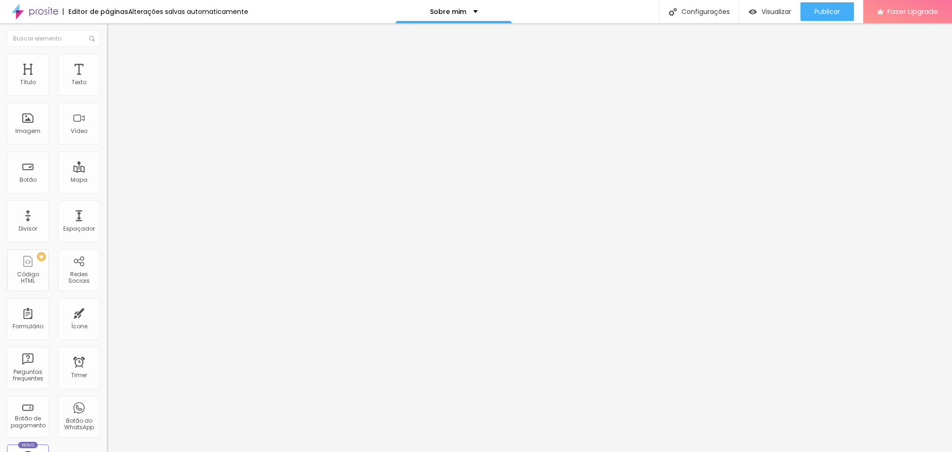
type input "31"
type input "32"
type input "34"
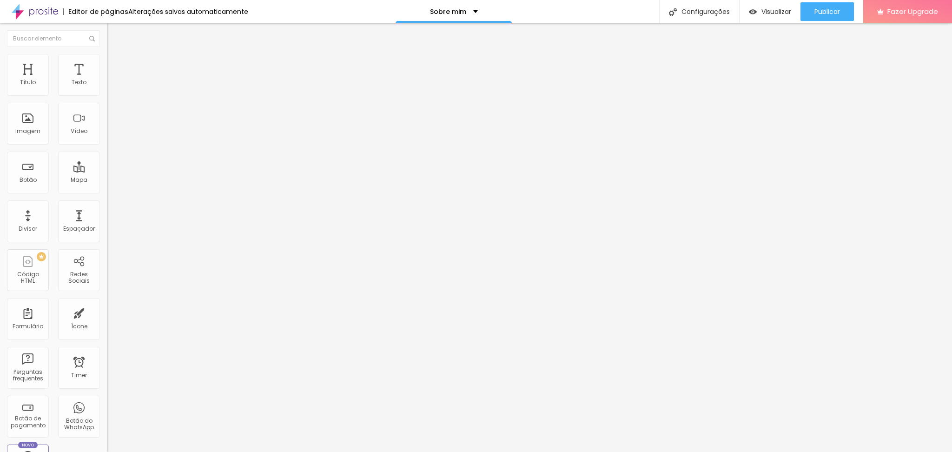
type input "34"
type input "35"
type input "36"
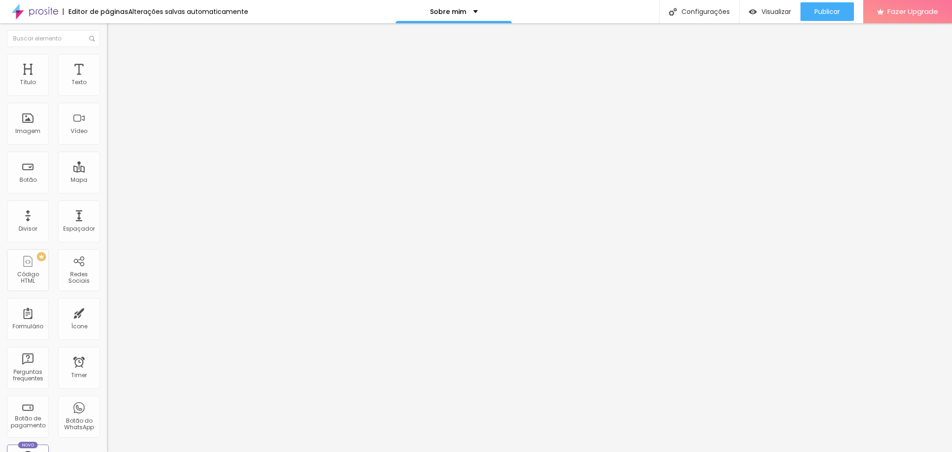
type input "37"
type input "38"
type input "40"
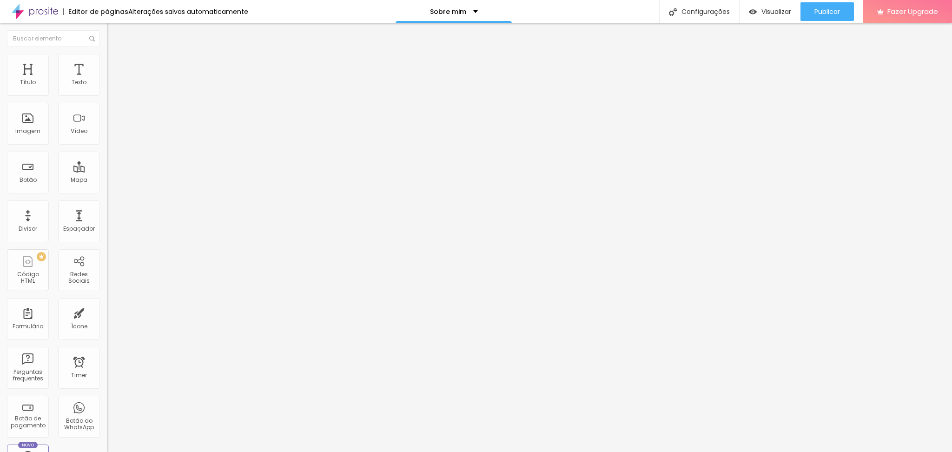
type input "40"
type input "41"
type input "42"
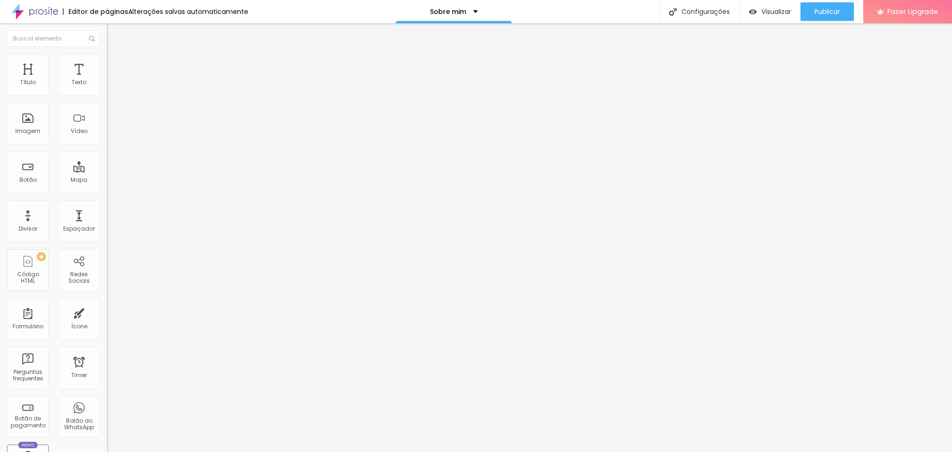
type input "43"
type input "44"
type input "45"
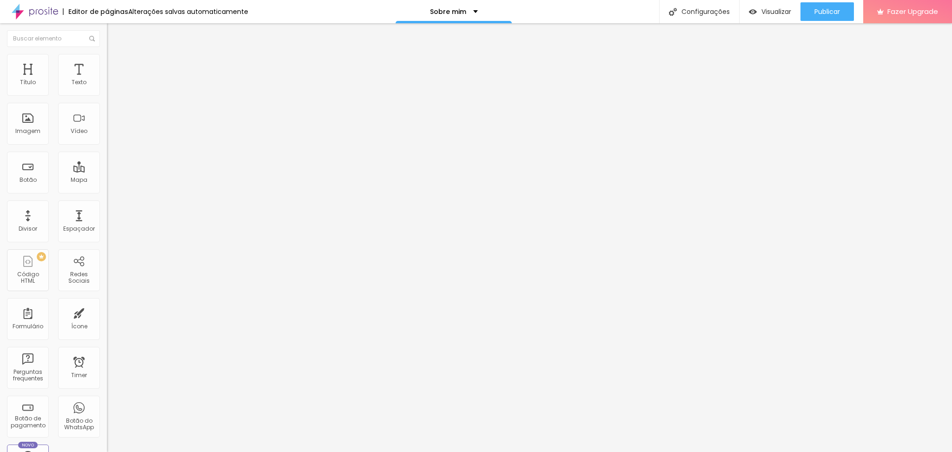
type input "45"
type input "46"
type input "45"
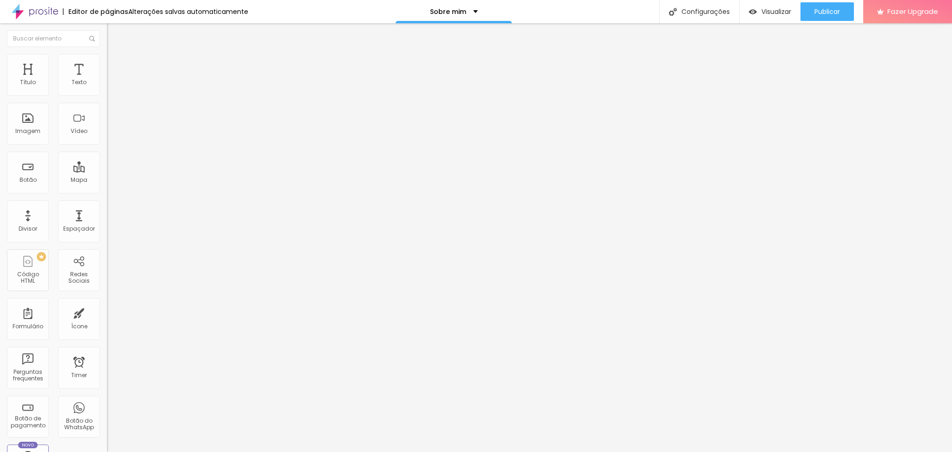
type input "44"
type input "42"
type input "41"
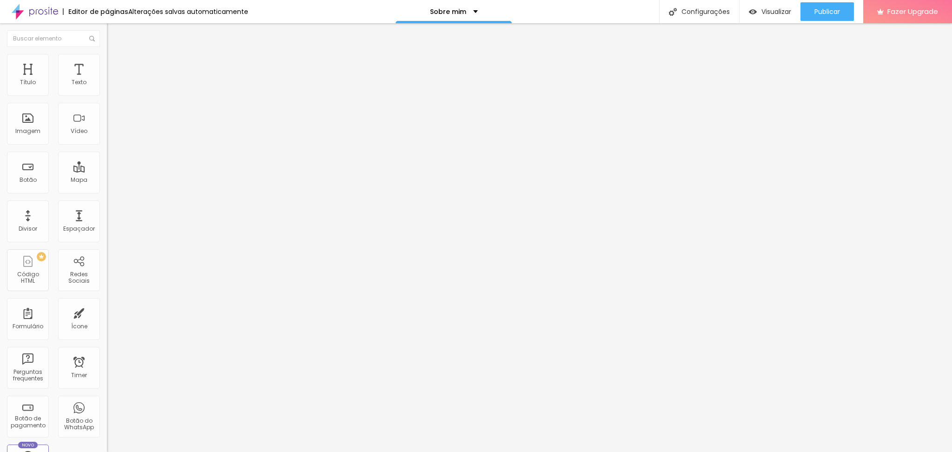
type input "41"
type input "40"
type input "41"
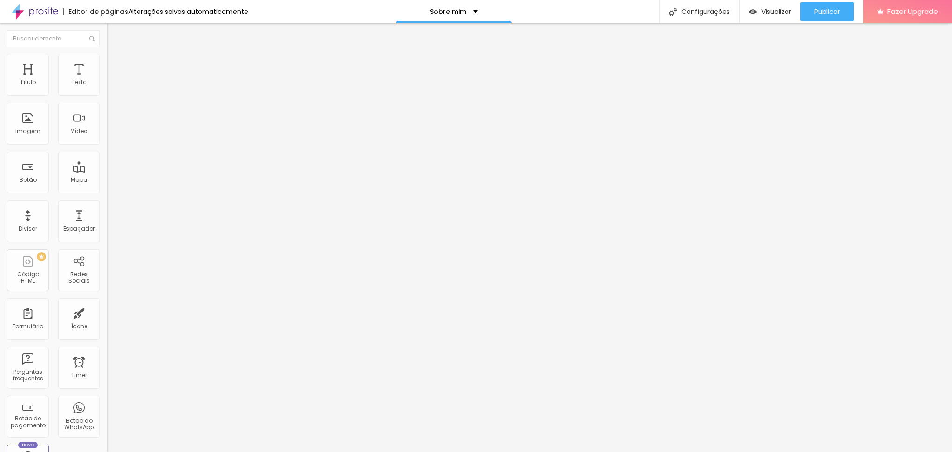
type input "42"
type input "43"
type input "44"
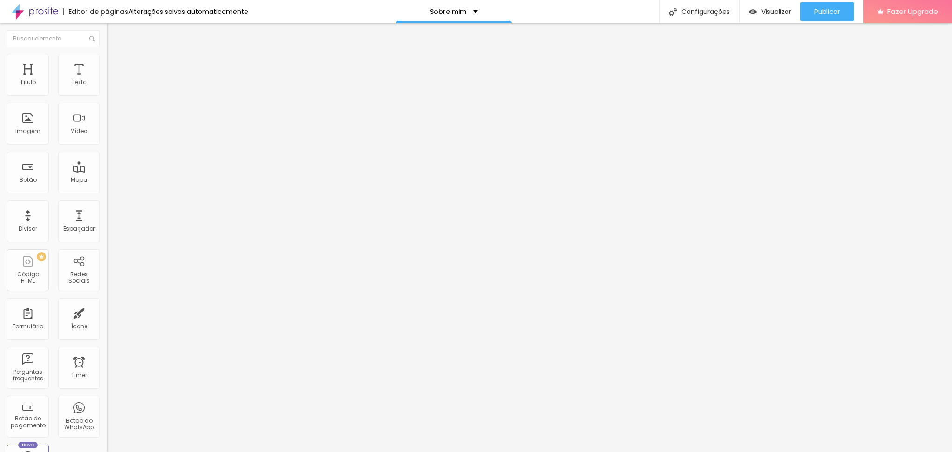
type input "44"
type input "45"
type input "46"
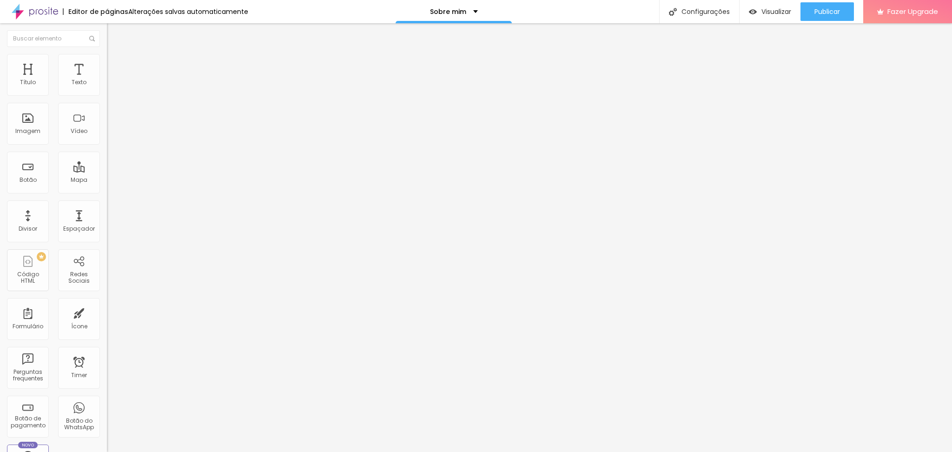
type input "45"
drag, startPoint x: 31, startPoint y: 197, endPoint x: 42, endPoint y: 198, distance: 10.8
type input "45"
click at [107, 219] on input "range" at bounding box center [137, 222] width 60 height 7
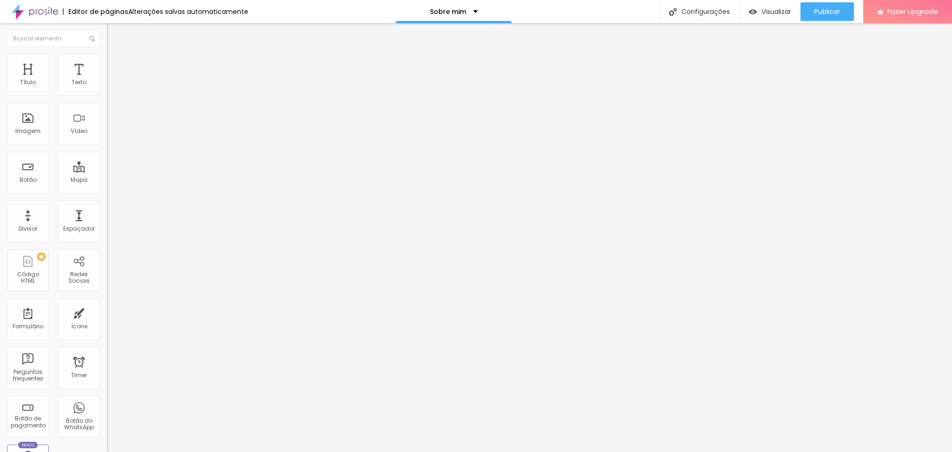
click at [107, 63] on li "Estilo" at bounding box center [160, 58] width 107 height 9
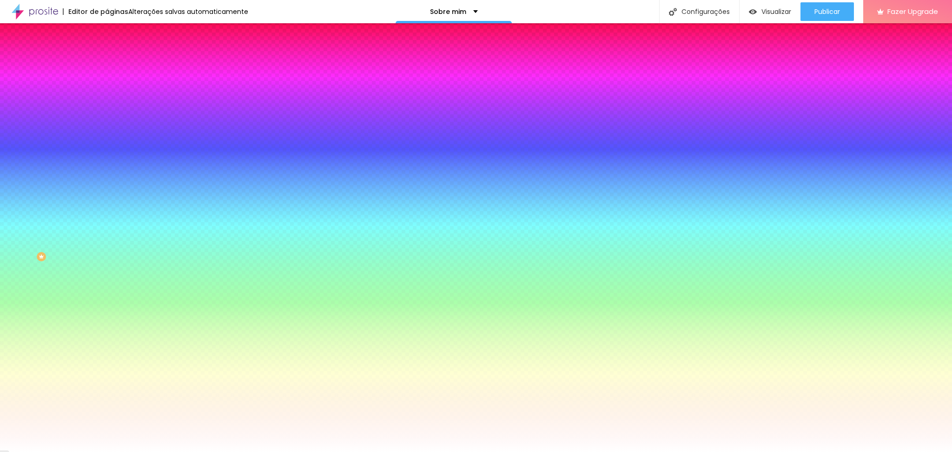
click at [107, 86] on span "Trocar imagem" at bounding box center [132, 82] width 51 height 8
click at [107, 97] on span "Nenhum" at bounding box center [119, 93] width 24 height 8
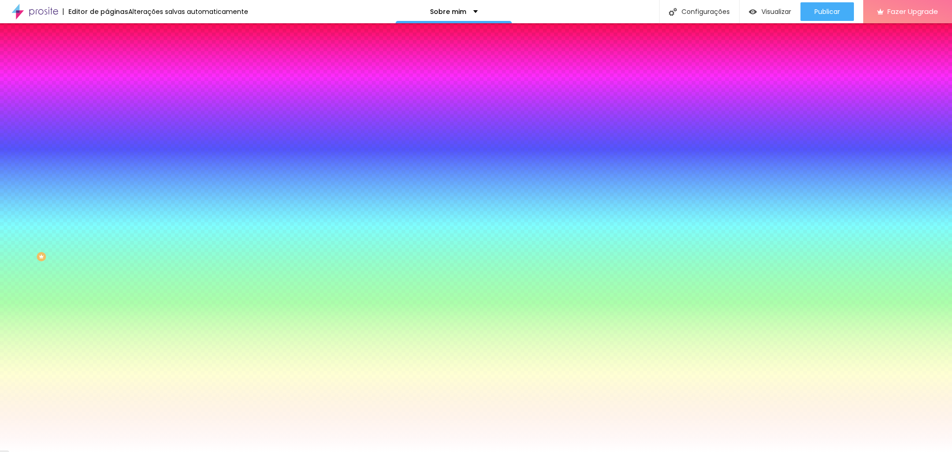
click at [107, 111] on span "Parallax" at bounding box center [118, 107] width 23 height 8
click at [115, 111] on span "Parallax" at bounding box center [126, 107] width 23 height 8
click at [107, 102] on span "Nenhum" at bounding box center [119, 98] width 24 height 8
click at [763, 11] on span "Visualizar" at bounding box center [776, 11] width 30 height 7
click at [107, 86] on span "Trocar imagem" at bounding box center [132, 82] width 51 height 8
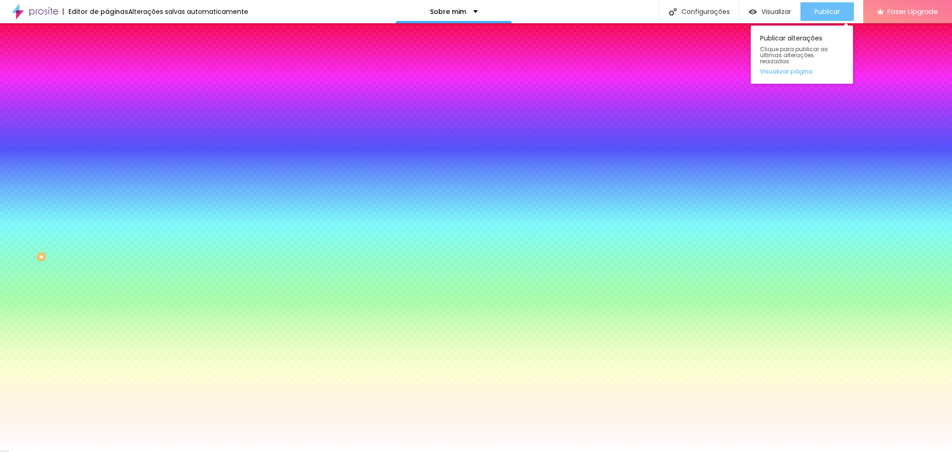
click at [837, 8] on span "Publicar" at bounding box center [827, 11] width 26 height 7
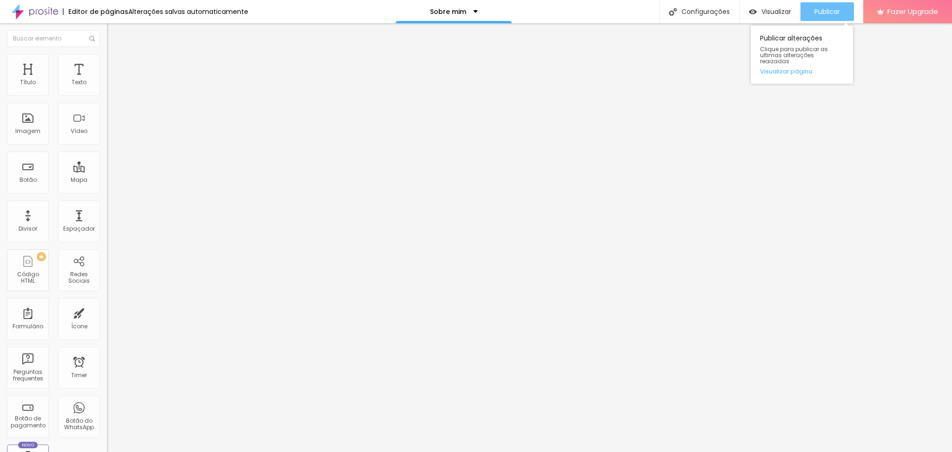
click at [810, 7] on button "Publicar" at bounding box center [826, 11] width 53 height 19
